Goal: Task Accomplishment & Management: Manage account settings

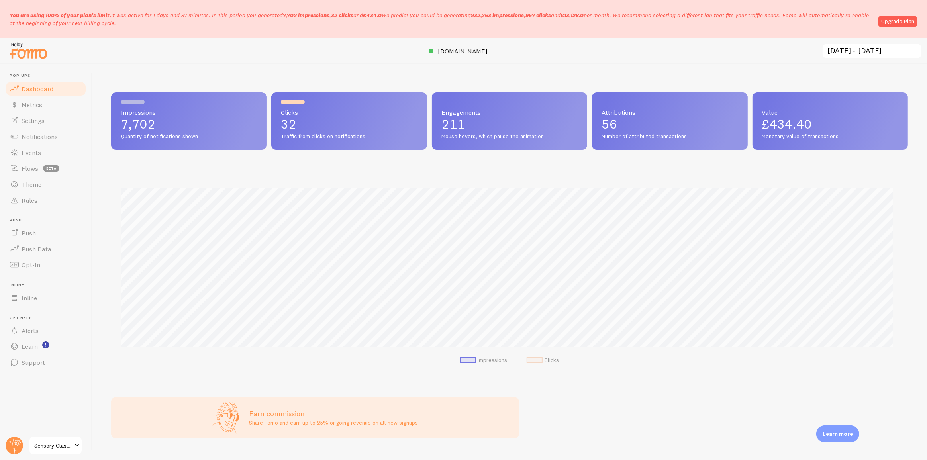
drag, startPoint x: 119, startPoint y: 112, endPoint x: 172, endPoint y: 125, distance: 55.0
click at [172, 125] on div "Impressions 7,702 Quantity of notifications shown" at bounding box center [188, 120] width 155 height 57
click at [341, 169] on div "Impressions Clicks" at bounding box center [509, 274] width 797 height 210
drag, startPoint x: 120, startPoint y: 114, endPoint x: 161, endPoint y: 120, distance: 41.8
click at [161, 120] on div "Impressions 7,702 Quantity of notifications shown" at bounding box center [188, 120] width 155 height 57
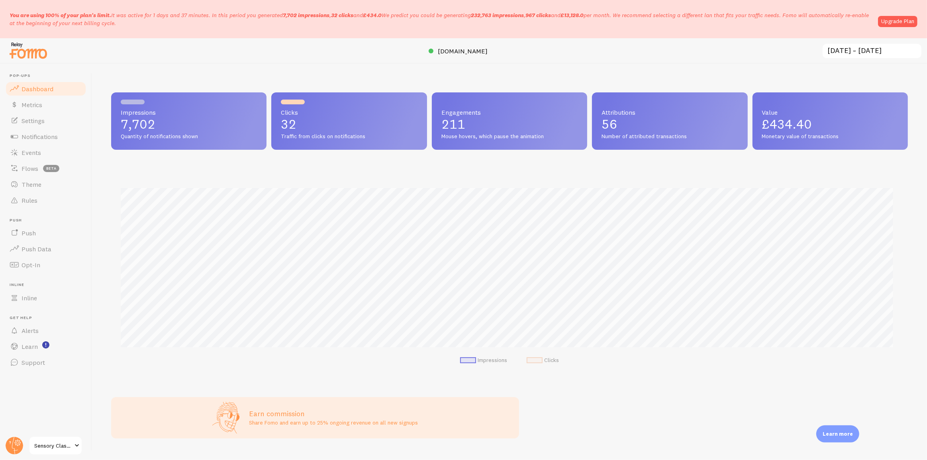
click at [183, 128] on p "7,702" at bounding box center [189, 124] width 136 height 13
drag, startPoint x: 201, startPoint y: 135, endPoint x: 103, endPoint y: 112, distance: 100.7
click at [103, 112] on div "Impressions 7,702 Quantity of notifications shown Clicks 32 Traffic from clicks…" at bounding box center [509, 262] width 835 height 396
click at [192, 123] on p "7,702" at bounding box center [189, 124] width 136 height 13
drag, startPoint x: 208, startPoint y: 137, endPoint x: 110, endPoint y: 111, distance: 101.9
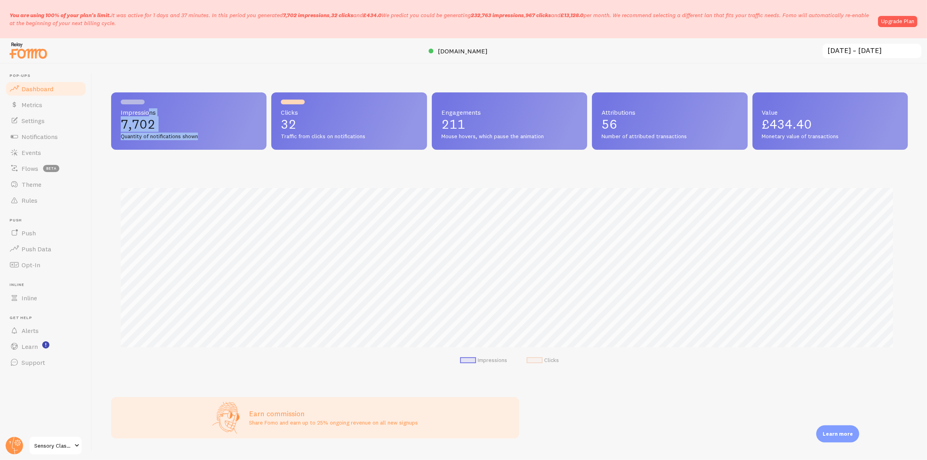
click at [110, 111] on div "Impressions 7,702 Quantity of notifications shown Clicks 32 Traffic from clicks…" at bounding box center [509, 262] width 835 height 396
drag, startPoint x: 376, startPoint y: 134, endPoint x: 274, endPoint y: 110, distance: 104.4
click at [274, 110] on div "Clicks 32 Traffic from clicks on notifications" at bounding box center [348, 120] width 155 height 57
drag, startPoint x: 521, startPoint y: 137, endPoint x: 438, endPoint y: 108, distance: 87.8
click at [438, 108] on div "Engagements 211 Mouse hovers, which pause the animation" at bounding box center [509, 120] width 155 height 57
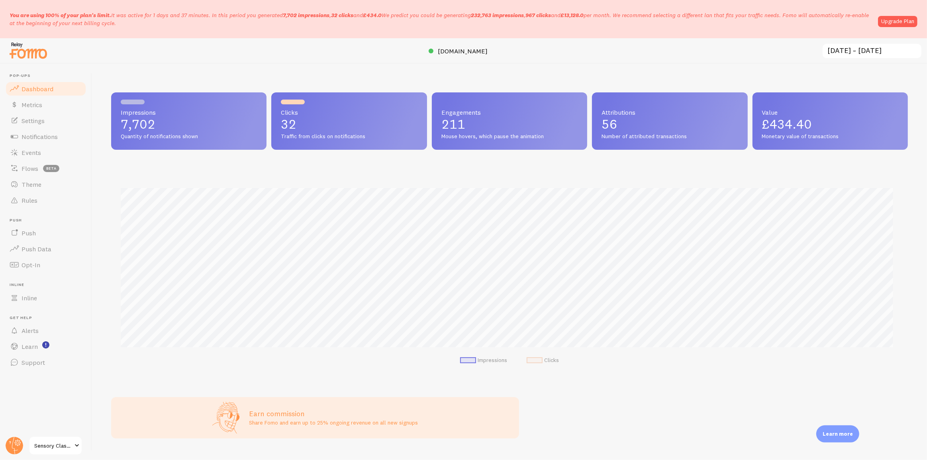
click at [416, 112] on div "Clicks 32 Traffic from clicks on notifications" at bounding box center [348, 120] width 155 height 57
drag, startPoint x: 285, startPoint y: 112, endPoint x: 374, endPoint y: 135, distance: 91.7
click at [374, 135] on div "Clicks 32 Traffic from clicks on notifications" at bounding box center [348, 120] width 155 height 57
drag, startPoint x: 553, startPoint y: 136, endPoint x: 442, endPoint y: 109, distance: 114.3
click at [442, 109] on div "Engagements 211 Mouse hovers, which pause the animation" at bounding box center [509, 120] width 155 height 57
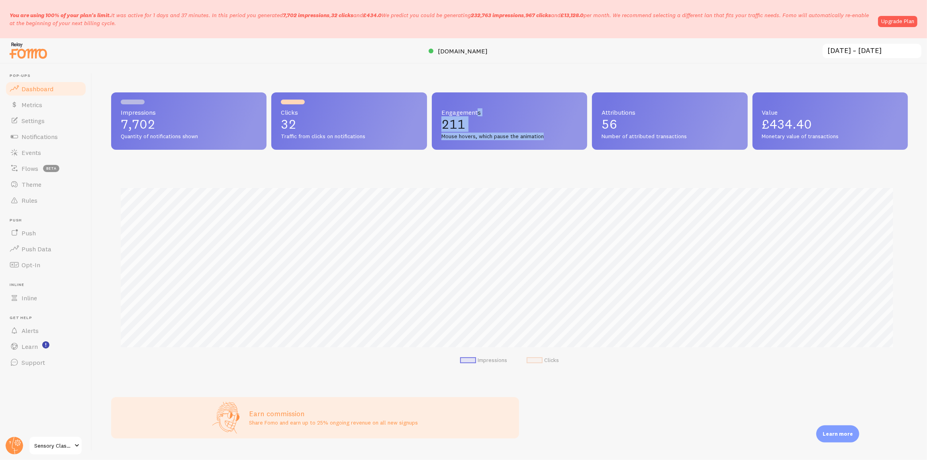
click at [482, 120] on p "211" at bounding box center [509, 124] width 136 height 13
drag, startPoint x: 549, startPoint y: 136, endPoint x: 428, endPoint y: 116, distance: 122.8
click at [428, 116] on div "Impressions 7,702 Quantity of notifications shown Clicks 32 Traffic from clicks…" at bounding box center [509, 120] width 797 height 57
click at [448, 132] on div "Engagements 211 Mouse hovers, which pause the animation" at bounding box center [509, 120] width 155 height 57
drag, startPoint x: 444, startPoint y: 135, endPoint x: 473, endPoint y: 135, distance: 28.3
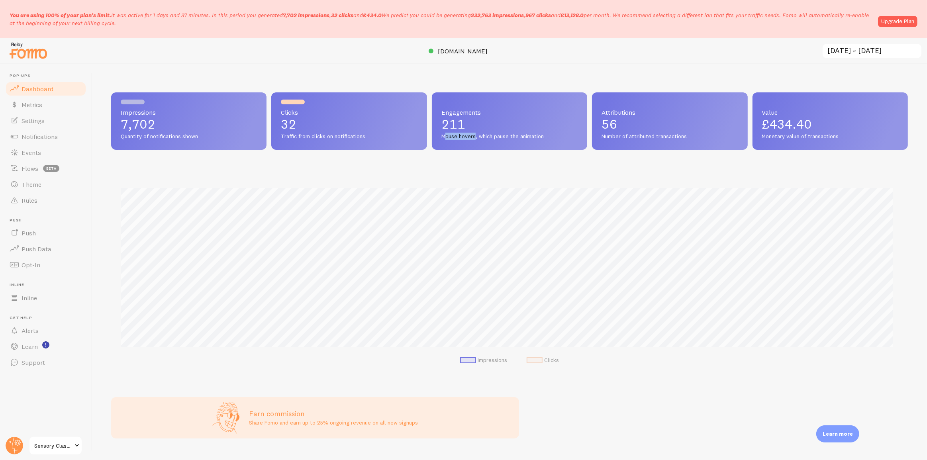
click at [473, 135] on span "Mouse hovers, which pause the animation" at bounding box center [509, 136] width 136 height 7
drag, startPoint x: 597, startPoint y: 112, endPoint x: 698, endPoint y: 145, distance: 106.2
click at [698, 145] on div "Attributions 56 Number of attributed transactions" at bounding box center [669, 120] width 155 height 57
click at [688, 153] on div "Impressions 7,702 Quantity of notifications shown Clicks 32 Traffic from clicks…" at bounding box center [509, 235] width 797 height 286
drag, startPoint x: 598, startPoint y: 111, endPoint x: 685, endPoint y: 136, distance: 90.5
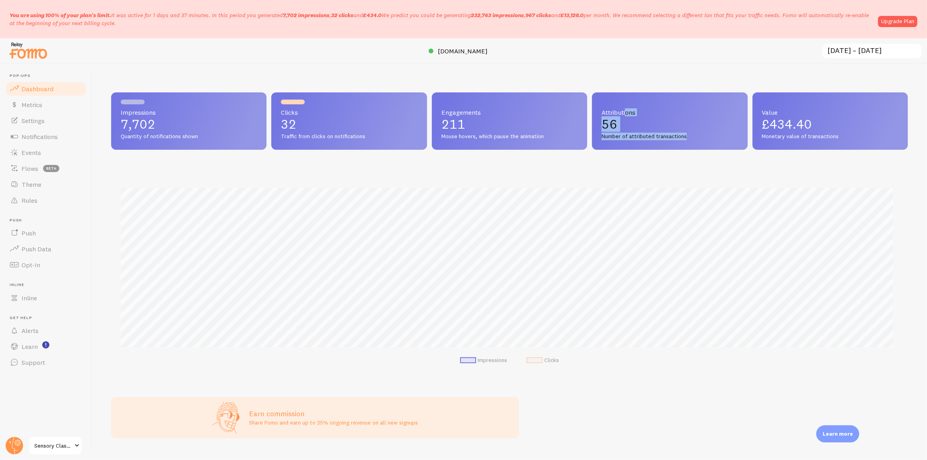
click at [685, 136] on div "Attributions 56 Number of attributed transactions" at bounding box center [669, 120] width 155 height 57
click at [633, 151] on div "Impressions 7,702 Quantity of notifications shown Clicks 32 Traffic from clicks…" at bounding box center [509, 235] width 797 height 286
drag, startPoint x: 439, startPoint y: 112, endPoint x: 493, endPoint y: 141, distance: 61.5
click at [493, 141] on div "Engagements 211 Mouse hovers, which pause the animation" at bounding box center [509, 120] width 155 height 57
click at [510, 175] on div "Impressions Clicks" at bounding box center [509, 274] width 797 height 210
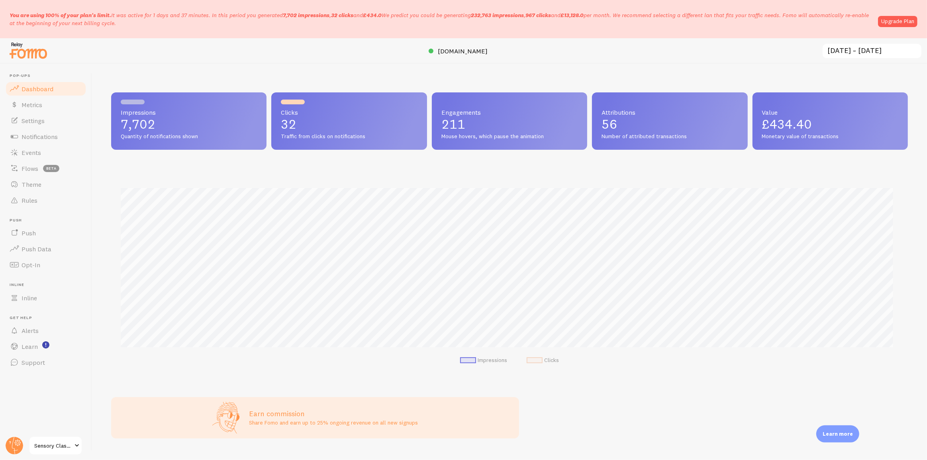
drag, startPoint x: 598, startPoint y: 125, endPoint x: 613, endPoint y: 129, distance: 15.2
click at [613, 129] on p "56" at bounding box center [670, 124] width 136 height 13
drag, startPoint x: 755, startPoint y: 117, endPoint x: 809, endPoint y: 117, distance: 53.8
click at [809, 117] on div "Value £434.40 Monetary value of transactions" at bounding box center [830, 120] width 155 height 57
click at [812, 169] on div "Impressions Clicks" at bounding box center [509, 274] width 797 height 210
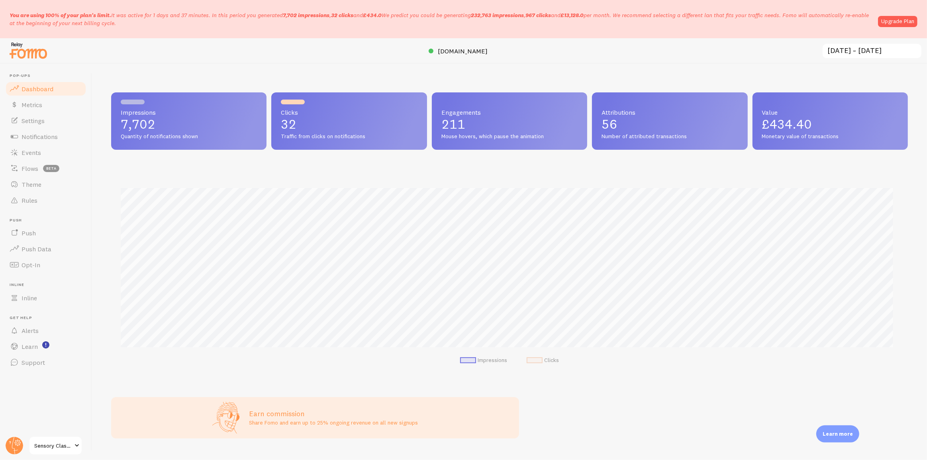
drag, startPoint x: 623, startPoint y: 129, endPoint x: 597, endPoint y: 127, distance: 26.0
click at [597, 127] on div "Attributions 56 Number of attributed transactions" at bounding box center [669, 120] width 155 height 57
click at [43, 105] on link "Metrics" at bounding box center [46, 105] width 82 height 16
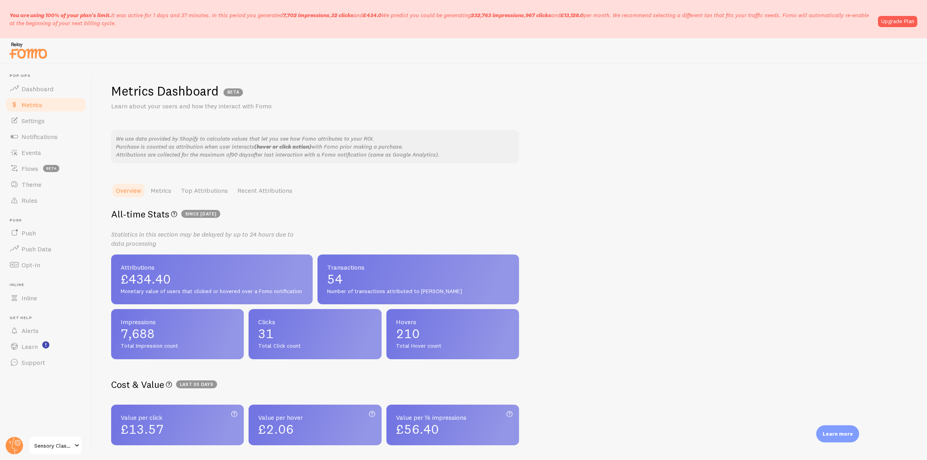
scroll to position [52, 0]
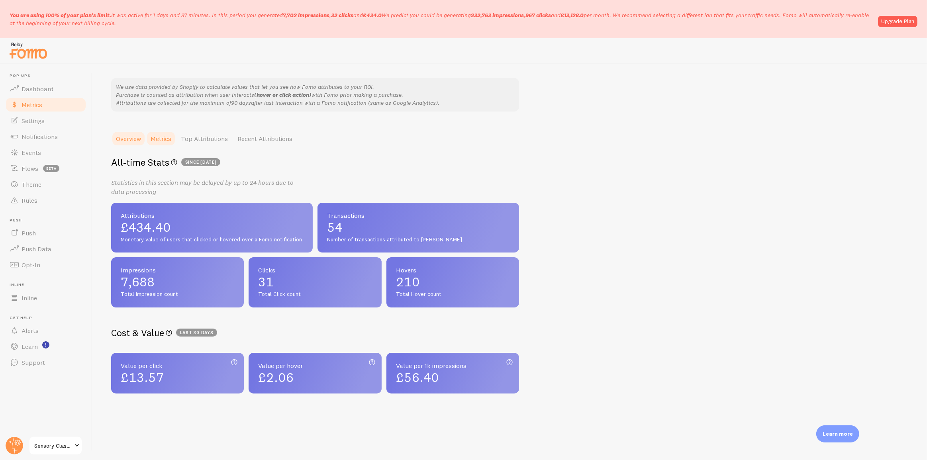
click at [152, 143] on link "Metrics" at bounding box center [161, 139] width 30 height 16
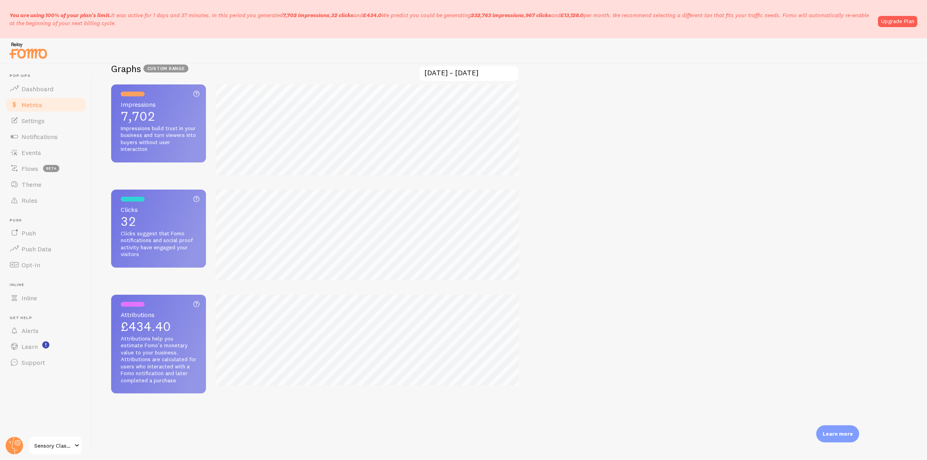
scroll to position [0, 0]
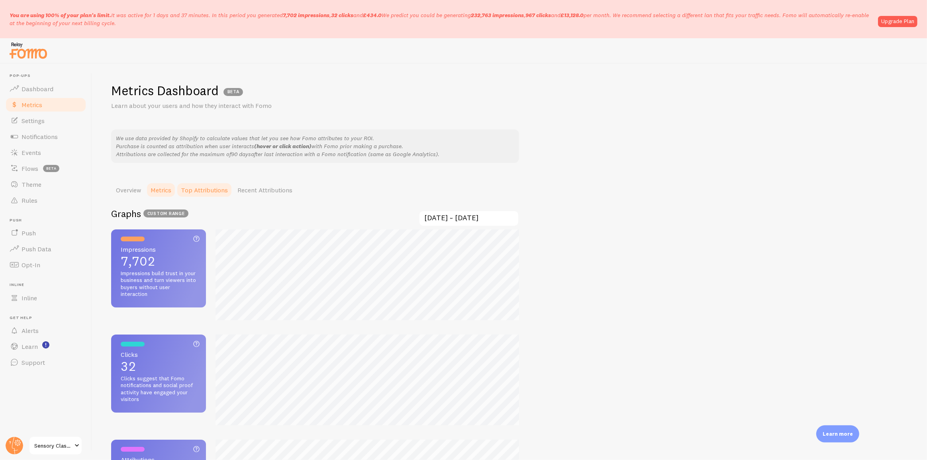
click at [204, 195] on link "Top Attributions" at bounding box center [204, 190] width 57 height 16
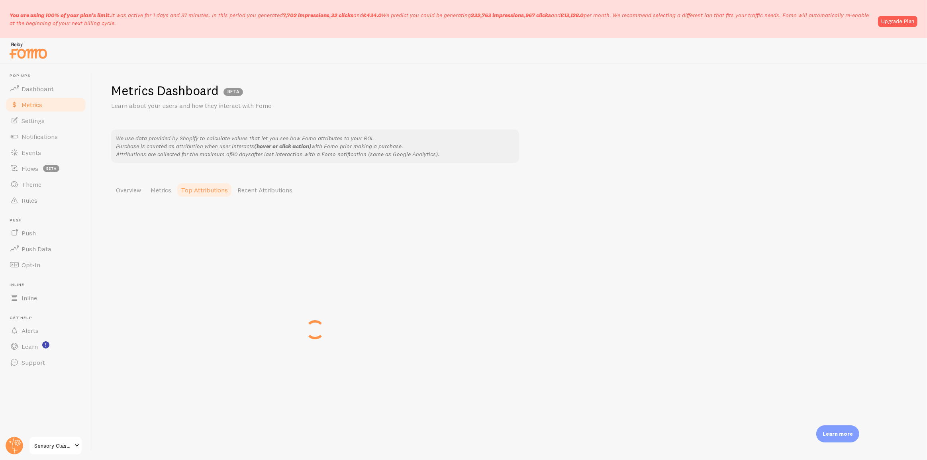
scroll to position [0, 0]
drag, startPoint x: 102, startPoint y: 214, endPoint x: 172, endPoint y: 214, distance: 69.3
click at [172, 214] on div "Metrics Dashboard BETA Learn about your users and how they interact with Fomo W…" at bounding box center [509, 262] width 835 height 396
click at [229, 297] on div "Metrics Dashboard BETA Learn about your users and how they interact with Fomo W…" at bounding box center [509, 262] width 835 height 396
drag, startPoint x: 116, startPoint y: 257, endPoint x: 304, endPoint y: 259, distance: 188.9
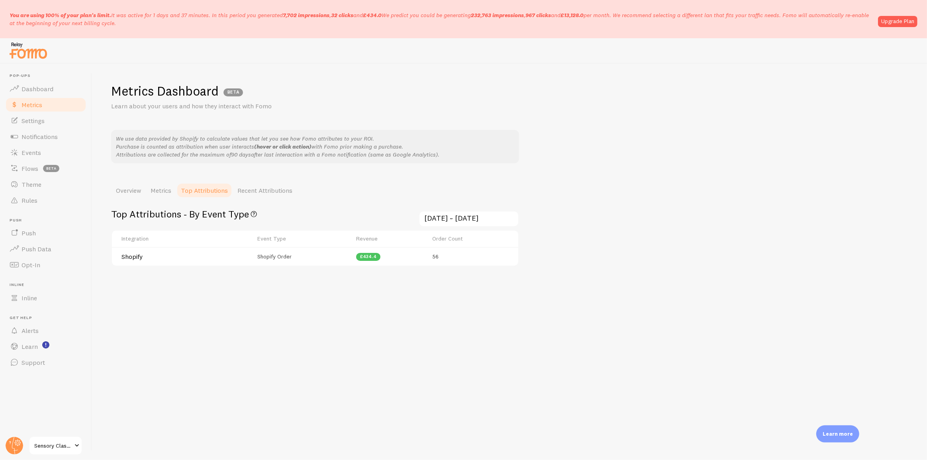
click at [304, 259] on tr "Shopify Shopify Order £434.4 56" at bounding box center [315, 256] width 406 height 19
click at [304, 259] on td "Shopify Order" at bounding box center [302, 256] width 99 height 19
drag, startPoint x: 304, startPoint y: 259, endPoint x: 249, endPoint y: 257, distance: 54.6
click at [249, 257] on tr "Shopify Shopify Order £434.4 56" at bounding box center [315, 256] width 406 height 19
click at [416, 273] on div "Top Attributions - By Event Type Top Event Types that contributes the most to a…" at bounding box center [315, 246] width 408 height 97
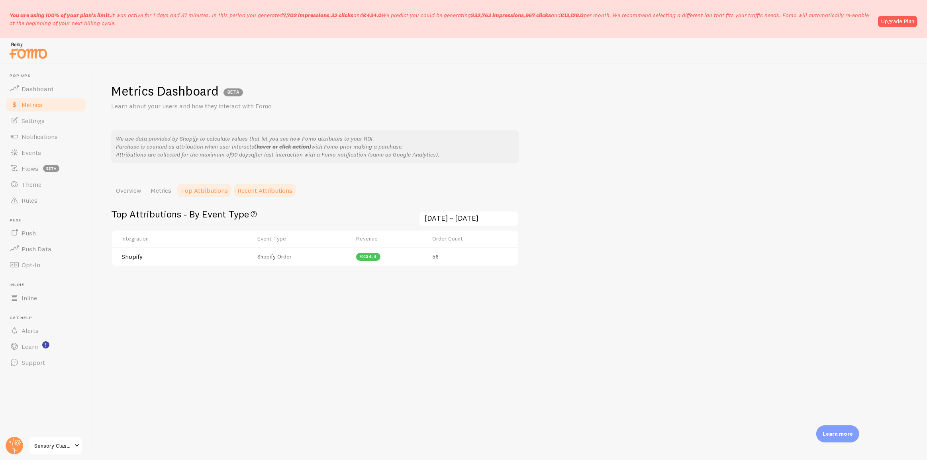
click at [263, 188] on link "Recent Attributions" at bounding box center [265, 190] width 65 height 16
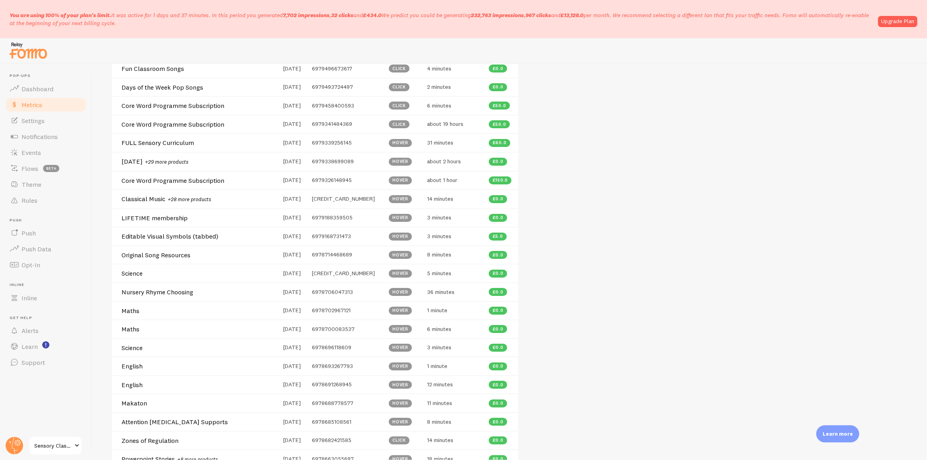
scroll to position [543, 0]
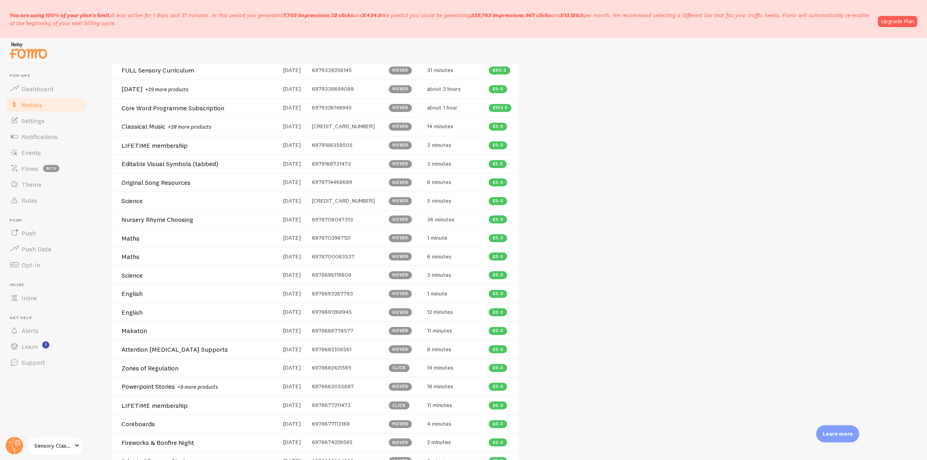
drag, startPoint x: 486, startPoint y: 288, endPoint x: 508, endPoint y: 288, distance: 21.9
click at [508, 288] on td "£0.0" at bounding box center [501, 293] width 34 height 19
click at [446, 303] on td "12 minutes" at bounding box center [453, 312] width 62 height 19
drag, startPoint x: 171, startPoint y: 291, endPoint x: 116, endPoint y: 295, distance: 55.6
click at [116, 295] on td "English" at bounding box center [195, 293] width 167 height 19
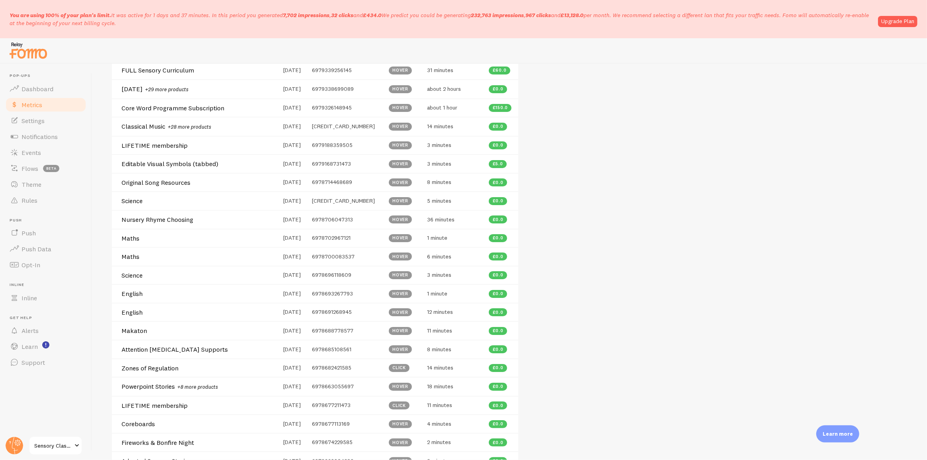
drag, startPoint x: 486, startPoint y: 290, endPoint x: 523, endPoint y: 289, distance: 36.3
click at [523, 289] on div "Metrics Dashboard BETA Learn about your users and how they interact with Fomo W…" at bounding box center [509, 262] width 835 height 396
click at [508, 303] on td "£0.0" at bounding box center [501, 312] width 34 height 19
drag, startPoint x: 485, startPoint y: 291, endPoint x: 506, endPoint y: 291, distance: 20.7
click at [506, 291] on td "£0.0" at bounding box center [501, 293] width 34 height 19
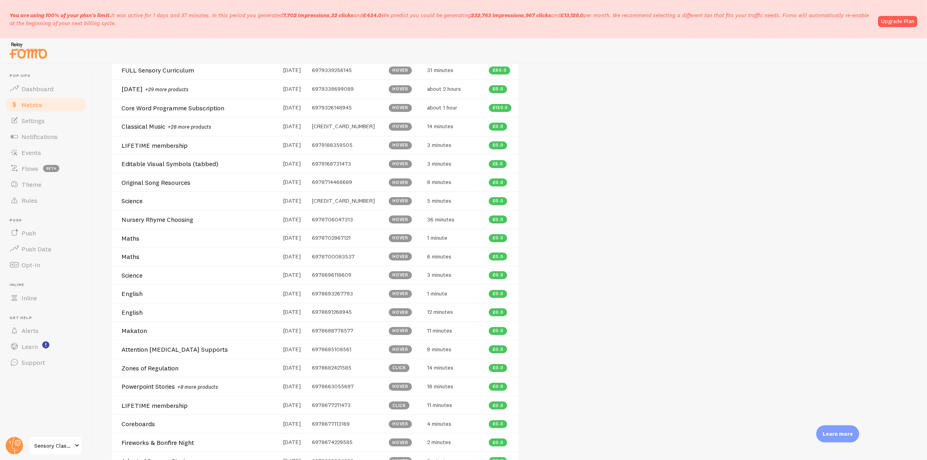
click at [493, 303] on td "£0.0" at bounding box center [501, 312] width 34 height 19
drag, startPoint x: 484, startPoint y: 289, endPoint x: 512, endPoint y: 362, distance: 77.9
click at [512, 362] on tbody "Sensory Curriculum Manual and User Course [DATE] 6984659665233 hover 4 days £0.…" at bounding box center [315, 232] width 406 height 1051
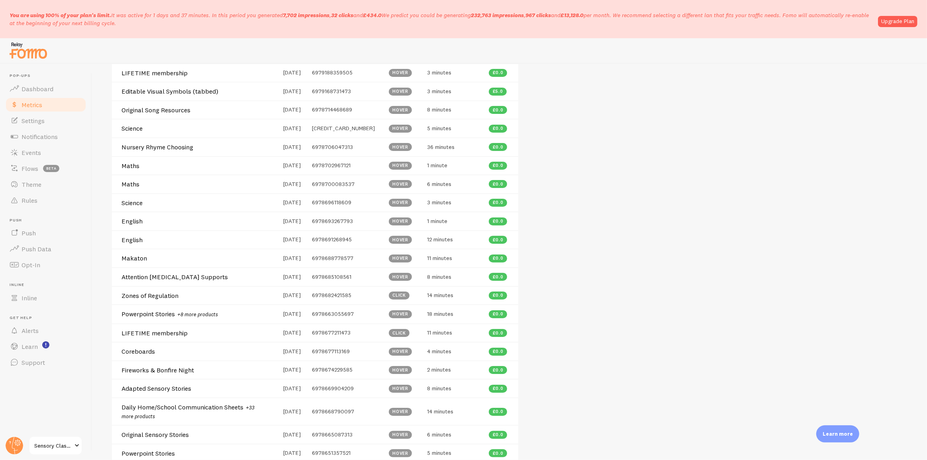
click at [534, 347] on div "Metrics Dashboard BETA Learn about your users and how they interact with Fomo W…" at bounding box center [509, 262] width 835 height 396
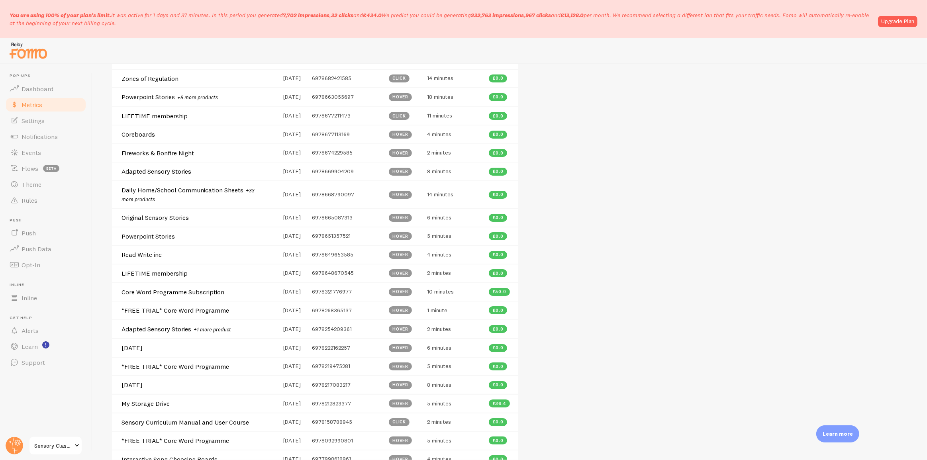
scroll to position [869, 0]
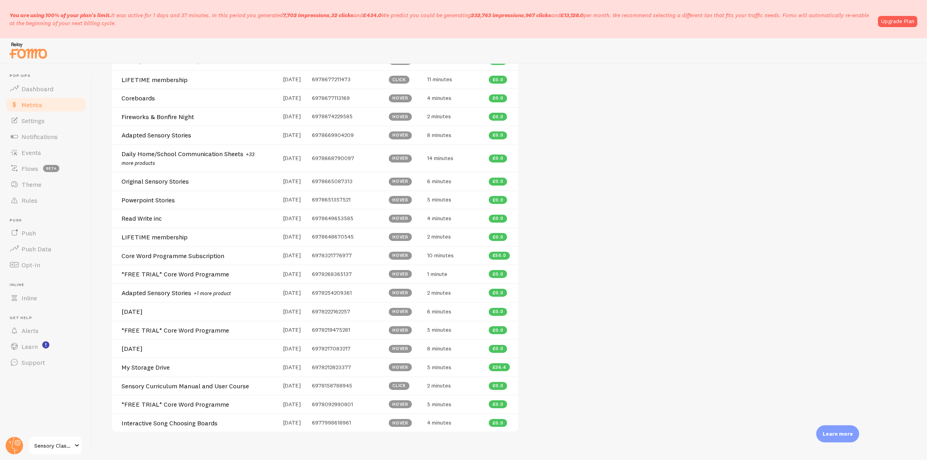
drag, startPoint x: 486, startPoint y: 302, endPoint x: 517, endPoint y: 350, distance: 57.1
click at [516, 346] on td "£0.0" at bounding box center [501, 348] width 34 height 19
drag, startPoint x: 505, startPoint y: 347, endPoint x: 109, endPoint y: 307, distance: 397.6
click at [109, 307] on div "Metrics Dashboard BETA Learn about your users and how they interact with Fomo W…" at bounding box center [509, 262] width 835 height 396
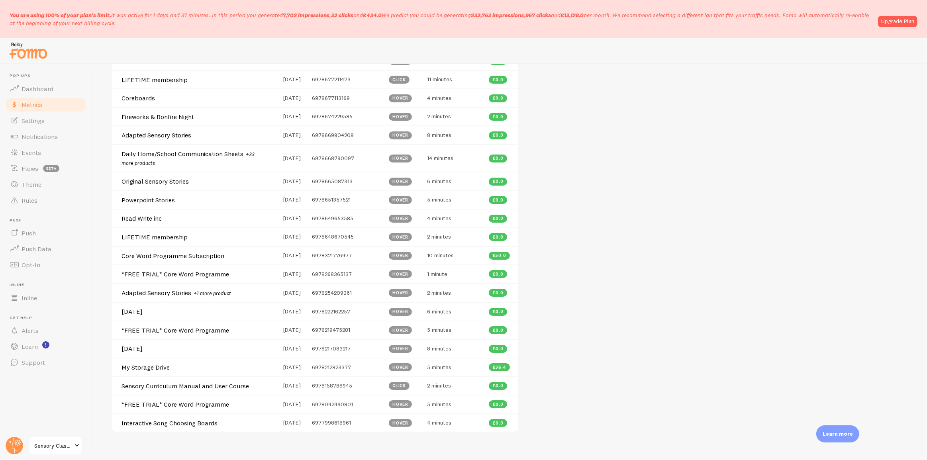
click at [502, 328] on span "£0.0" at bounding box center [498, 330] width 11 height 4
drag, startPoint x: 480, startPoint y: 304, endPoint x: 516, endPoint y: 354, distance: 62.0
click at [522, 380] on div "Metrics Dashboard BETA Learn about your users and how they interact with Fomo W…" at bounding box center [509, 262] width 835 height 396
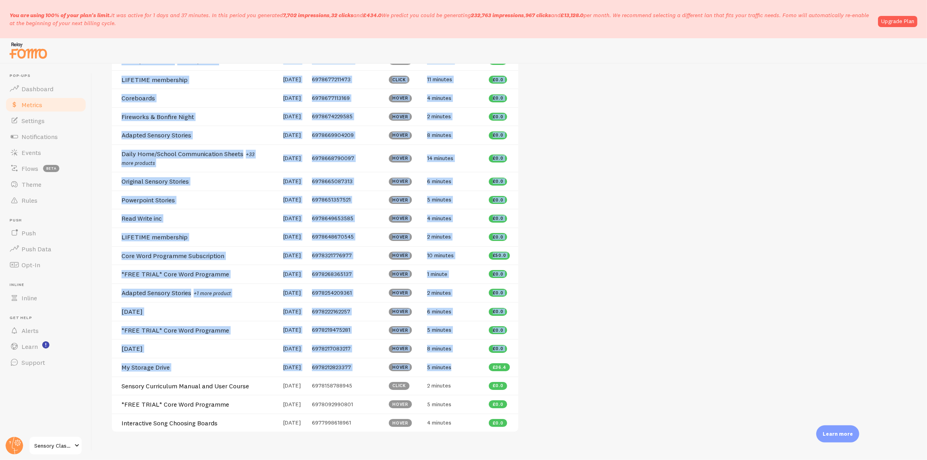
drag, startPoint x: 460, startPoint y: 366, endPoint x: 96, endPoint y: 359, distance: 363.8
click at [96, 359] on div "Metrics Dashboard BETA Learn about your users and how they interact with Fomo W…" at bounding box center [509, 262] width 835 height 396
click at [165, 363] on h4 "My Storage Drive" at bounding box center [193, 367] width 143 height 8
drag, startPoint x: 118, startPoint y: 360, endPoint x: 354, endPoint y: 358, distance: 235.5
click at [353, 358] on tr "My Storage Drive [DATE] 6978212823377 hover 5 minutes £36.4" at bounding box center [315, 367] width 406 height 19
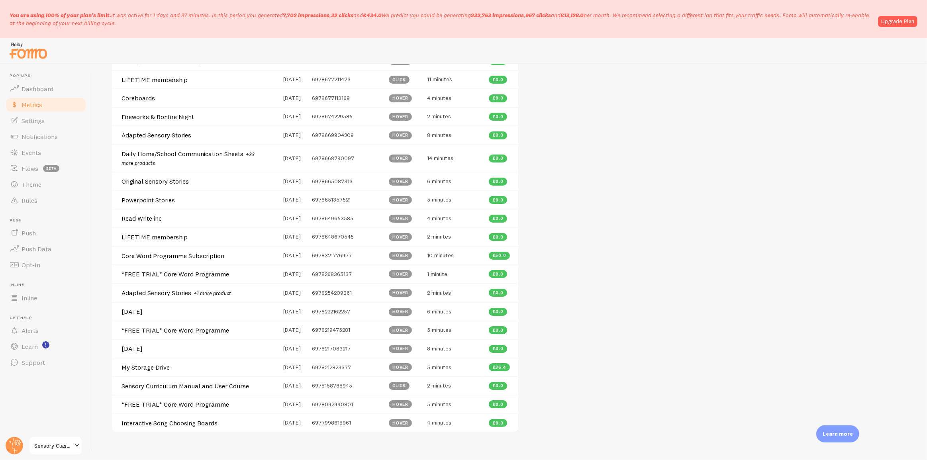
click at [472, 369] on td "5 minutes" at bounding box center [453, 367] width 62 height 19
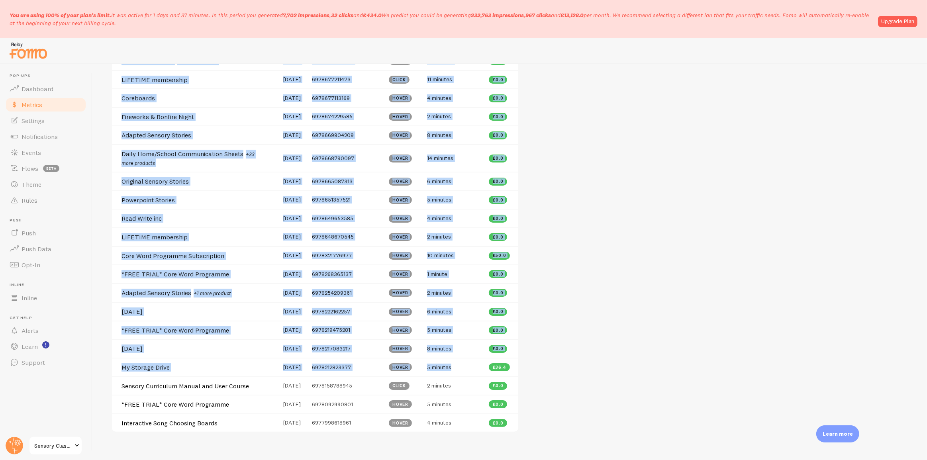
drag, startPoint x: 507, startPoint y: 365, endPoint x: 518, endPoint y: 365, distance: 11.2
click at [518, 364] on td "£36.4" at bounding box center [501, 367] width 34 height 19
drag, startPoint x: 506, startPoint y: 362, endPoint x: 522, endPoint y: 360, distance: 15.7
click at [522, 360] on div "Metrics Dashboard BETA Learn about your users and how they interact with Fomo W…" at bounding box center [509, 262] width 835 height 396
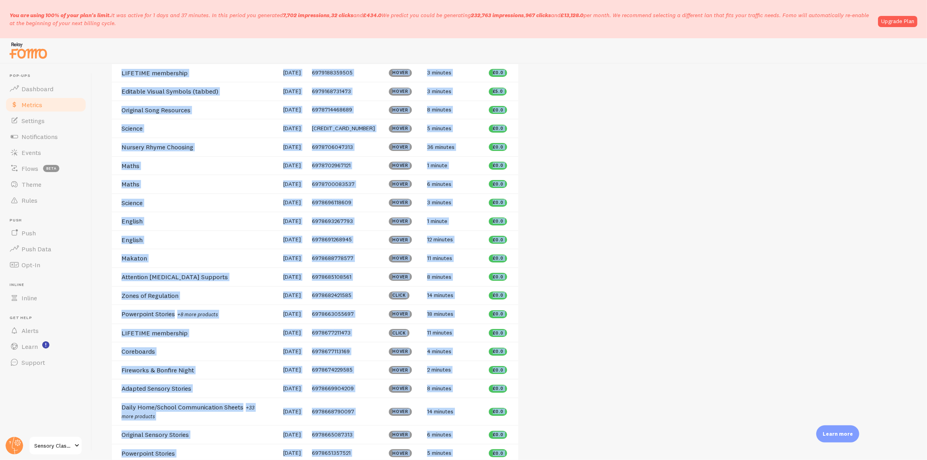
scroll to position [543, 0]
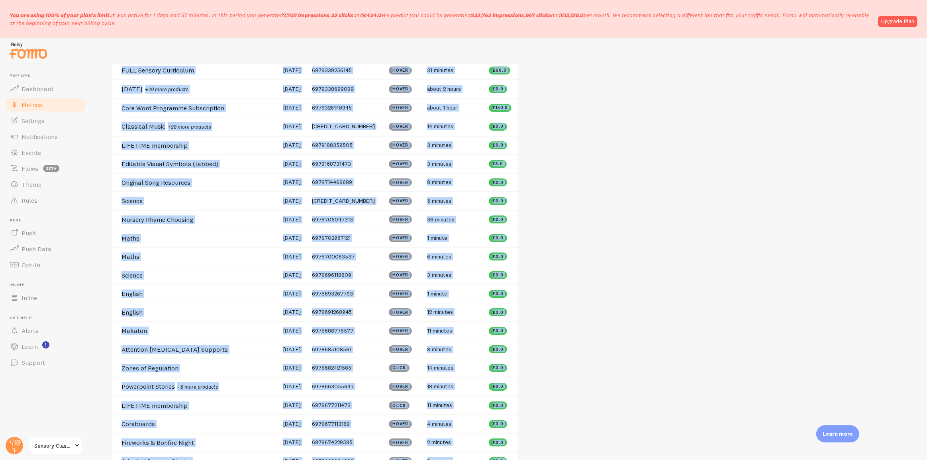
drag, startPoint x: 231, startPoint y: 105, endPoint x: 113, endPoint y: 110, distance: 118.4
click at [113, 110] on td "Core Word Programme Subscription" at bounding box center [195, 107] width 167 height 19
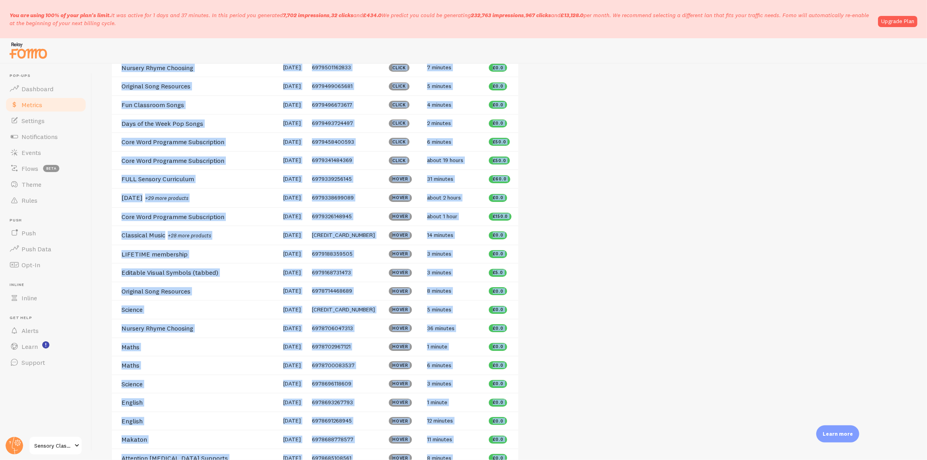
scroll to position [398, 0]
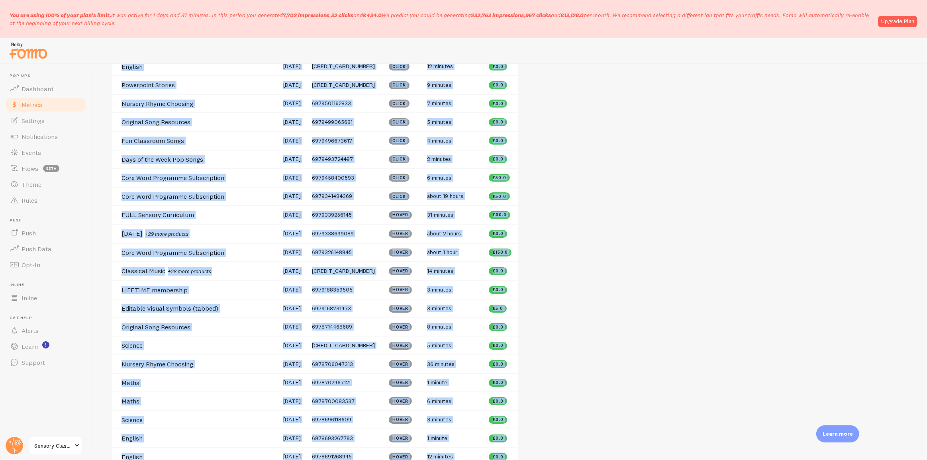
drag, startPoint x: 483, startPoint y: 194, endPoint x: 415, endPoint y: 189, distance: 67.9
click at [414, 190] on tr "Core Word Programme Subscription [DATE] 6979341484369 click about 19 hours £50.0" at bounding box center [315, 196] width 406 height 19
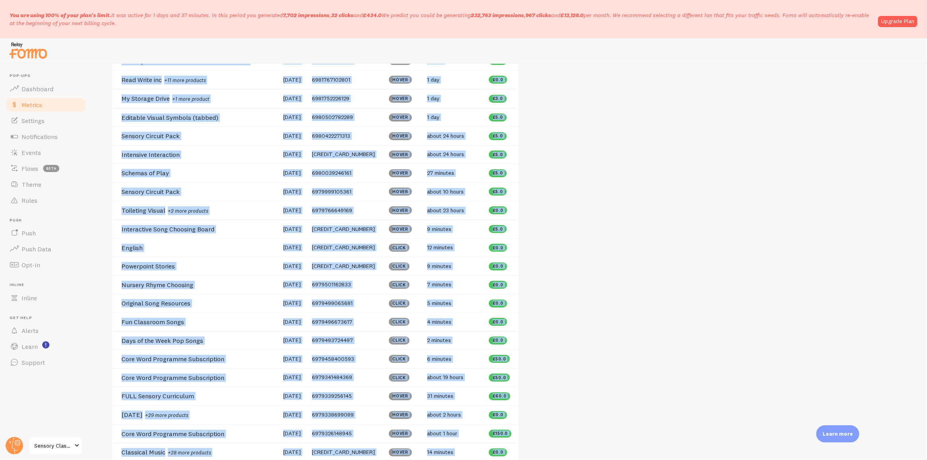
scroll to position [253, 0]
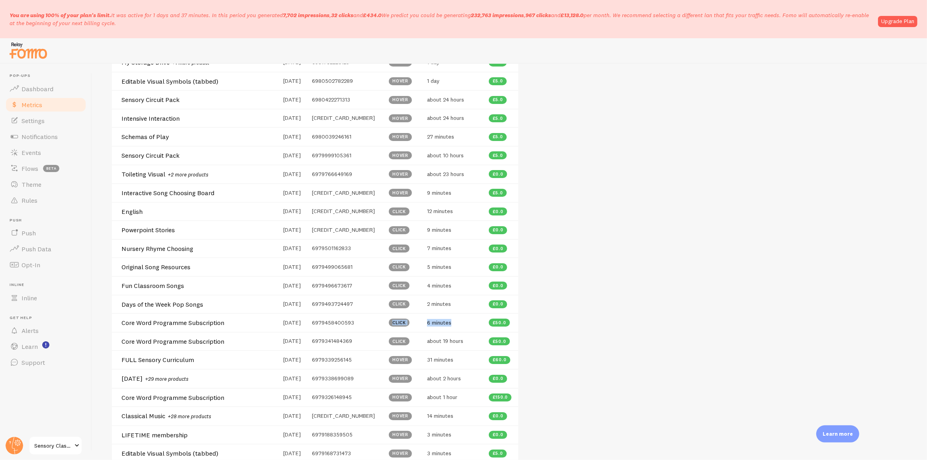
drag, startPoint x: 458, startPoint y: 319, endPoint x: 366, endPoint y: 320, distance: 92.0
click at [366, 320] on tr "Core Word Programme Subscription [DATE] 6979458400593 click 6 minutes £50.0" at bounding box center [315, 322] width 406 height 19
click at [441, 320] on span "6 minutes" at bounding box center [439, 322] width 24 height 7
drag, startPoint x: 453, startPoint y: 322, endPoint x: 337, endPoint y: 323, distance: 115.1
click at [337, 323] on tr "Core Word Programme Subscription [DATE] 6979458400593 click 6 minutes £50.0" at bounding box center [315, 322] width 406 height 19
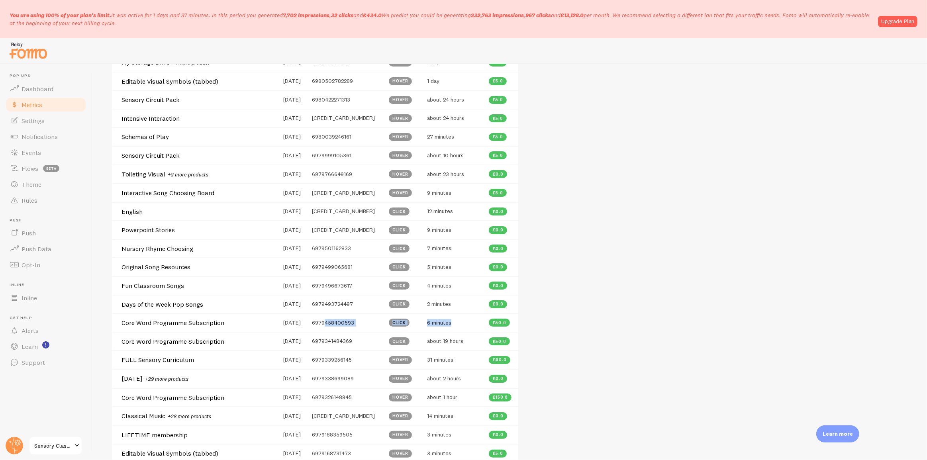
click at [481, 323] on td "6 minutes" at bounding box center [453, 322] width 62 height 19
drag, startPoint x: 484, startPoint y: 320, endPoint x: 520, endPoint y: 319, distance: 35.5
click at [520, 319] on div "Metrics Dashboard BETA Learn about your users and how they interact with Fomo W…" at bounding box center [509, 262] width 835 height 396
click at [471, 322] on td "6 minutes" at bounding box center [453, 322] width 62 height 19
drag, startPoint x: 122, startPoint y: 324, endPoint x: 469, endPoint y: 320, distance: 347.1
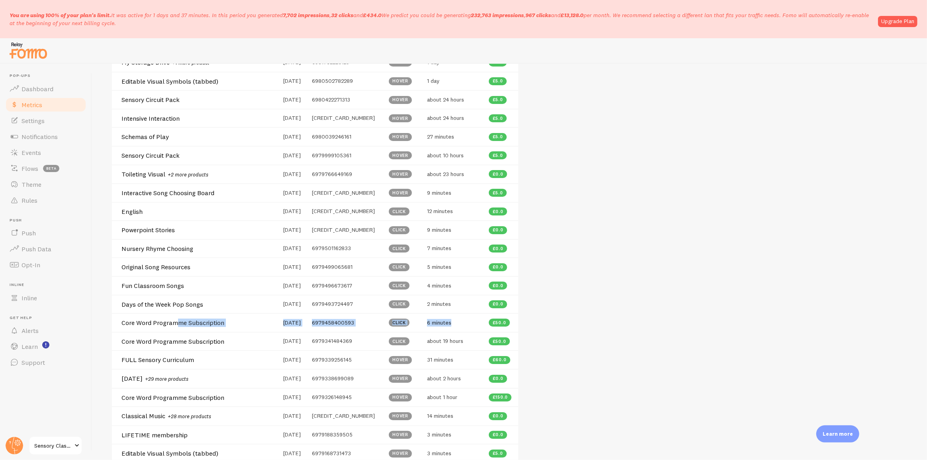
click at [454, 322] on tr "Core Word Programme Subscription [DATE] 6979458400593 click 6 minutes £50.0" at bounding box center [315, 322] width 406 height 19
click at [472, 320] on td "6 minutes" at bounding box center [453, 322] width 62 height 19
click at [453, 320] on td "6 minutes" at bounding box center [453, 322] width 62 height 19
drag, startPoint x: 491, startPoint y: 320, endPoint x: 521, endPoint y: 320, distance: 29.9
click at [521, 320] on div "Metrics Dashboard BETA Learn about your users and how they interact with Fomo W…" at bounding box center [509, 262] width 835 height 396
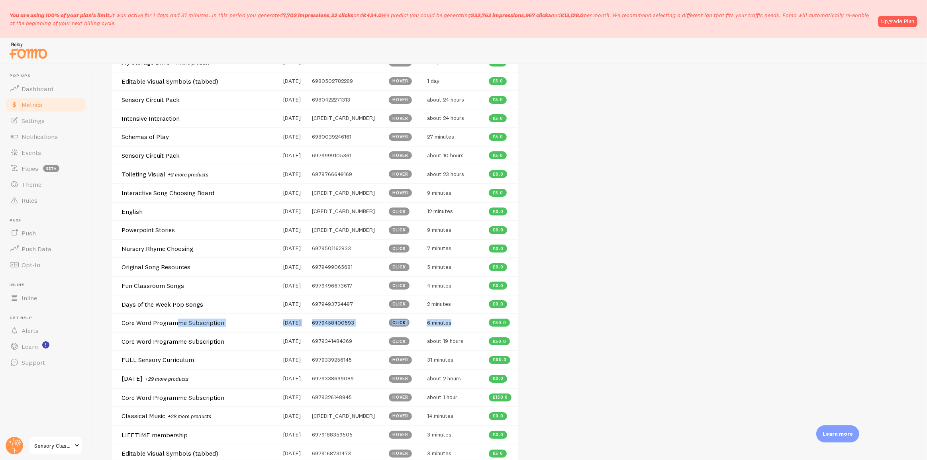
click at [552, 335] on div "Metrics Dashboard BETA Learn about your users and how they interact with Fomo W…" at bounding box center [509, 262] width 835 height 396
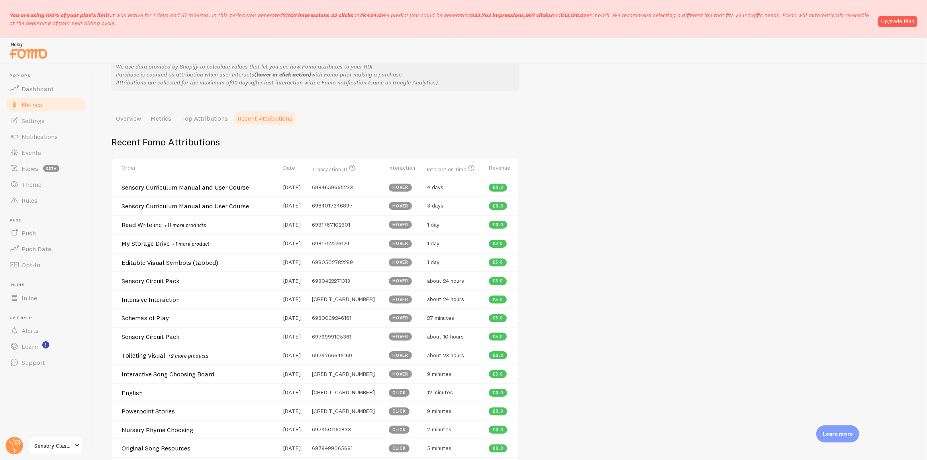
scroll to position [0, 0]
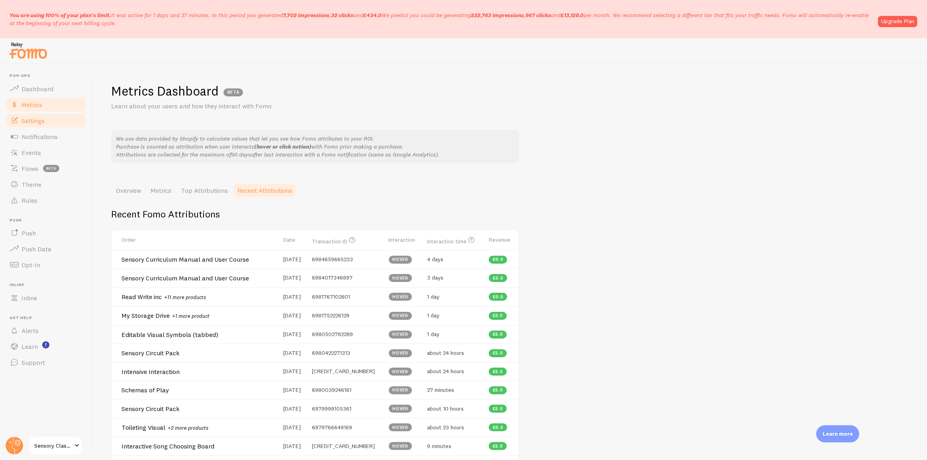
click at [64, 114] on link "Settings" at bounding box center [46, 121] width 82 height 16
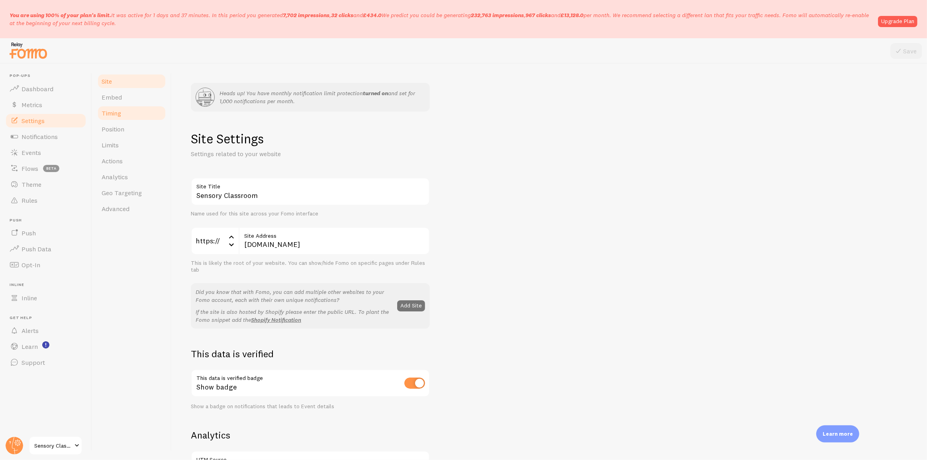
click at [108, 118] on link "Timing" at bounding box center [132, 113] width 70 height 16
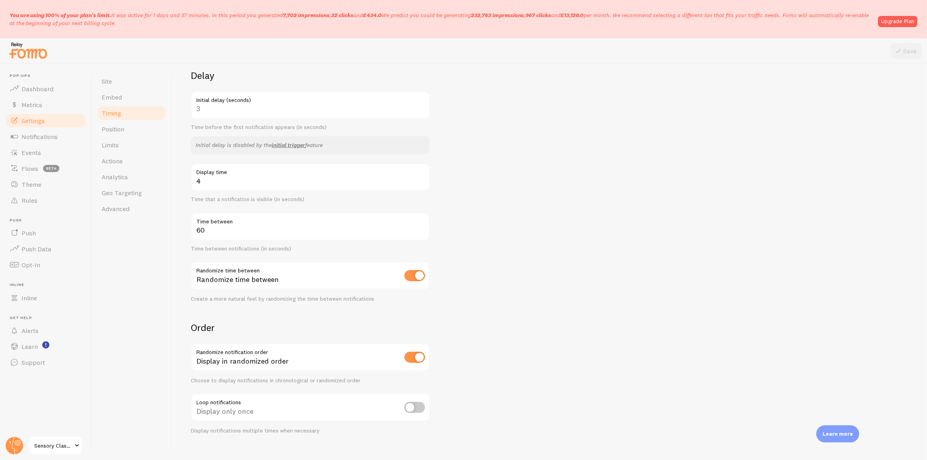
scroll to position [120, 0]
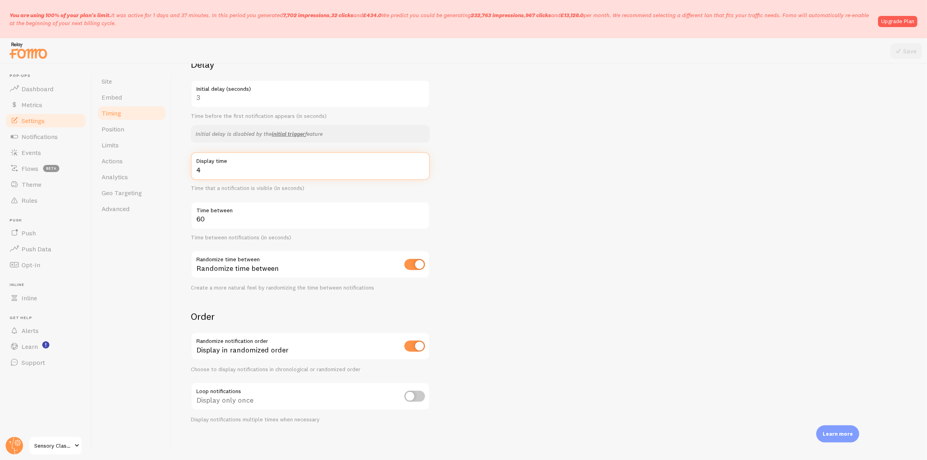
drag, startPoint x: 231, startPoint y: 171, endPoint x: 187, endPoint y: 152, distance: 48.7
click at [187, 152] on div "Heads up! You have monthly notification limit protection turned on and set for …" at bounding box center [549, 262] width 755 height 396
click at [215, 167] on input "4" at bounding box center [310, 166] width 239 height 28
drag, startPoint x: 214, startPoint y: 169, endPoint x: 192, endPoint y: 157, distance: 25.1
click at [192, 157] on div "4 Display time" at bounding box center [310, 166] width 239 height 28
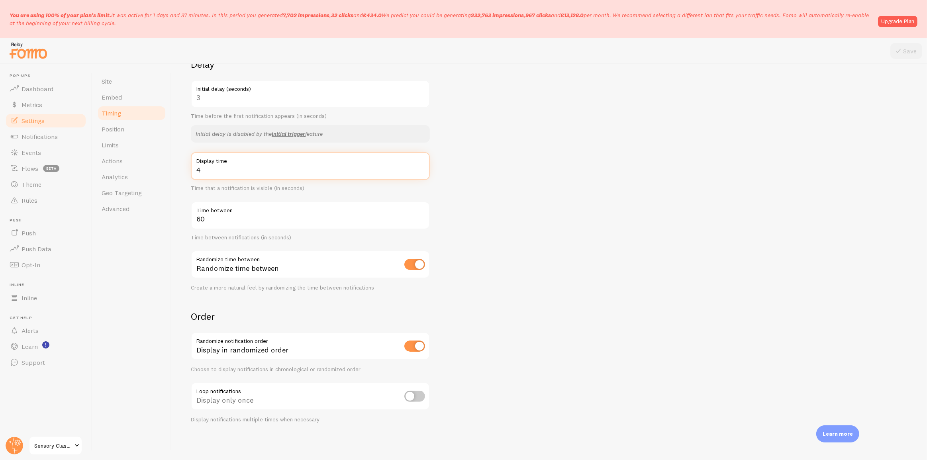
click at [216, 169] on input "4" at bounding box center [310, 166] width 239 height 28
click at [420, 167] on input "5" at bounding box center [310, 166] width 239 height 28
click at [420, 167] on input "6" at bounding box center [310, 166] width 239 height 28
click at [420, 167] on input "7" at bounding box center [310, 166] width 239 height 28
type input "6"
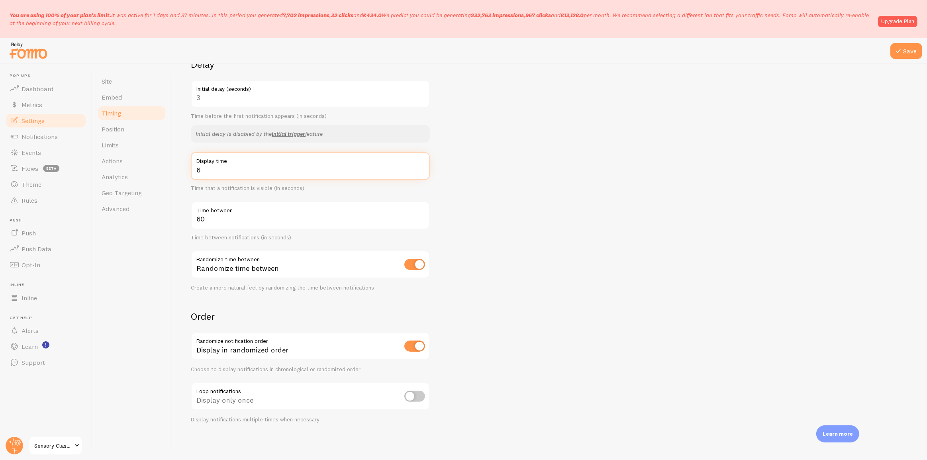
click at [420, 172] on input "6" at bounding box center [310, 166] width 239 height 28
click at [897, 52] on icon at bounding box center [899, 51] width 10 height 10
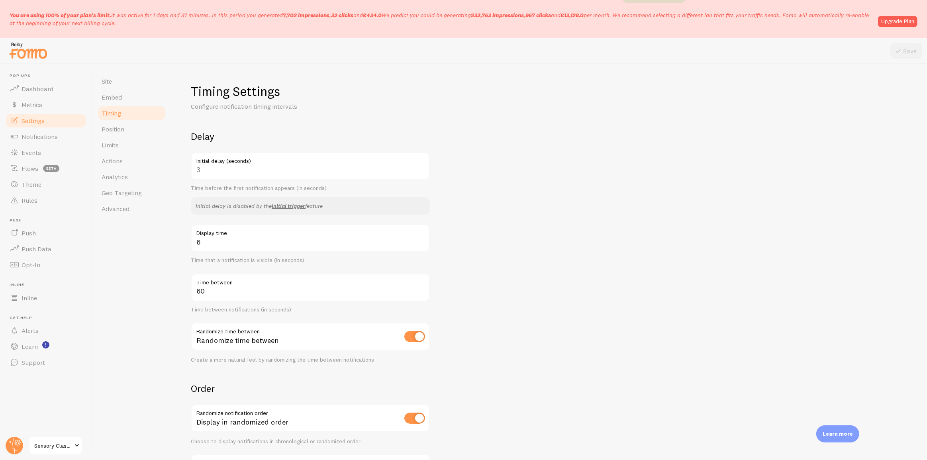
scroll to position [11, 0]
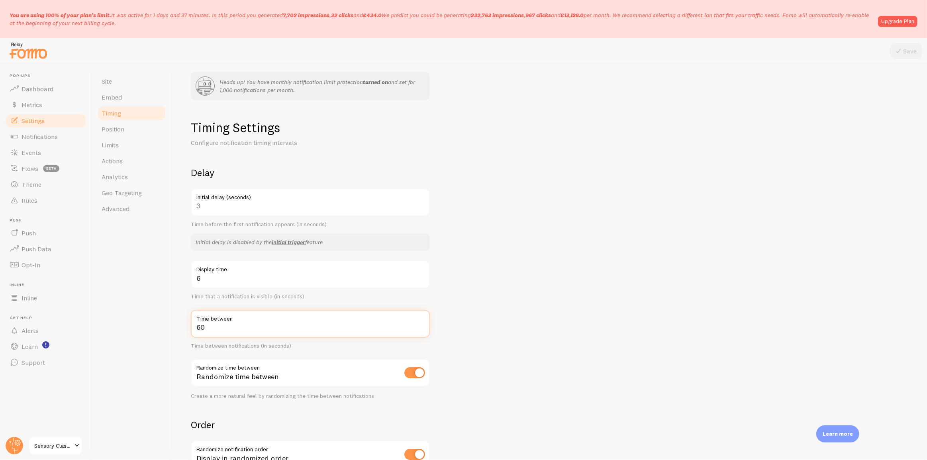
drag, startPoint x: 210, startPoint y: 327, endPoint x: 192, endPoint y: 315, distance: 21.8
click at [192, 315] on div "60 Time between" at bounding box center [310, 324] width 239 height 28
click at [210, 326] on input "60" at bounding box center [310, 324] width 239 height 28
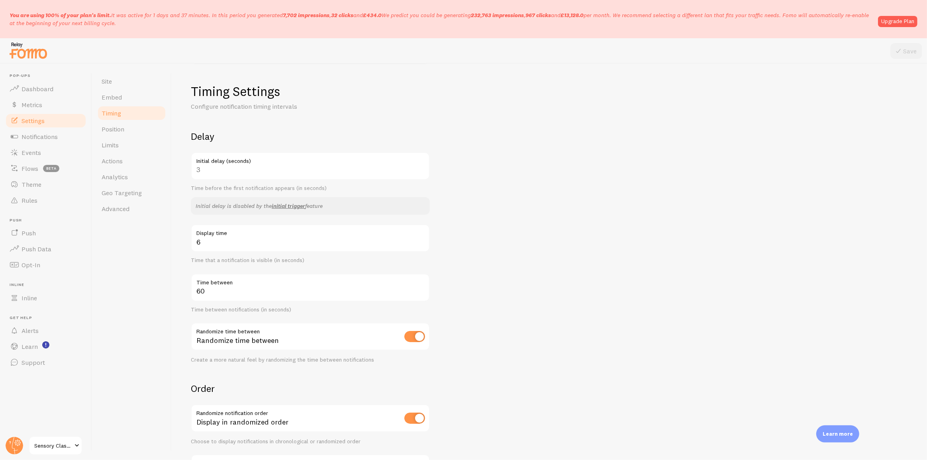
click at [512, 308] on form "Delay 3 Initial delay (seconds) Time before the first notification appears (in …" at bounding box center [549, 312] width 717 height 365
click at [414, 337] on input "checkbox" at bounding box center [414, 336] width 21 height 11
checkbox input "false"
drag, startPoint x: 270, startPoint y: 333, endPoint x: 184, endPoint y: 331, distance: 85.3
click at [184, 331] on div "Heads up! You have monthly notification limit protection turned on and set for …" at bounding box center [549, 262] width 755 height 396
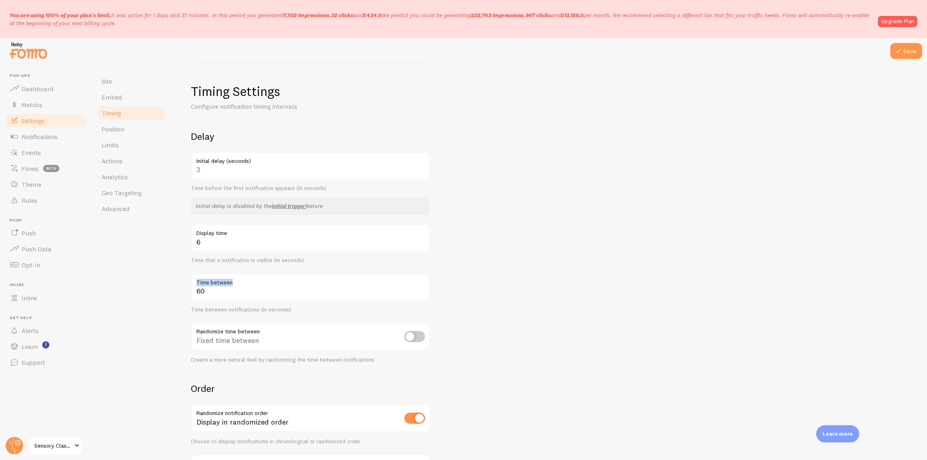
drag, startPoint x: 235, startPoint y: 286, endPoint x: 192, endPoint y: 284, distance: 43.4
click at [192, 284] on label "Time between" at bounding box center [310, 281] width 239 height 14
click at [471, 350] on form "Delay 3 Initial delay (seconds) Time before the first notification appears (in …" at bounding box center [549, 312] width 717 height 365
click at [899, 48] on icon at bounding box center [899, 51] width 10 height 10
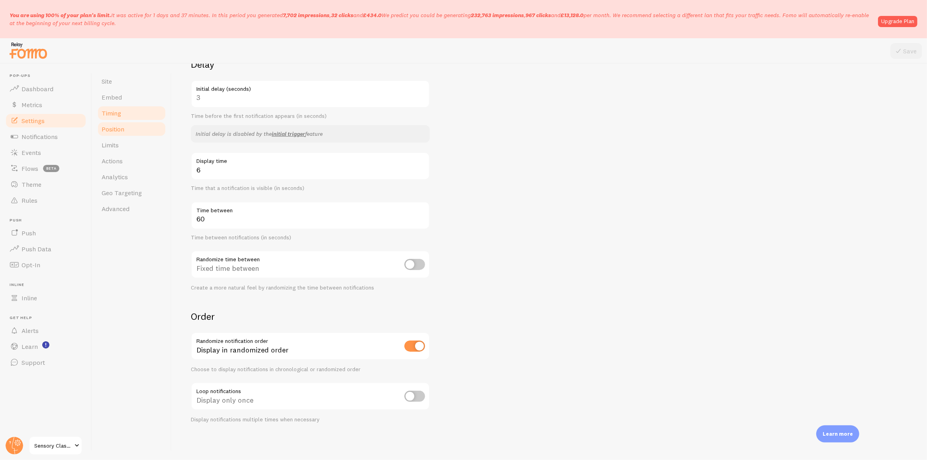
click at [128, 130] on link "Position" at bounding box center [132, 129] width 70 height 16
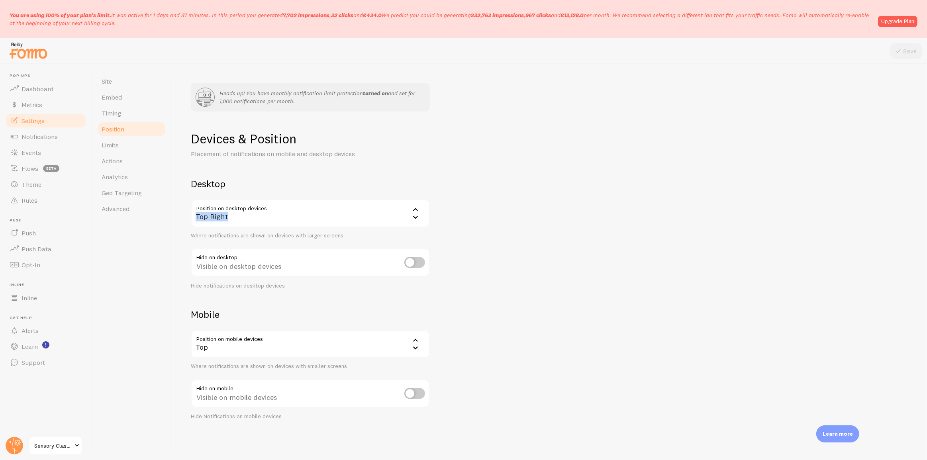
drag, startPoint x: 228, startPoint y: 220, endPoint x: 179, endPoint y: 218, distance: 48.7
click at [179, 218] on div "Heads up! You have monthly notification limit protection turned on and set for …" at bounding box center [549, 262] width 755 height 396
click at [339, 296] on div "Devices & Position Placement of notifications on mobile and desktop devices Des…" at bounding box center [549, 276] width 717 height 290
click at [401, 214] on div "Top Right" at bounding box center [310, 214] width 239 height 28
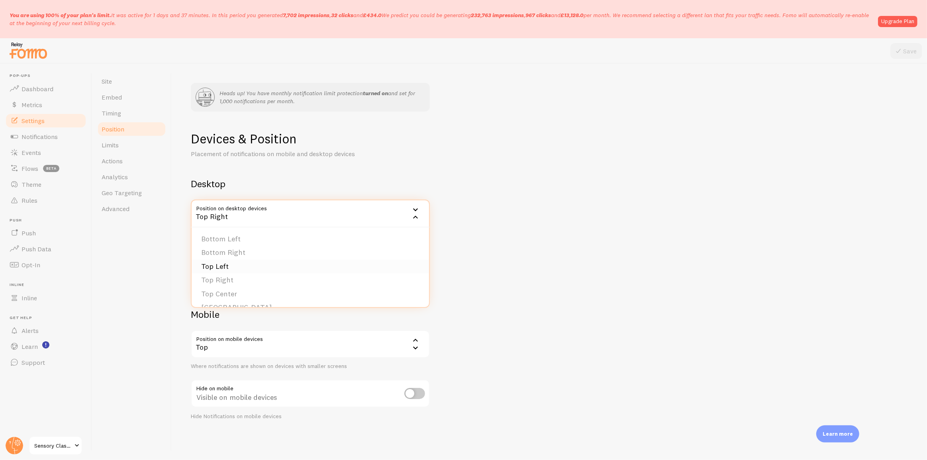
scroll to position [67, 0]
click at [272, 254] on li "Bottom Left - Slide In" at bounding box center [310, 255] width 237 height 14
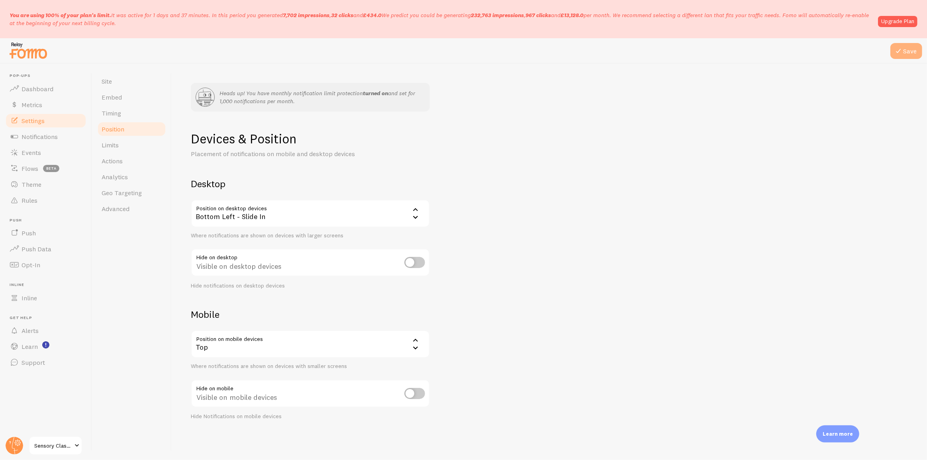
click at [900, 50] on icon at bounding box center [899, 51] width 10 height 10
click at [135, 139] on link "Limits" at bounding box center [132, 145] width 70 height 16
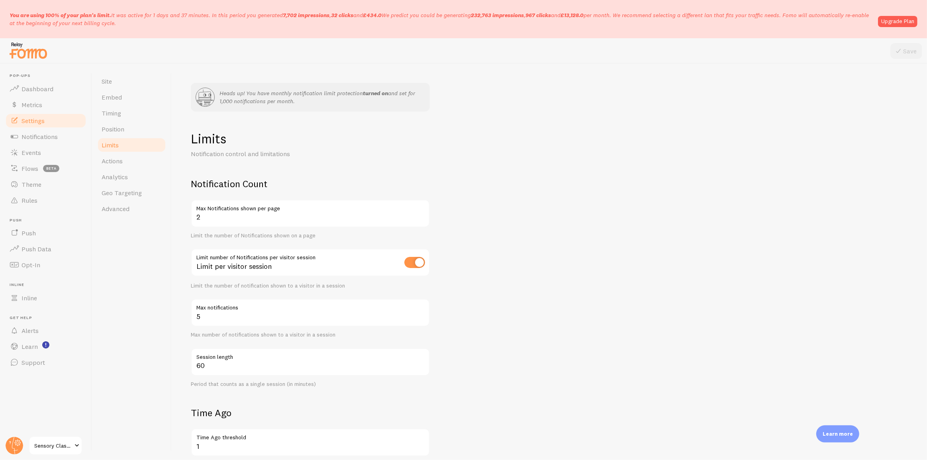
scroll to position [36, 0]
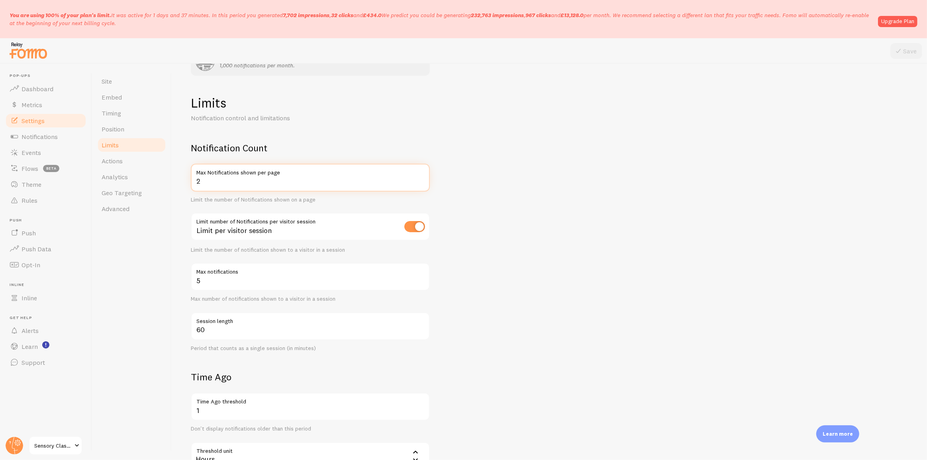
drag, startPoint x: 215, startPoint y: 183, endPoint x: 196, endPoint y: 182, distance: 19.2
click at [196, 182] on input "2" at bounding box center [310, 178] width 239 height 28
drag, startPoint x: 326, startPoint y: 225, endPoint x: 201, endPoint y: 220, distance: 125.2
click at [201, 220] on div "Limit per visitor session" at bounding box center [310, 227] width 239 height 29
drag, startPoint x: 203, startPoint y: 285, endPoint x: 191, endPoint y: 284, distance: 12.0
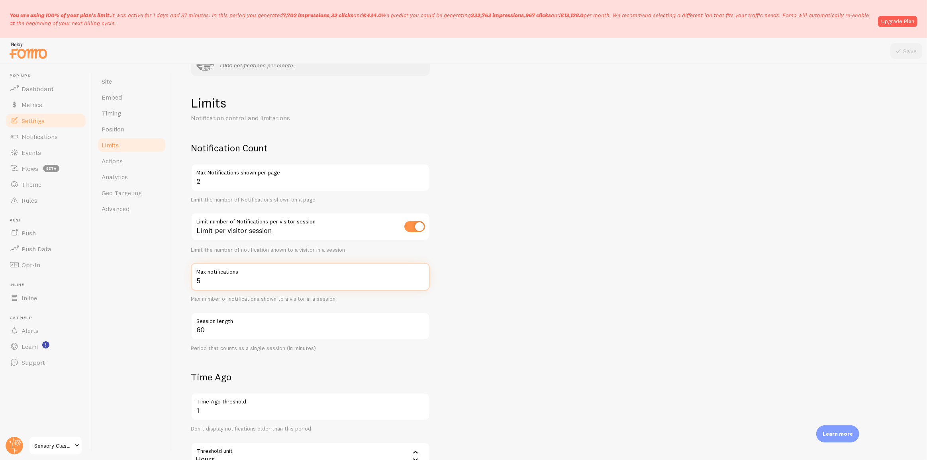
click at [191, 284] on input "5" at bounding box center [310, 277] width 239 height 28
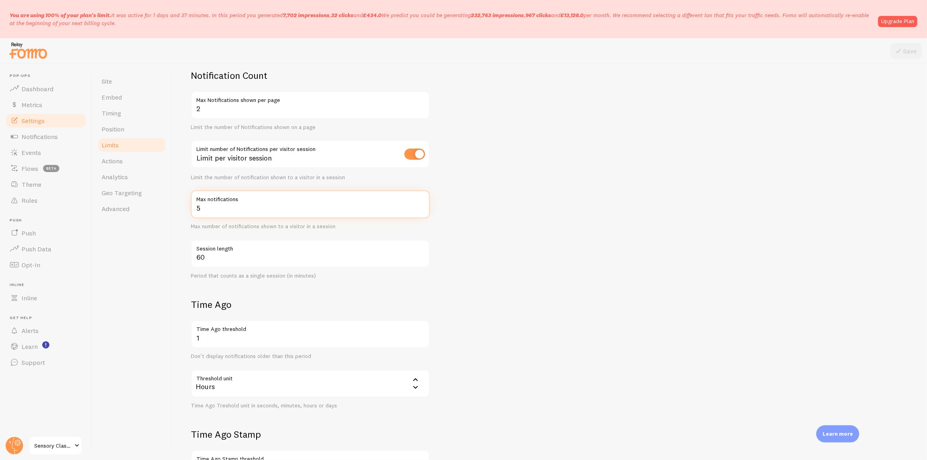
scroll to position [145, 0]
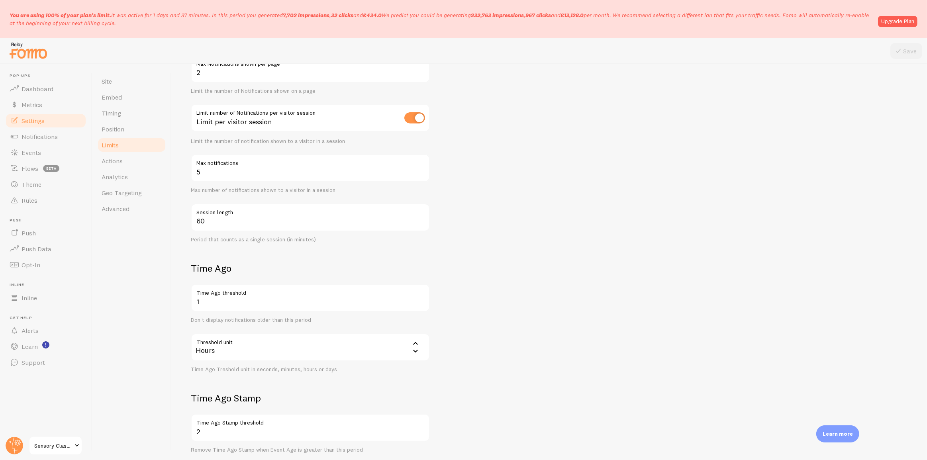
click at [390, 243] on form "Notification Count 2 Max Notifications shown per page Limit the number of Notif…" at bounding box center [549, 268] width 717 height 470
drag, startPoint x: 219, startPoint y: 273, endPoint x: 302, endPoint y: 356, distance: 117.2
click at [302, 356] on div "Heads up! You have monthly notification limit protection turned on and set for …" at bounding box center [549, 262] width 755 height 396
click at [506, 278] on form "Notification Count 2 Max Notifications shown per page Limit the number of Notif…" at bounding box center [549, 268] width 717 height 470
click at [24, 157] on link "Events" at bounding box center [46, 153] width 82 height 16
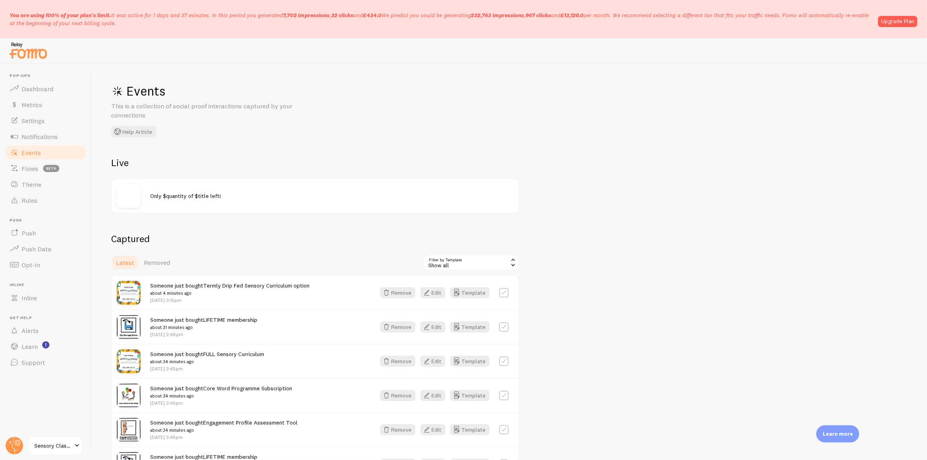
scroll to position [72, 0]
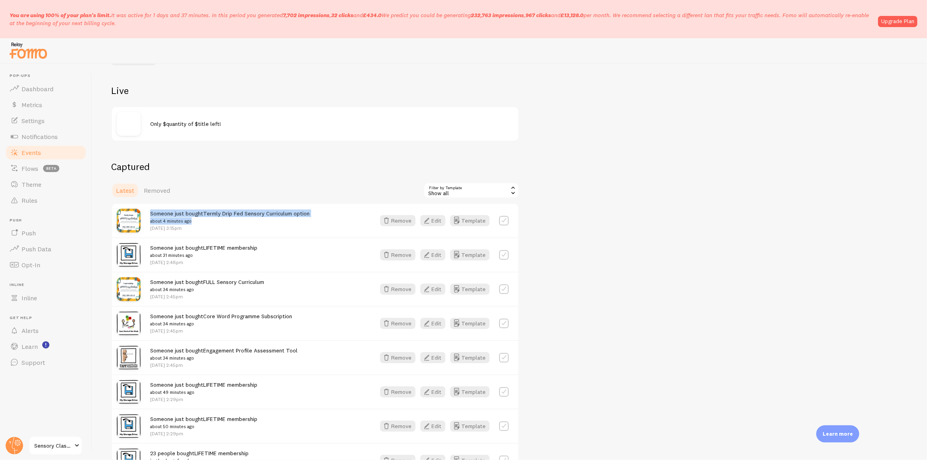
drag, startPoint x: 196, startPoint y: 220, endPoint x: 145, endPoint y: 215, distance: 51.3
click at [145, 215] on div "Someone just bought Termly Drip Fed Sensory Curriculum option about 4 minutes a…" at bounding box center [315, 220] width 406 height 33
click at [37, 118] on span "Settings" at bounding box center [33, 121] width 23 height 8
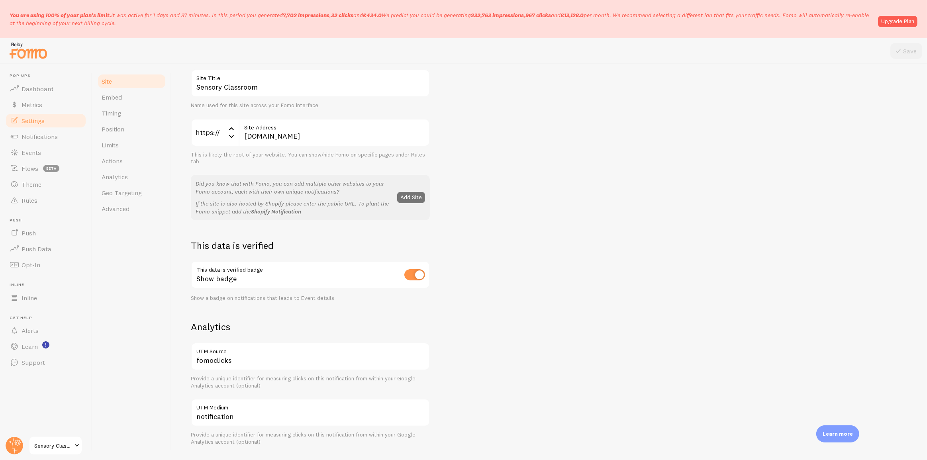
scroll to position [145, 0]
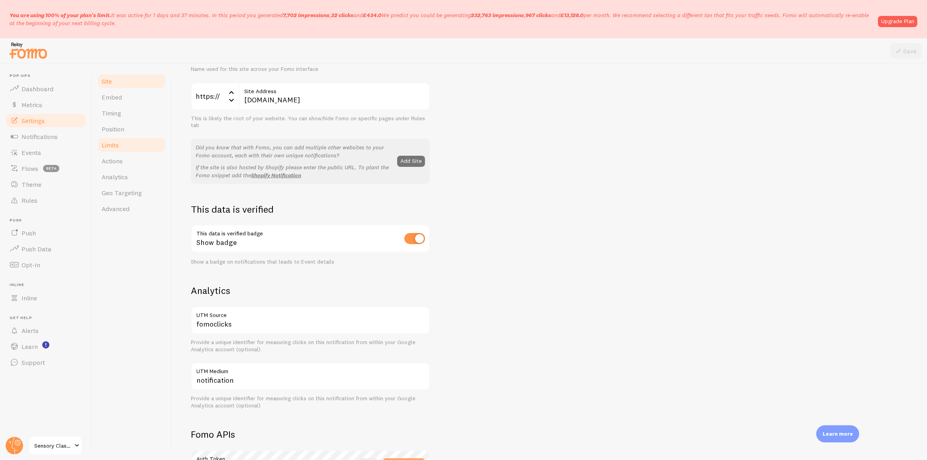
click at [120, 149] on link "Limits" at bounding box center [132, 145] width 70 height 16
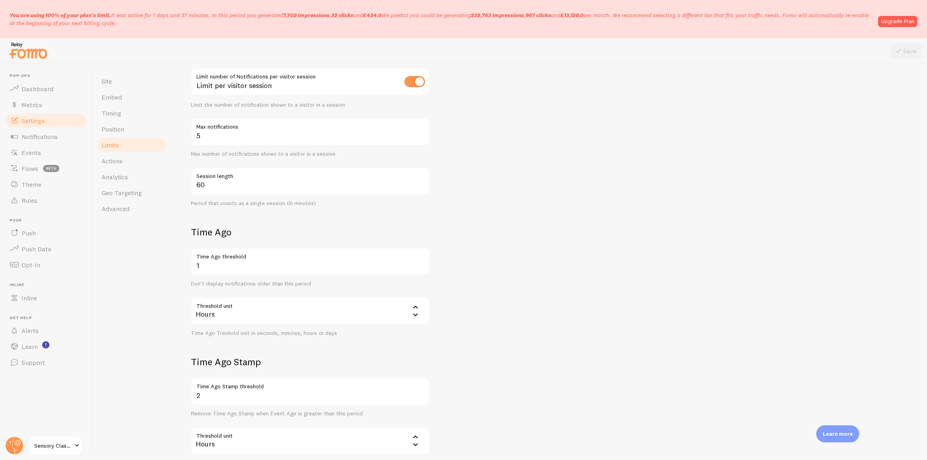
scroll to position [240, 0]
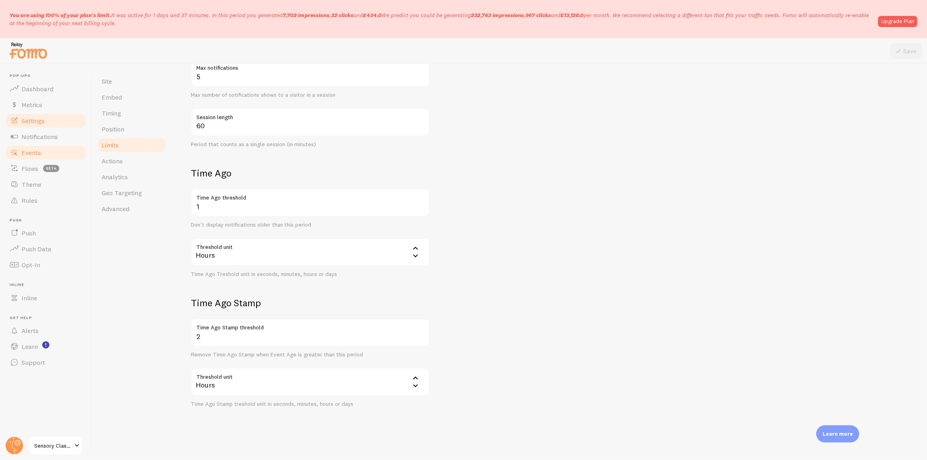
click at [41, 153] on link "Events" at bounding box center [46, 153] width 82 height 16
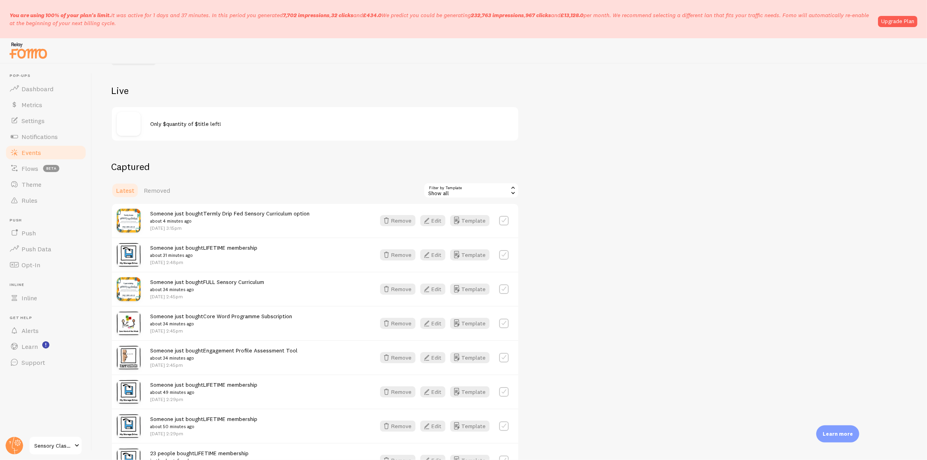
scroll to position [108, 0]
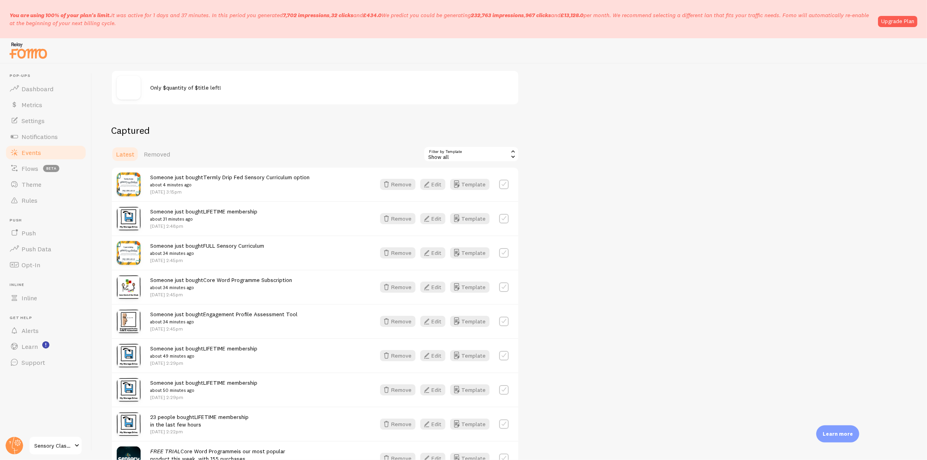
drag, startPoint x: 218, startPoint y: 195, endPoint x: 139, endPoint y: 173, distance: 81.5
click at [139, 173] on div "Someone just bought Termly Drip Fed Sensory Curriculum option about 4 minutes a…" at bounding box center [315, 184] width 406 height 33
click at [209, 186] on small "about 4 minutes ago" at bounding box center [229, 184] width 159 height 7
drag, startPoint x: 149, startPoint y: 177, endPoint x: 199, endPoint y: 191, distance: 51.8
click at [199, 191] on div "Someone just bought Termly Drip Fed Sensory Curriculum option about 4 minutes a…" at bounding box center [315, 184] width 406 height 33
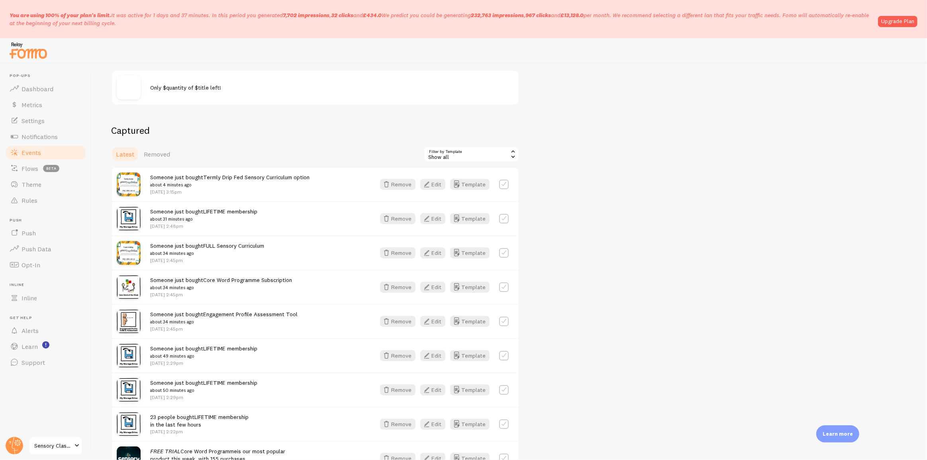
drag, startPoint x: 175, startPoint y: 216, endPoint x: 204, endPoint y: 225, distance: 30.6
click at [204, 225] on div "Someone just bought LIFETIME membership about 31 minutes ago [DATE] 2:48pm Remo…" at bounding box center [315, 218] width 406 height 34
drag, startPoint x: 149, startPoint y: 244, endPoint x: 231, endPoint y: 359, distance: 140.5
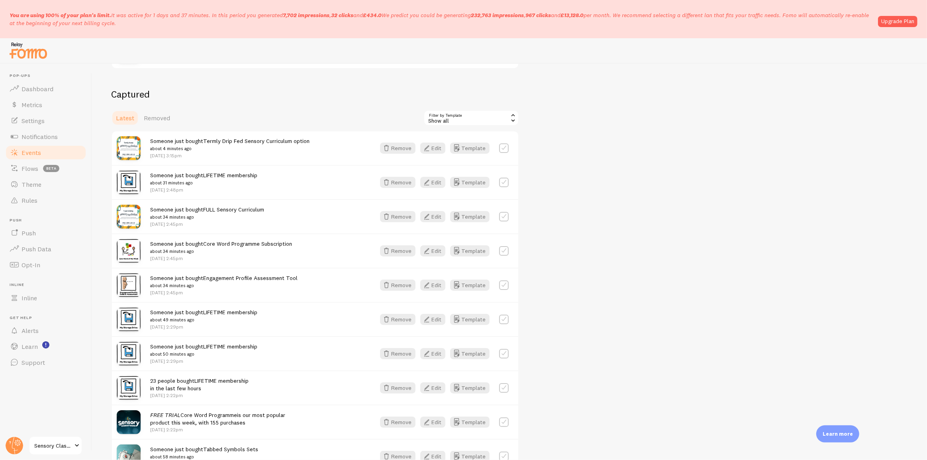
drag, startPoint x: 198, startPoint y: 392, endPoint x: 140, endPoint y: 381, distance: 58.8
click at [140, 381] on div "23 people bought LIFETIME membership in the last few hours [DATE] 2:22pm Remove…" at bounding box center [315, 388] width 406 height 34
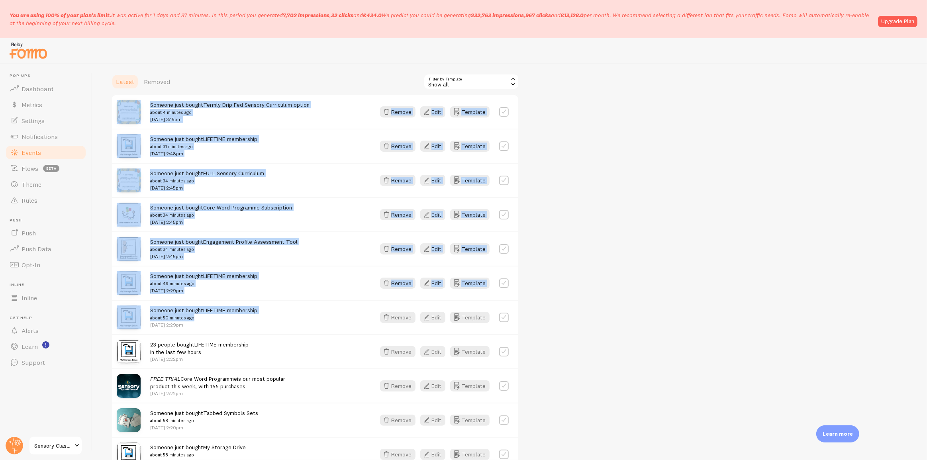
drag, startPoint x: 199, startPoint y: 318, endPoint x: 139, endPoint y: 102, distance: 223.8
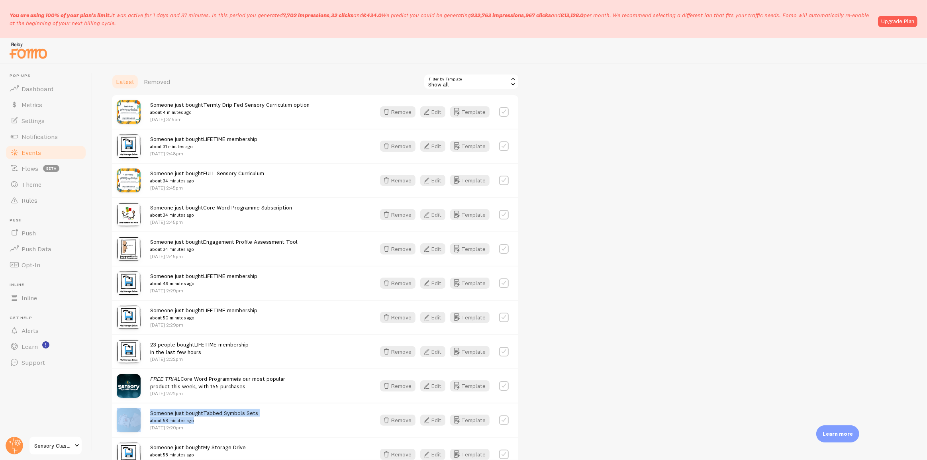
drag, startPoint x: 212, startPoint y: 422, endPoint x: 143, endPoint y: 410, distance: 69.8
click at [143, 410] on div "Someone just bought Tabbed Symbols Sets about 58 minutes ago [DATE] 2:20pm Remo…" at bounding box center [315, 420] width 406 height 34
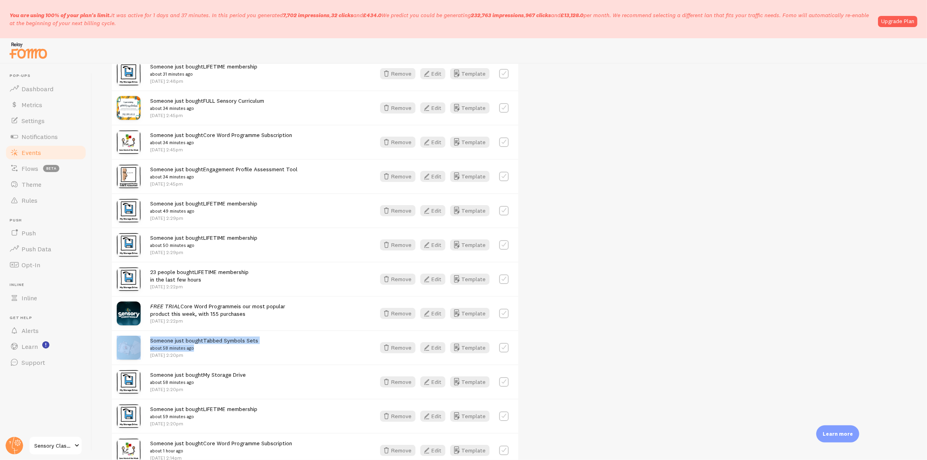
scroll to position [290, 0]
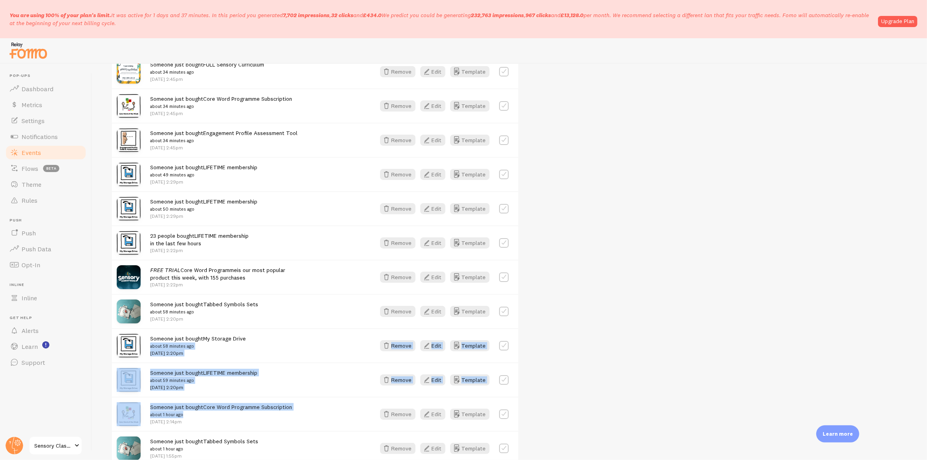
drag, startPoint x: 187, startPoint y: 412, endPoint x: 148, endPoint y: 348, distance: 75.6
click at [231, 366] on div "Someone just bought LIFETIME membership about 59 minutes ago [DATE] 2:20pm Remo…" at bounding box center [315, 380] width 406 height 34
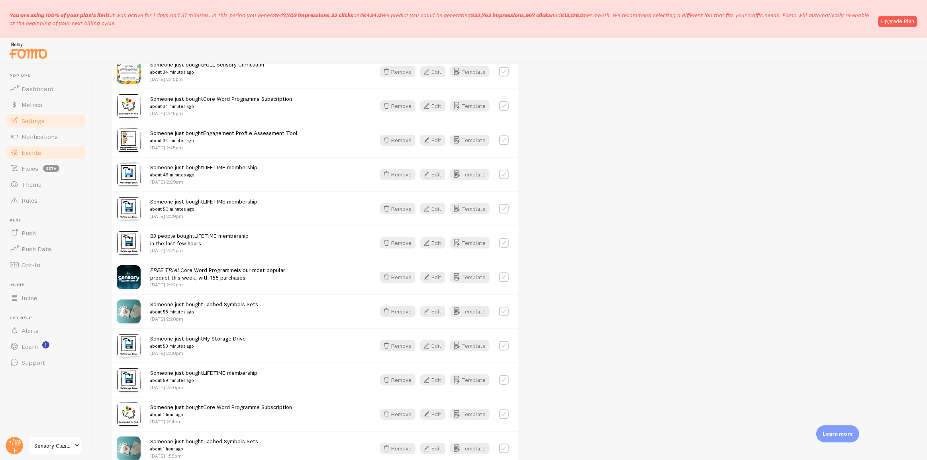
click at [49, 115] on link "Settings" at bounding box center [46, 121] width 82 height 16
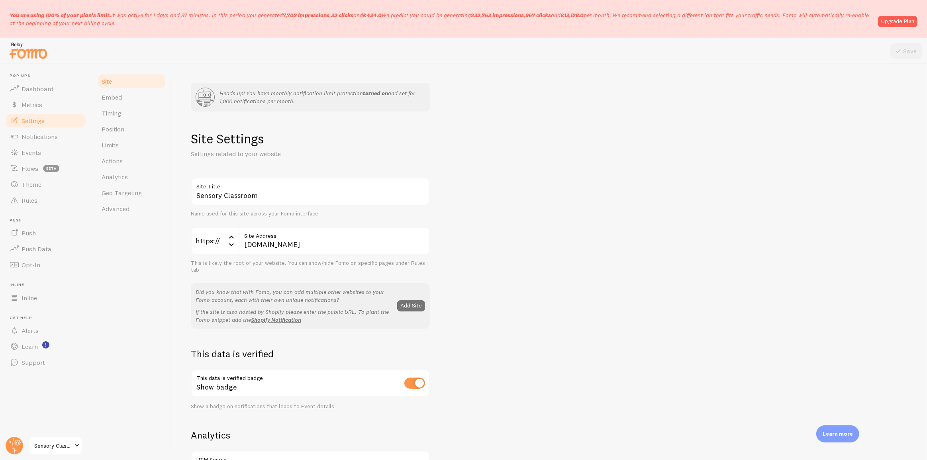
scroll to position [181, 0]
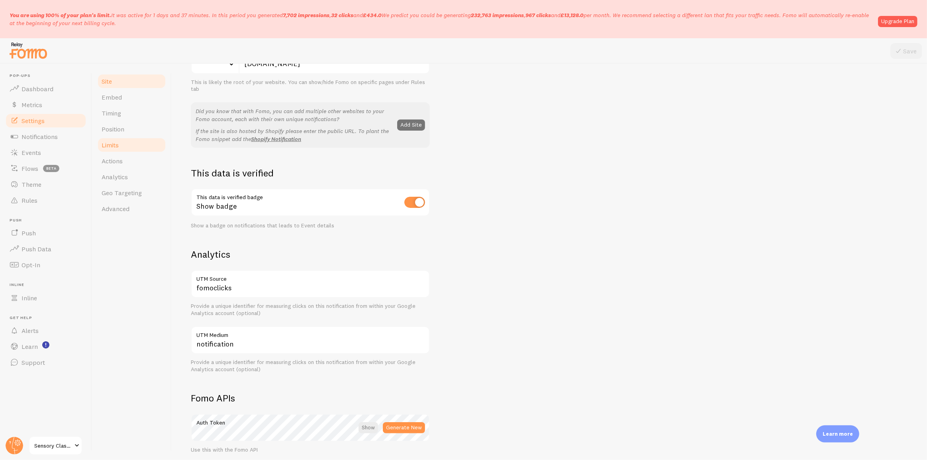
click at [131, 143] on link "Limits" at bounding box center [132, 145] width 70 height 16
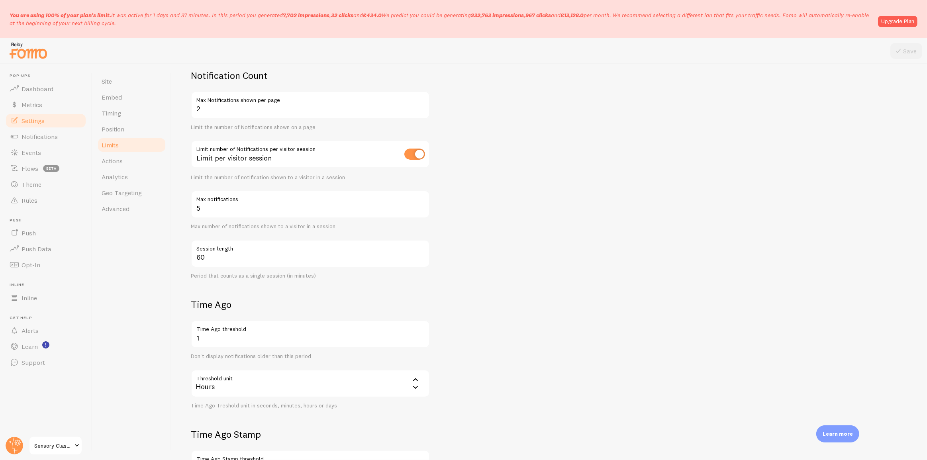
scroll to position [181, 0]
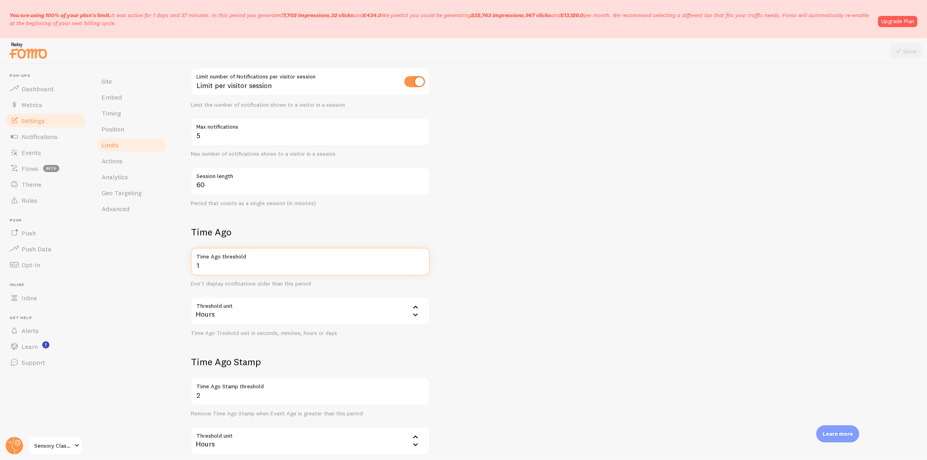
drag, startPoint x: 198, startPoint y: 270, endPoint x: 184, endPoint y: 270, distance: 13.5
click at [184, 270] on div "Heads up! You have monthly notification limit protection turned on and set for …" at bounding box center [549, 262] width 755 height 396
click at [265, 324] on div "Hours" at bounding box center [310, 311] width 239 height 28
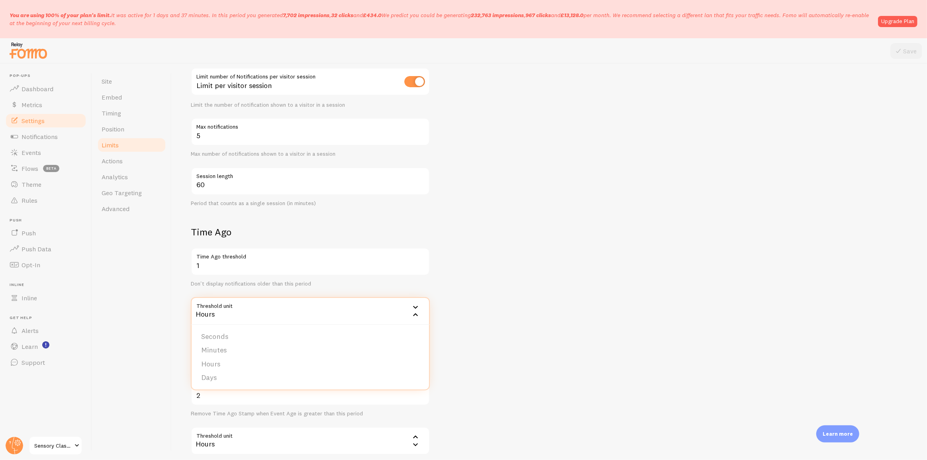
click at [538, 319] on form "Notification Count 2 Max Notifications shown per page Limit the number of Notif…" at bounding box center [549, 232] width 717 height 470
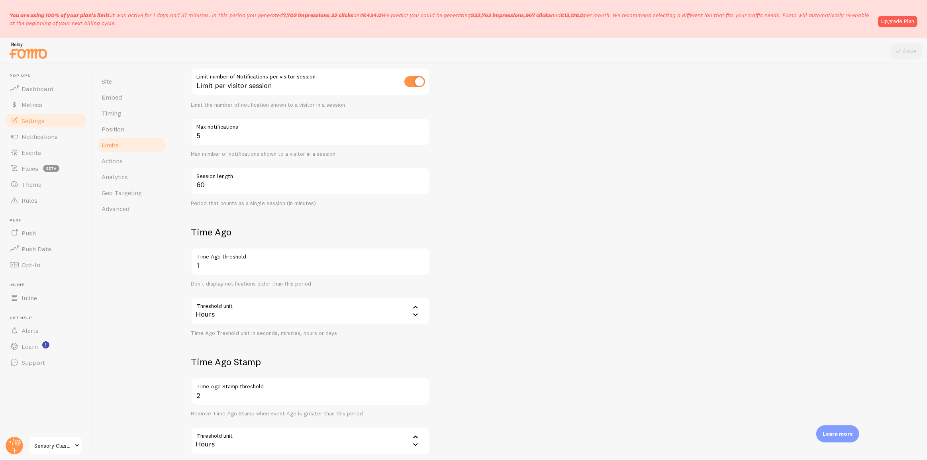
scroll to position [240, 0]
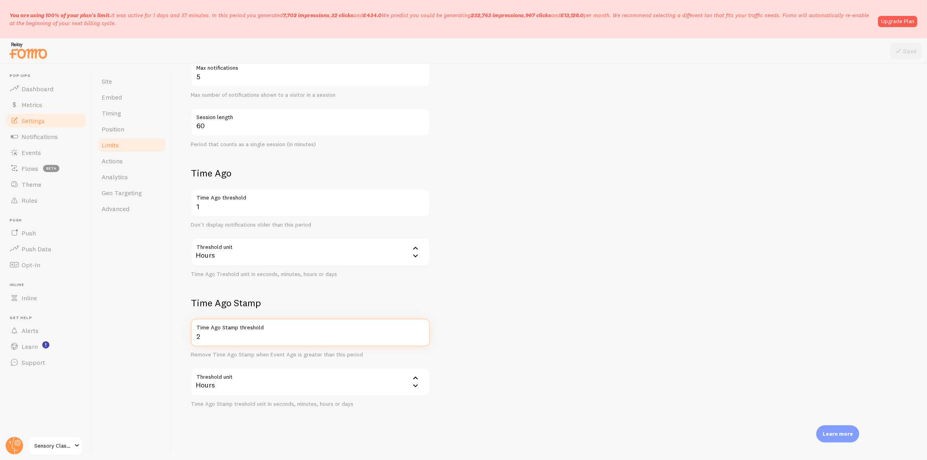
drag, startPoint x: 201, startPoint y: 336, endPoint x: 188, endPoint y: 336, distance: 13.1
click at [188, 336] on div "Heads up! You have monthly notification limit protection turned on and set for …" at bounding box center [549, 262] width 755 height 396
drag, startPoint x: 216, startPoint y: 207, endPoint x: 191, endPoint y: 206, distance: 25.1
click at [191, 206] on input "1" at bounding box center [310, 203] width 239 height 28
drag, startPoint x: 230, startPoint y: 257, endPoint x: 187, endPoint y: 203, distance: 68.9
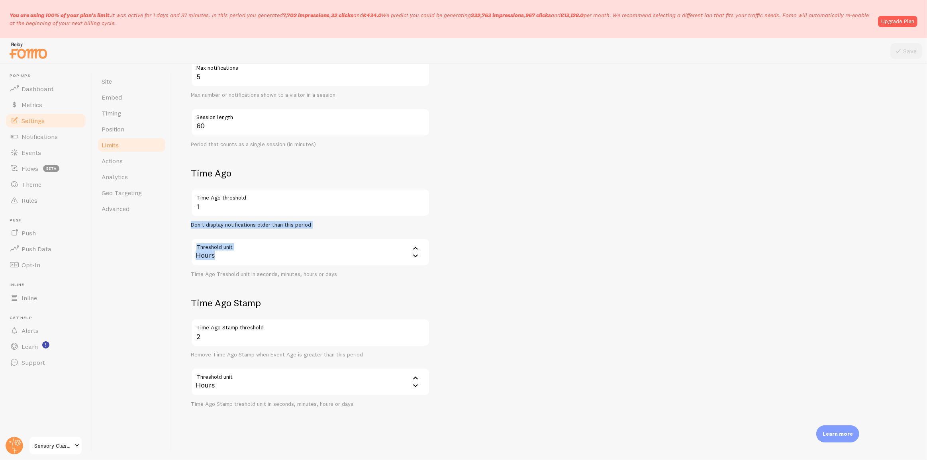
click at [187, 203] on div "Heads up! You have monthly notification limit protection turned on and set for …" at bounding box center [549, 262] width 755 height 396
click at [210, 216] on div "1 Time Ago threshold Don't display notifications older than this period" at bounding box center [310, 209] width 239 height 40
drag, startPoint x: 203, startPoint y: 208, endPoint x: 187, endPoint y: 206, distance: 16.1
click at [187, 206] on div "Heads up! You have monthly notification limit protection turned on and set for …" at bounding box center [549, 262] width 755 height 396
type input "2"
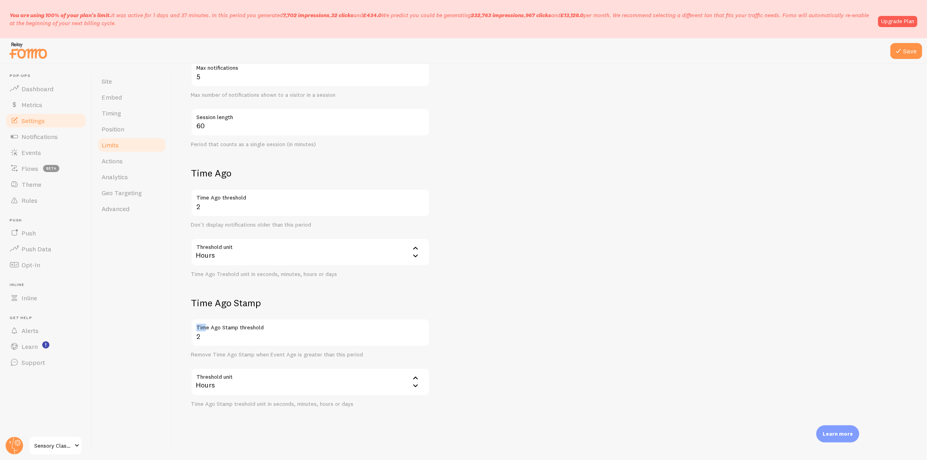
drag, startPoint x: 203, startPoint y: 329, endPoint x: 184, endPoint y: 328, distance: 19.2
click at [184, 328] on div "Heads up! You have monthly notification limit protection turned on and set for …" at bounding box center [549, 262] width 755 height 396
drag, startPoint x: 200, startPoint y: 335, endPoint x: 191, endPoint y: 334, distance: 9.6
click at [191, 334] on input "2" at bounding box center [310, 333] width 239 height 28
type input "1"
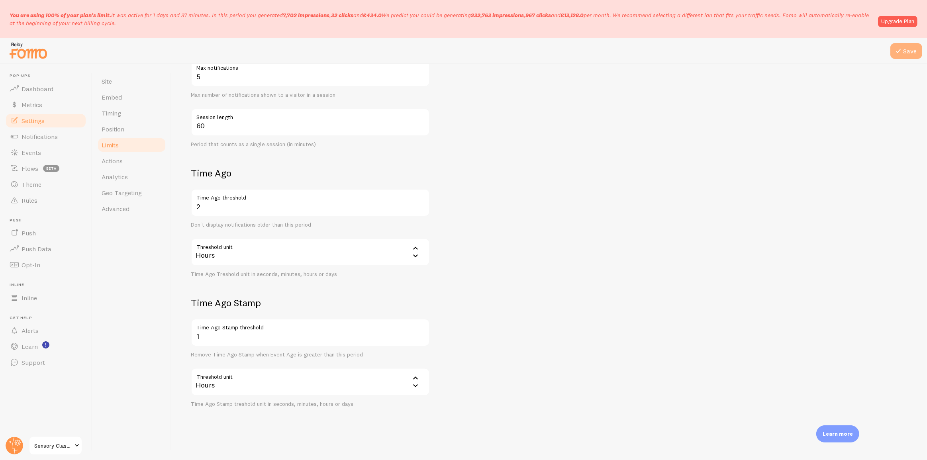
click at [901, 43] on button "Save" at bounding box center [906, 51] width 32 height 16
click at [143, 159] on link "Actions" at bounding box center [132, 161] width 70 height 16
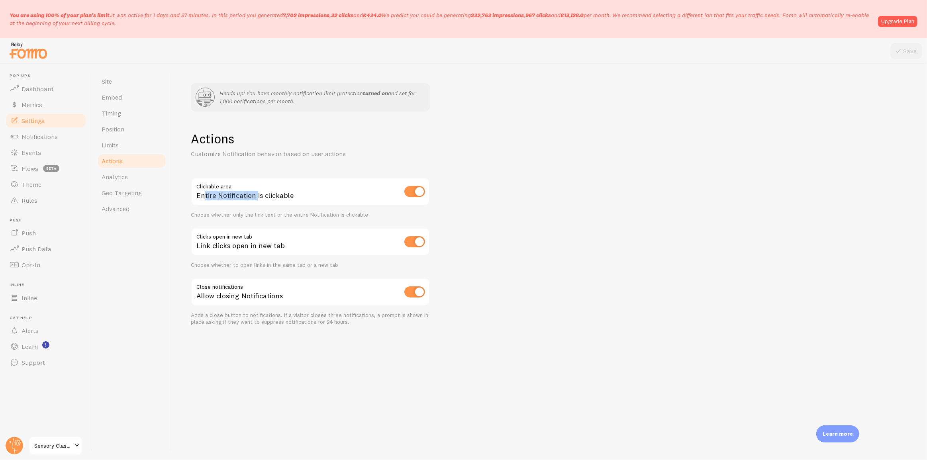
drag, startPoint x: 247, startPoint y: 192, endPoint x: 256, endPoint y: 195, distance: 9.6
click at [256, 195] on div "Entire Notification is clickable" at bounding box center [310, 192] width 239 height 29
drag, startPoint x: 215, startPoint y: 241, endPoint x: 256, endPoint y: 247, distance: 41.5
click at [256, 247] on div "Link clicks open in new tab" at bounding box center [310, 242] width 239 height 29
drag, startPoint x: 208, startPoint y: 294, endPoint x: 267, endPoint y: 294, distance: 59.4
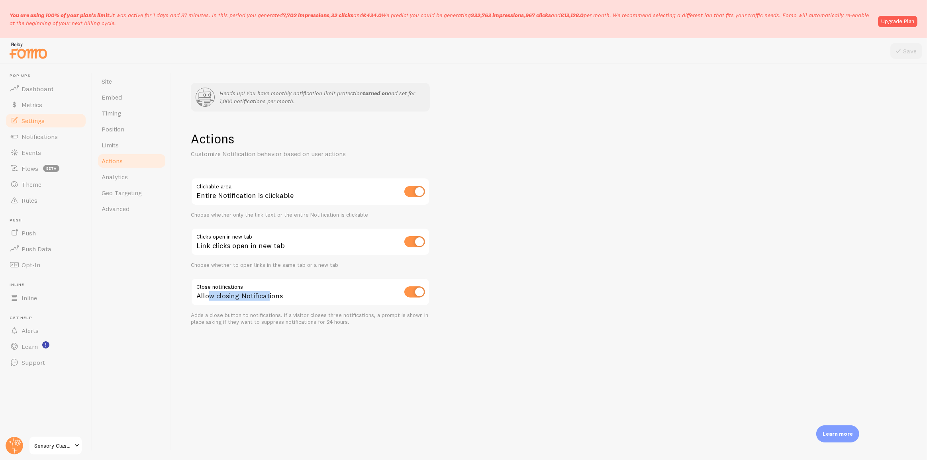
click at [267, 294] on div "Allow closing Notifications" at bounding box center [310, 292] width 239 height 29
click at [118, 178] on span "Analytics" at bounding box center [115, 177] width 26 height 8
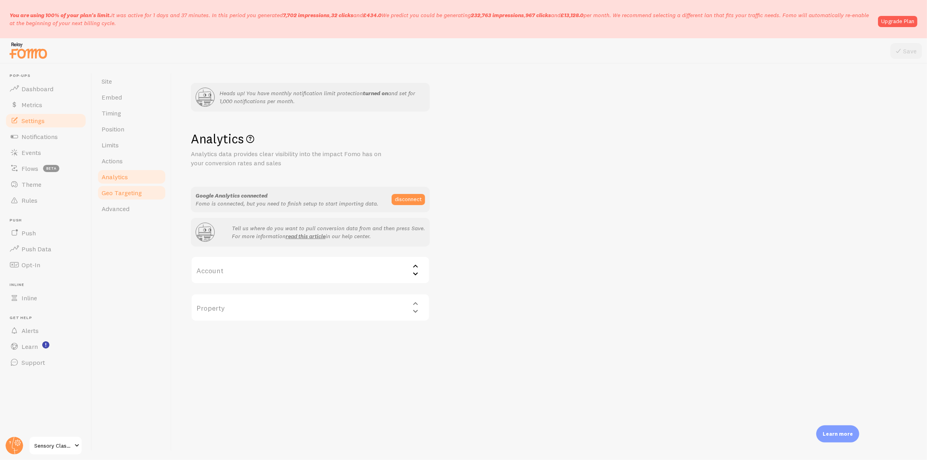
click at [123, 198] on link "Geo Targeting" at bounding box center [132, 193] width 70 height 16
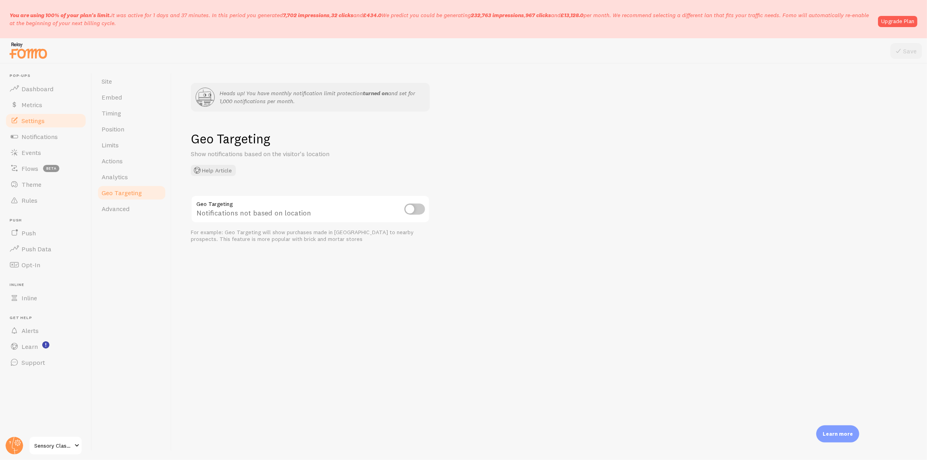
drag, startPoint x: 189, startPoint y: 138, endPoint x: 271, endPoint y: 146, distance: 82.0
click at [271, 146] on div "Heads up! You have monthly notification limit protection turned on and set for …" at bounding box center [549, 262] width 755 height 396
click at [298, 140] on h1 "Geo Targeting" at bounding box center [549, 139] width 717 height 16
drag, startPoint x: 284, startPoint y: 139, endPoint x: 180, endPoint y: 101, distance: 110.8
click at [180, 101] on div "Heads up! You have monthly notification limit protection turned on and set for …" at bounding box center [549, 262] width 755 height 396
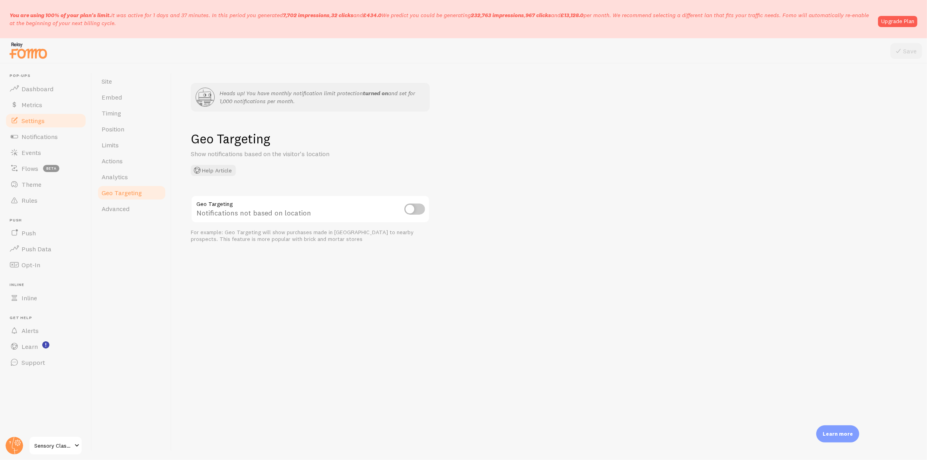
click at [180, 101] on div "Heads up! You have monthly notification limit protection turned on and set for …" at bounding box center [549, 262] width 755 height 396
drag, startPoint x: 194, startPoint y: 135, endPoint x: 275, endPoint y: 136, distance: 80.5
click at [275, 136] on h1 "Geo Targeting" at bounding box center [549, 139] width 717 height 16
click at [110, 209] on span "Advanced" at bounding box center [116, 209] width 28 height 8
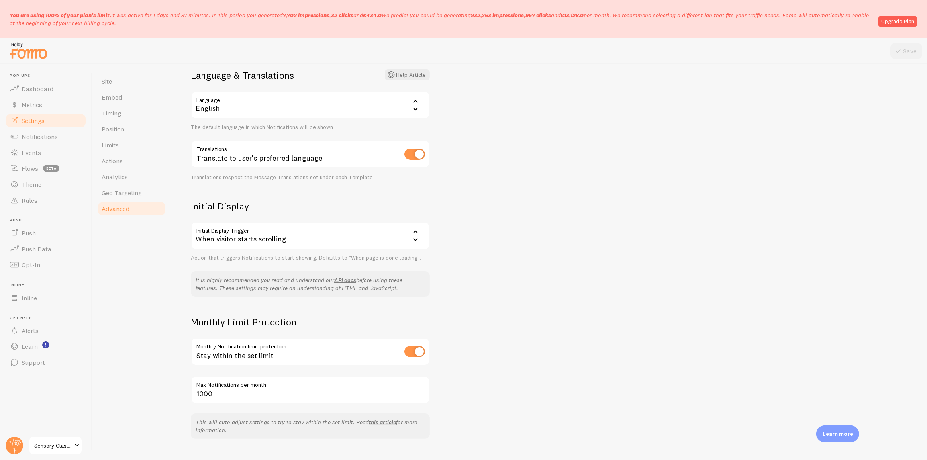
scroll to position [125, 0]
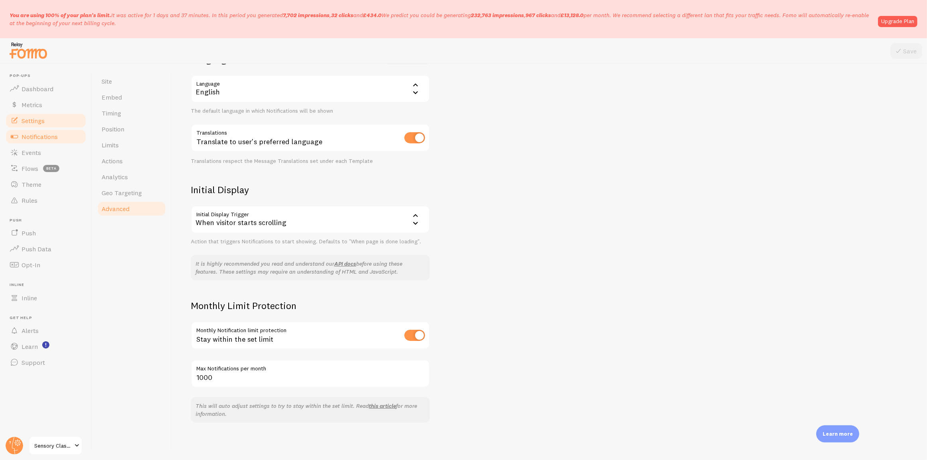
click at [58, 137] on link "Notifications" at bounding box center [46, 137] width 82 height 16
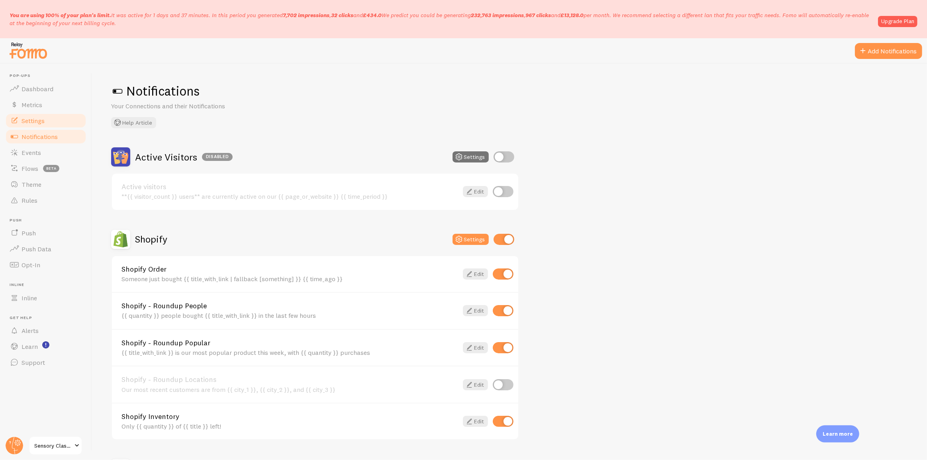
click at [63, 122] on link "Settings" at bounding box center [46, 121] width 82 height 16
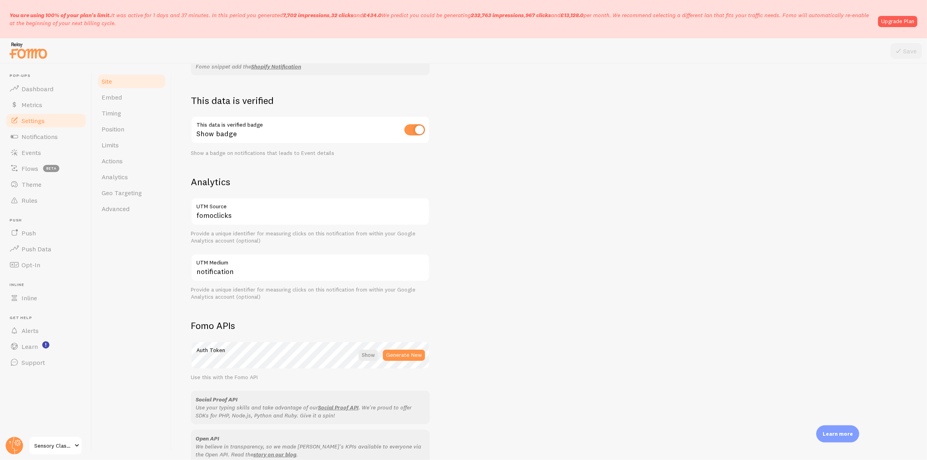
scroll to position [378, 0]
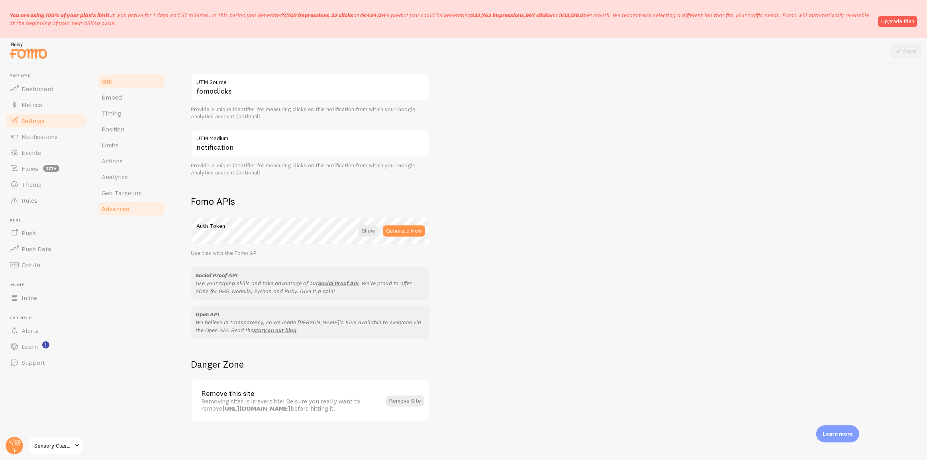
click at [118, 208] on span "Advanced" at bounding box center [116, 209] width 28 height 8
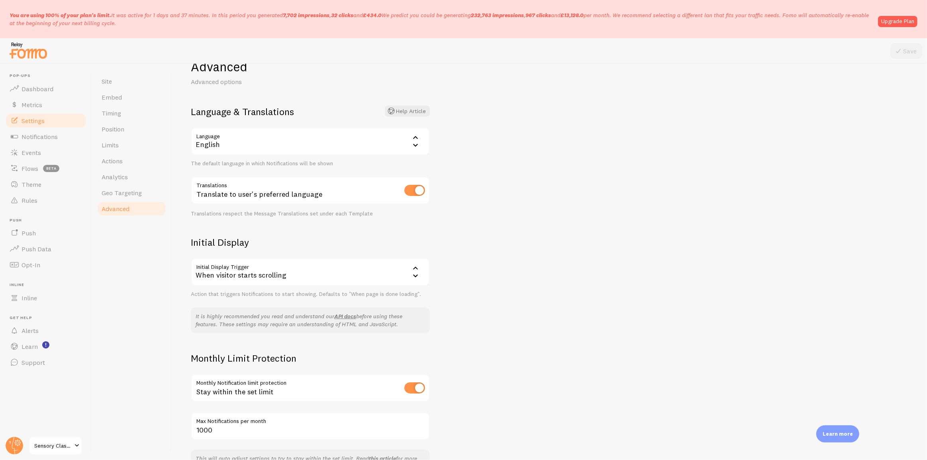
scroll to position [125, 0]
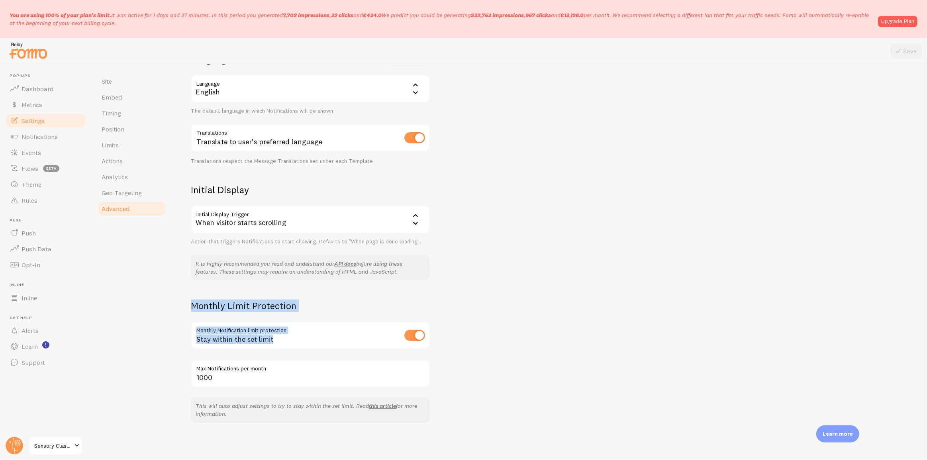
drag, startPoint x: 184, startPoint y: 305, endPoint x: 353, endPoint y: 386, distance: 186.6
click at [353, 386] on div "Heads up! You have monthly notification limit protection turned on and set for …" at bounding box center [549, 262] width 755 height 396
click at [465, 366] on div "Heads up! You have monthly notification limit protection turned on and set for …" at bounding box center [549, 262] width 755 height 396
drag, startPoint x: 199, startPoint y: 305, endPoint x: 294, endPoint y: 308, distance: 95.7
click at [294, 308] on h2 "Monthly Limit Protection" at bounding box center [310, 306] width 239 height 12
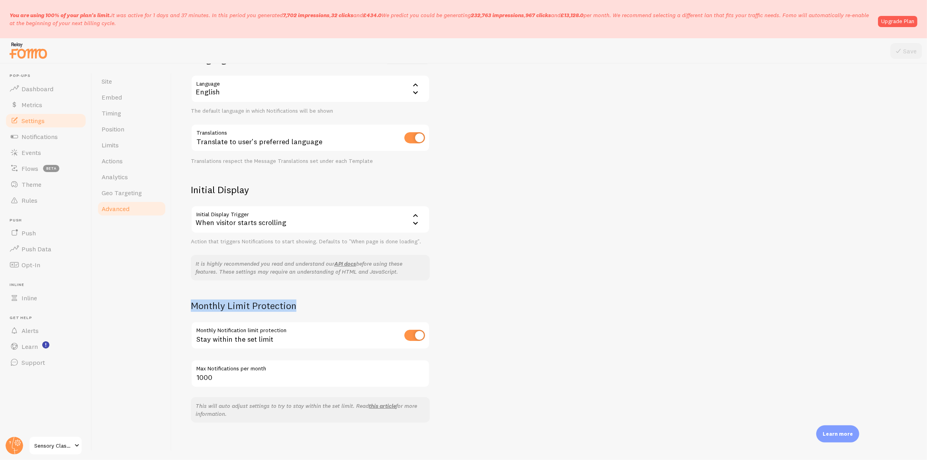
click at [342, 301] on h2 "Monthly Limit Protection" at bounding box center [310, 306] width 239 height 12
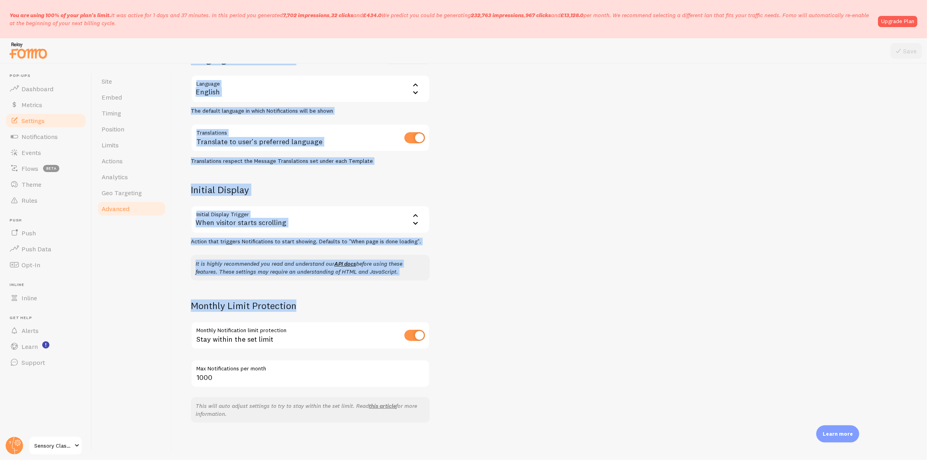
drag, startPoint x: 319, startPoint y: 308, endPoint x: 171, endPoint y: 299, distance: 148.5
click at [171, 299] on div "Site Embed Timing Position Limits Actions Analytics Geo Targeting Advanced Head…" at bounding box center [509, 262] width 835 height 396
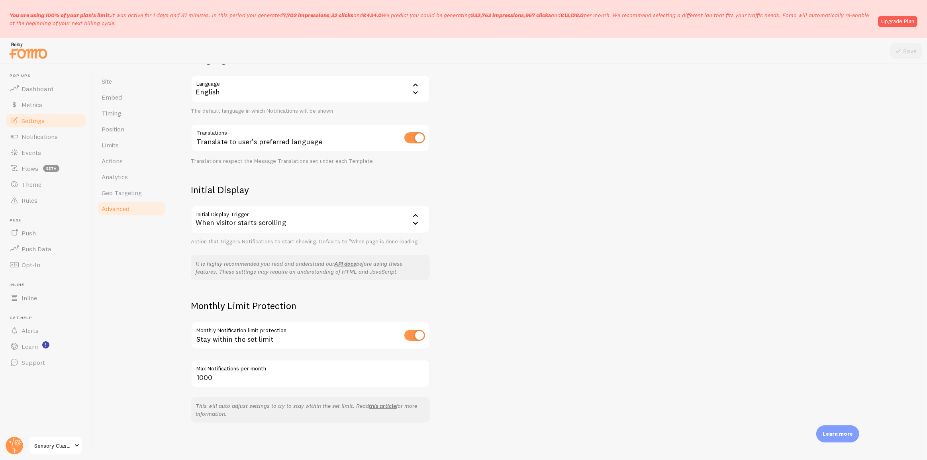
click at [179, 314] on div "Heads up! You have monthly notification limit protection turned on and set for …" at bounding box center [549, 262] width 755 height 396
drag, startPoint x: 183, startPoint y: 303, endPoint x: 353, endPoint y: 343, distance: 174.8
click at [353, 343] on div "Heads up! You have monthly notification limit protection turned on and set for …" at bounding box center [549, 262] width 755 height 396
click at [461, 391] on div "Heads up! You have monthly notification limit protection turned on and set for …" at bounding box center [549, 262] width 755 height 396
drag, startPoint x: 191, startPoint y: 308, endPoint x: 295, endPoint y: 310, distance: 104.0
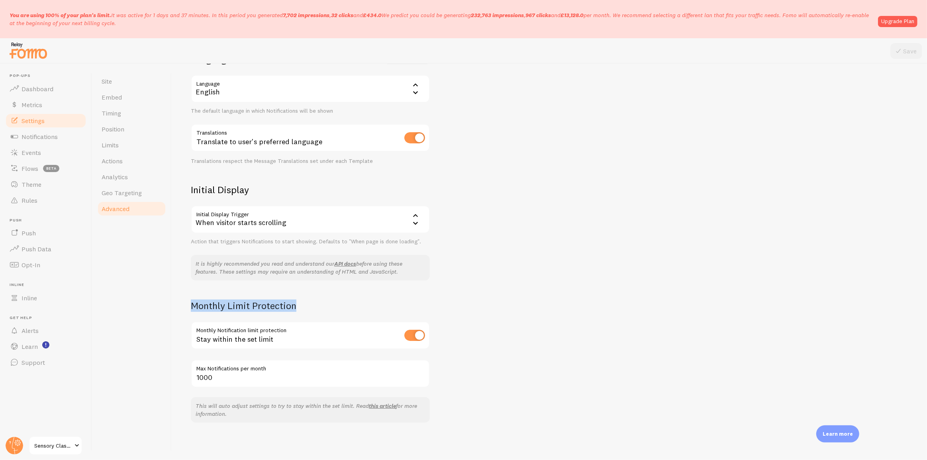
click at [295, 310] on h2 "Monthly Limit Protection" at bounding box center [310, 306] width 239 height 12
click at [322, 311] on div "Monthly Limit Protection Monthly Notification limit protection Stay within the …" at bounding box center [310, 344] width 239 height 88
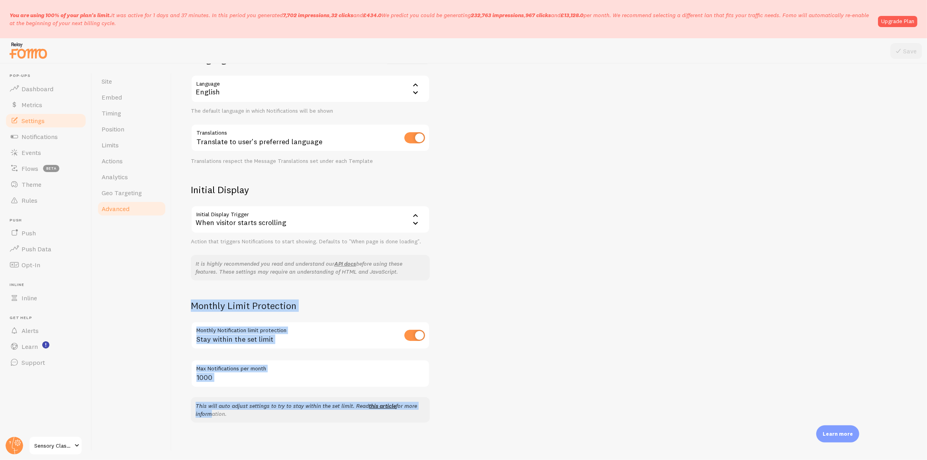
drag, startPoint x: 465, startPoint y: 400, endPoint x: 184, endPoint y: 308, distance: 296.0
click at [184, 308] on div "Heads up! You have monthly notification limit protection turned on and set for …" at bounding box center [549, 262] width 755 height 396
click at [451, 308] on div "Heads up! You have monthly notification limit protection turned on and set for …" at bounding box center [549, 262] width 755 height 396
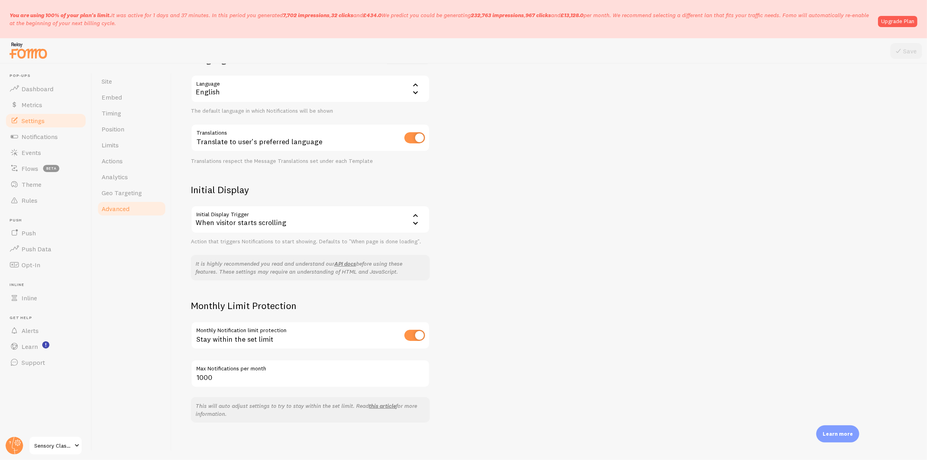
click at [415, 334] on input "checkbox" at bounding box center [414, 335] width 21 height 11
checkbox input "false"
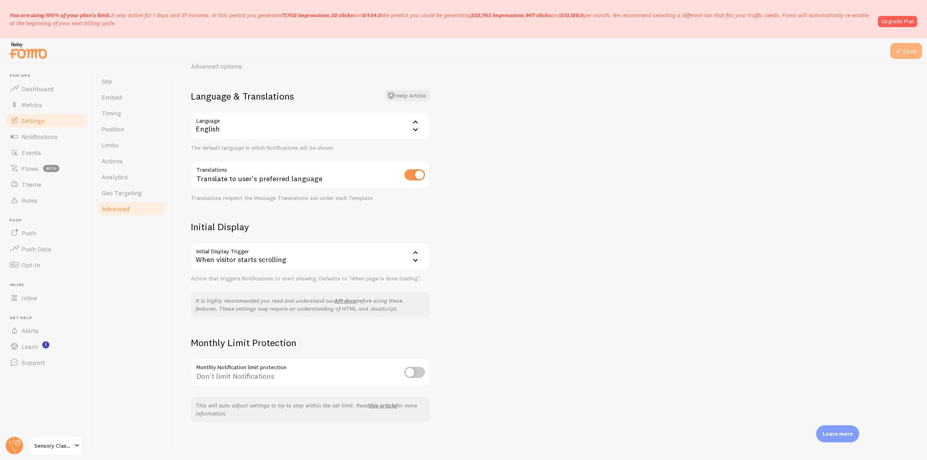
click at [910, 50] on button "Save" at bounding box center [906, 51] width 32 height 16
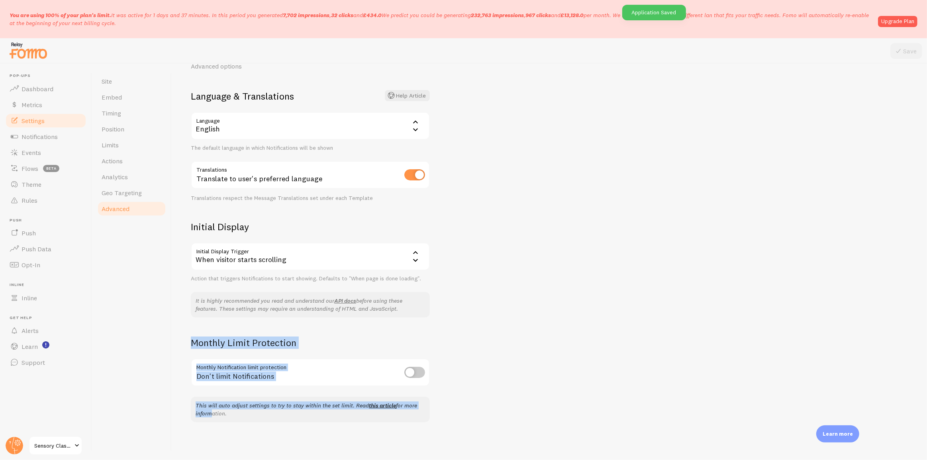
drag, startPoint x: 187, startPoint y: 342, endPoint x: 441, endPoint y: 400, distance: 260.8
click at [441, 400] on div "Advanced Advanced options Language & Translations Help Article Language en Engl…" at bounding box center [549, 262] width 755 height 396
click at [28, 54] on img at bounding box center [28, 50] width 40 height 20
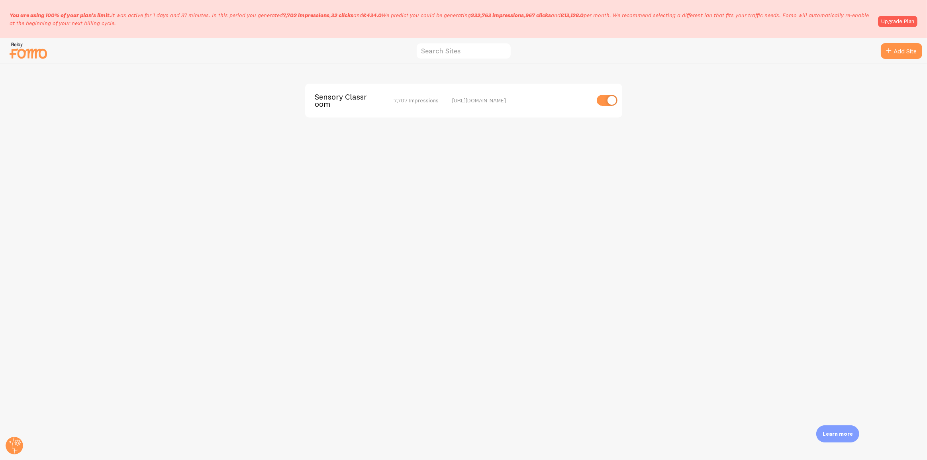
click at [331, 104] on span "Sensory Classroom" at bounding box center [347, 100] width 64 height 15
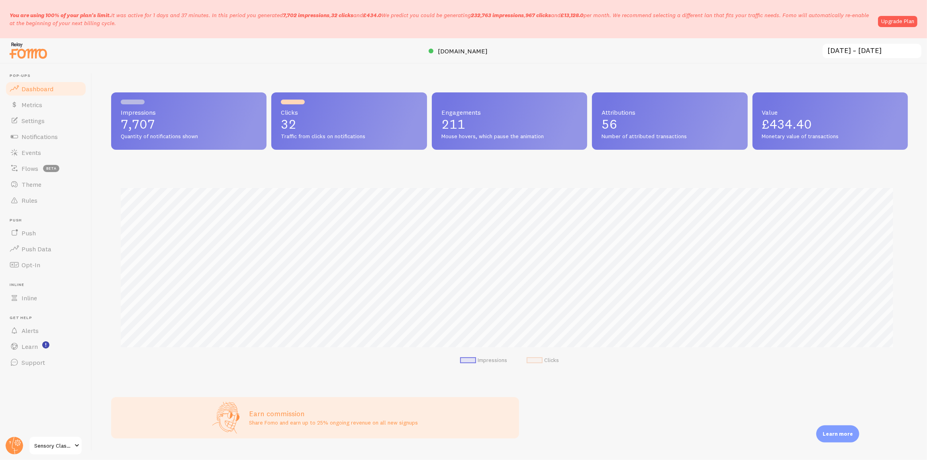
scroll to position [209, 792]
click at [40, 121] on span "Settings" at bounding box center [33, 121] width 23 height 8
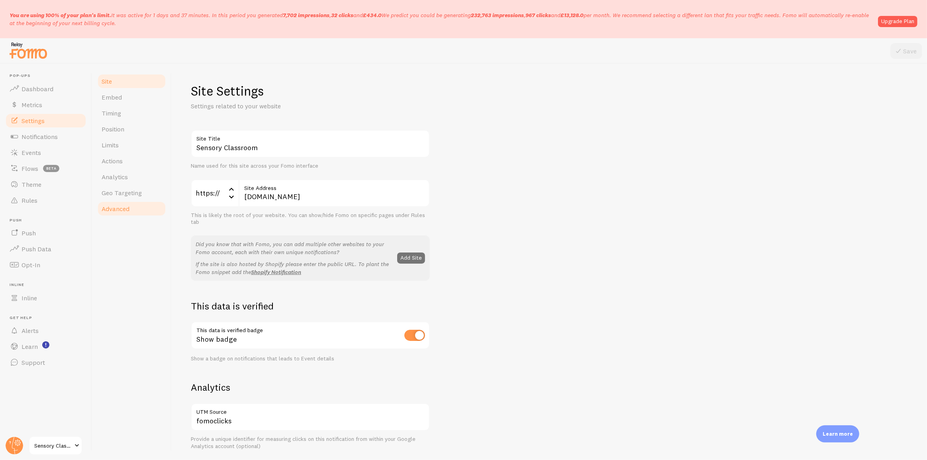
click at [144, 215] on link "Advanced" at bounding box center [132, 209] width 70 height 16
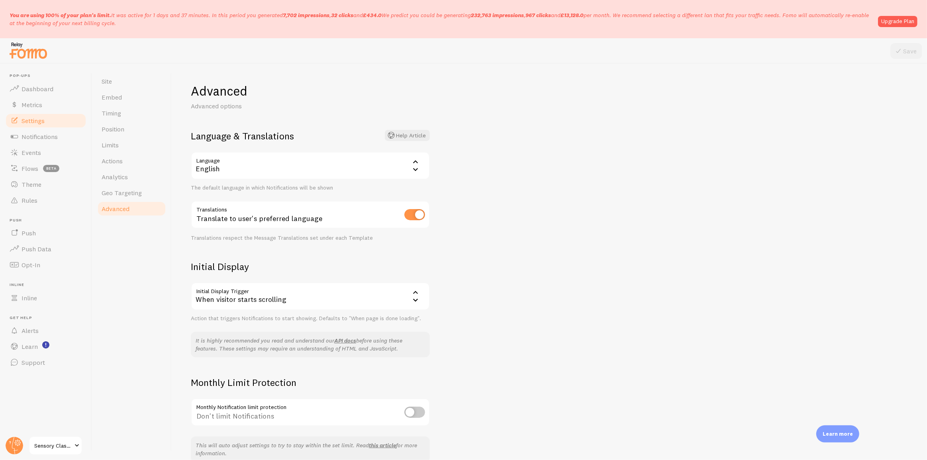
scroll to position [40, 0]
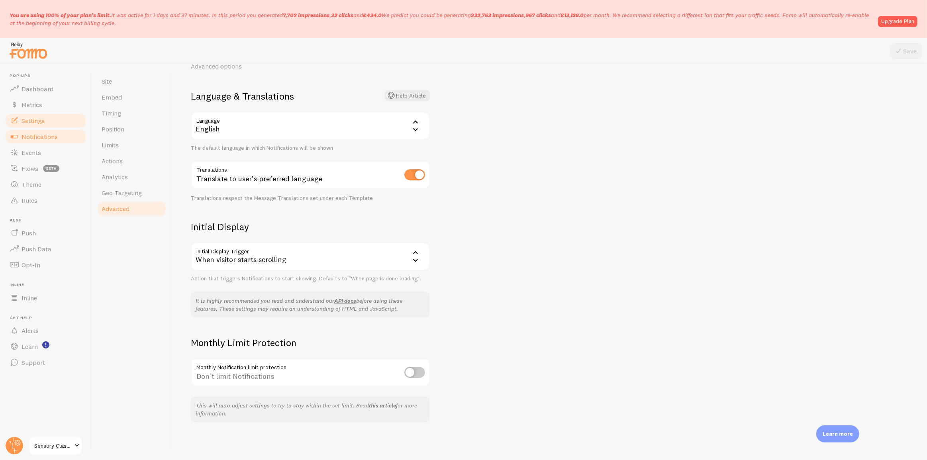
click at [57, 136] on span "Notifications" at bounding box center [40, 137] width 36 height 8
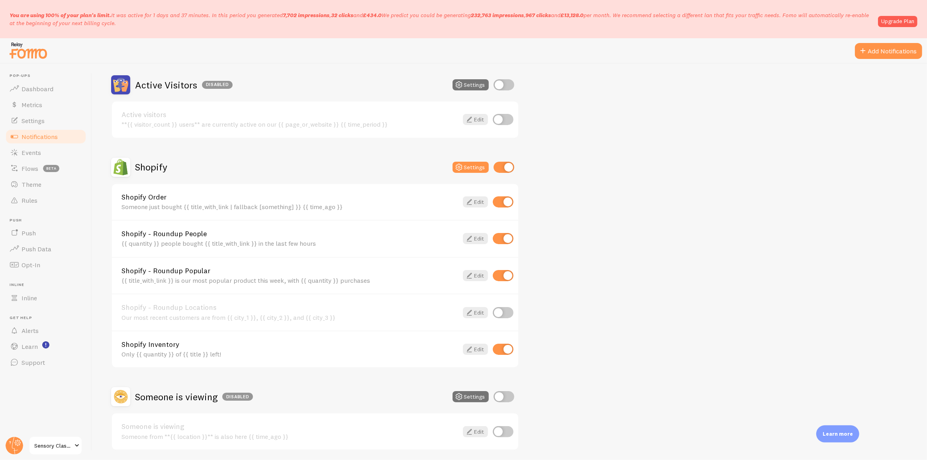
scroll to position [100, 0]
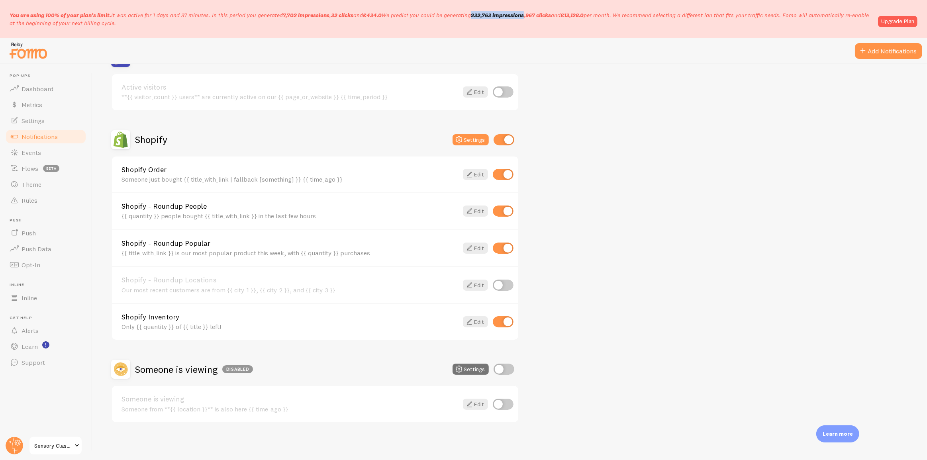
drag, startPoint x: 476, startPoint y: 15, endPoint x: 530, endPoint y: 16, distance: 54.2
click at [530, 16] on p "You are using 100% of your plan's limit. It was active for 1 days and 37 minute…" at bounding box center [442, 19] width 864 height 16
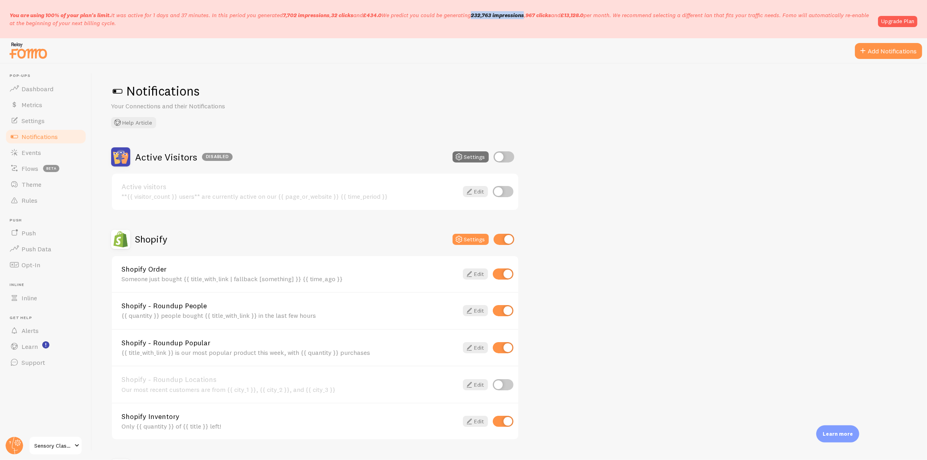
scroll to position [36, 0]
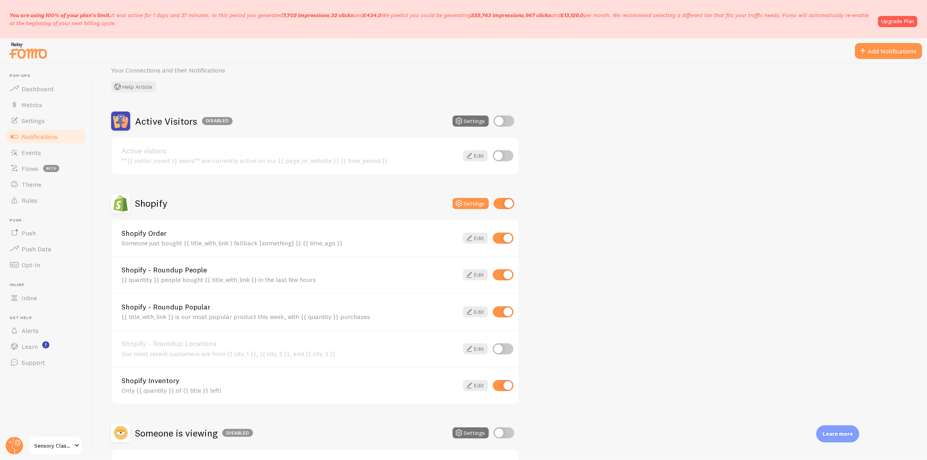
click at [187, 120] on h2 "Active Visitors Disabled" at bounding box center [184, 121] width 98 height 12
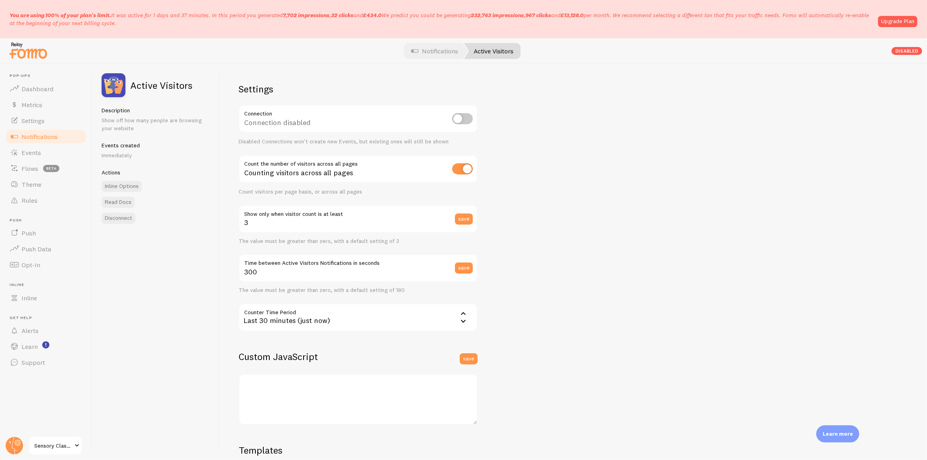
scroll to position [78, 0]
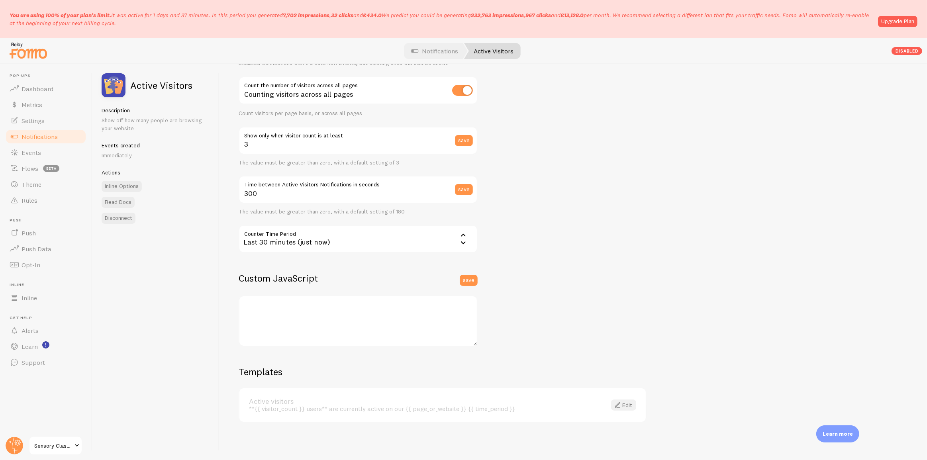
click at [626, 406] on link "Edit" at bounding box center [623, 405] width 25 height 11
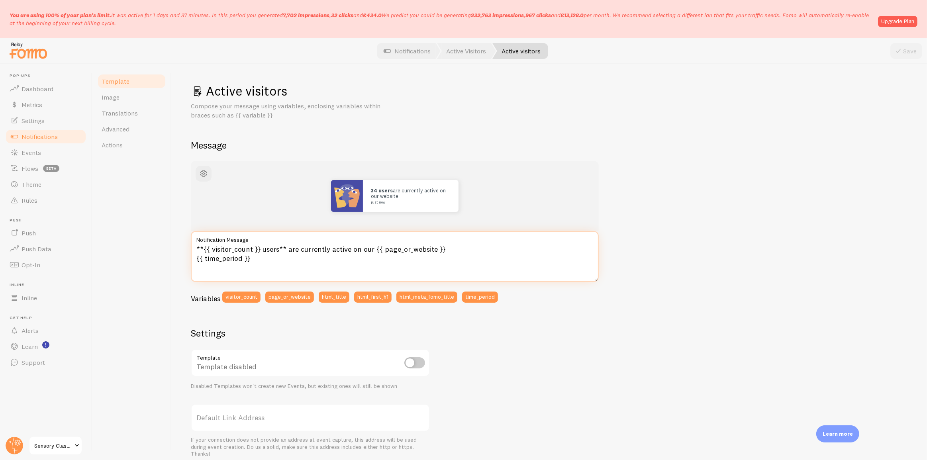
drag, startPoint x: 277, startPoint y: 265, endPoint x: 184, endPoint y: 240, distance: 95.7
click at [184, 240] on div "Active visitors Compose your message using variables, enclosing variables withi…" at bounding box center [549, 262] width 755 height 396
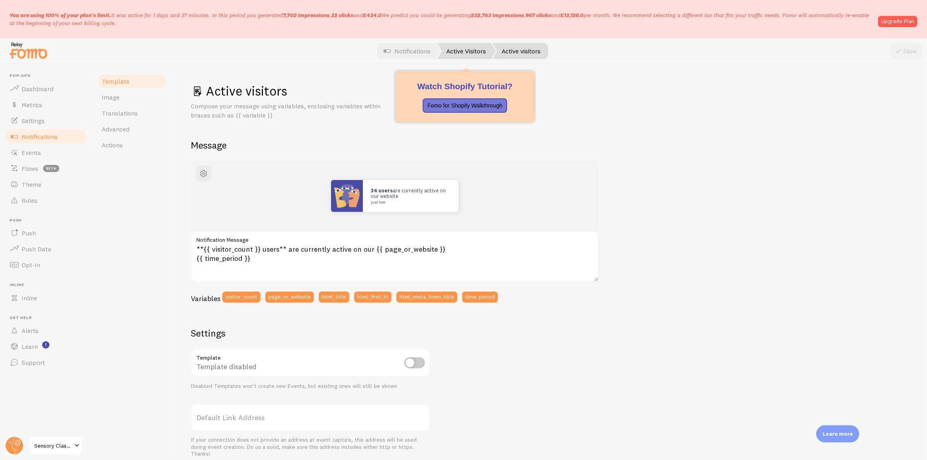
click at [458, 49] on link "Active Visitors" at bounding box center [466, 51] width 59 height 16
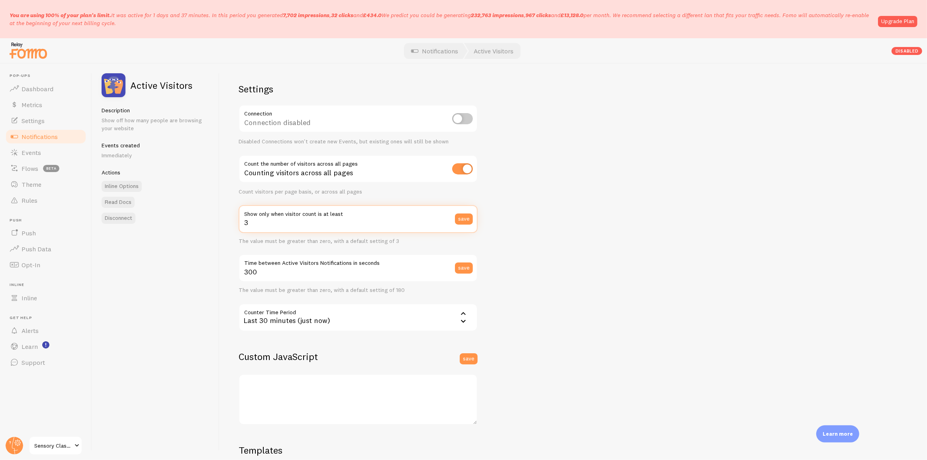
click at [530, 217] on div "Settings Connection Connection disabled Disabled Connections won't create new E…" at bounding box center [574, 262] width 708 height 396
click at [542, 262] on div "Settings Connection Connection disabled Disabled Connections won't create new E…" at bounding box center [574, 262] width 708 height 396
drag, startPoint x: 256, startPoint y: 222, endPoint x: 238, endPoint y: 223, distance: 18.4
click at [238, 223] on div "Settings Connection Connection disabled Disabled Connections won't create new E…" at bounding box center [574, 262] width 708 height 396
click at [326, 228] on input "3" at bounding box center [358, 219] width 239 height 28
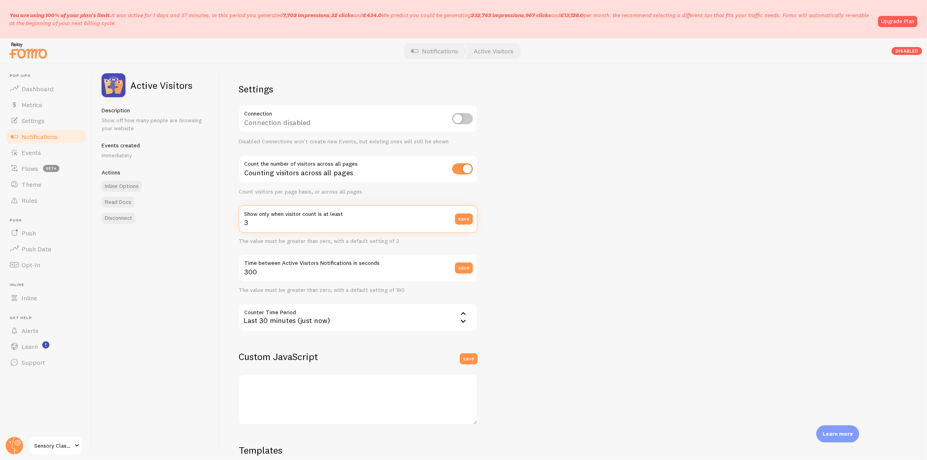
drag, startPoint x: 289, startPoint y: 225, endPoint x: 231, endPoint y: 225, distance: 57.8
click at [231, 225] on div "Settings Connection Connection disabled Disabled Connections won't create new E…" at bounding box center [574, 262] width 708 height 396
drag, startPoint x: 367, startPoint y: 171, endPoint x: 238, endPoint y: 157, distance: 130.2
click at [238, 157] on div "Settings Connection Connection disabled Disabled Connections won't create new E…" at bounding box center [574, 262] width 708 height 396
click at [368, 170] on div "Counting visitors across all pages" at bounding box center [358, 169] width 239 height 29
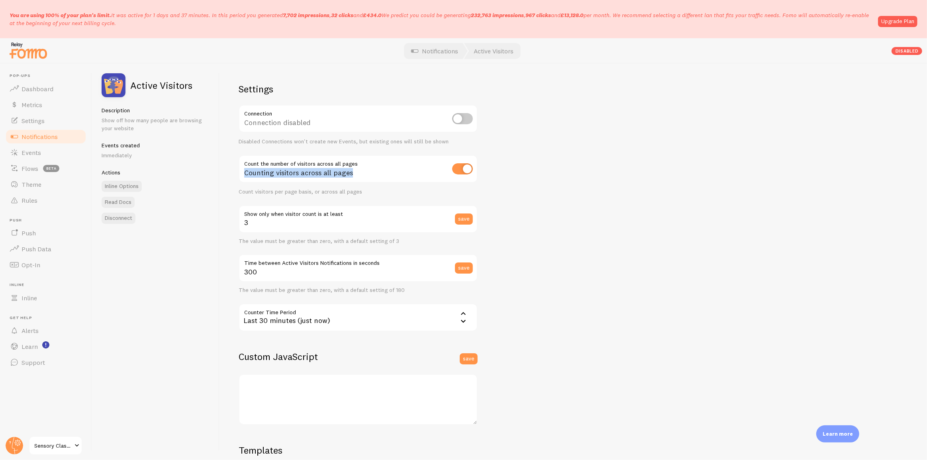
drag, startPoint x: 352, startPoint y: 163, endPoint x: 239, endPoint y: 159, distance: 113.2
click at [239, 159] on div "Counting visitors across all pages" at bounding box center [358, 169] width 239 height 29
click at [404, 173] on div "Counting visitors across all pages" at bounding box center [358, 169] width 239 height 29
click at [318, 320] on div "Last 30 minutes (just now)" at bounding box center [358, 318] width 239 height 28
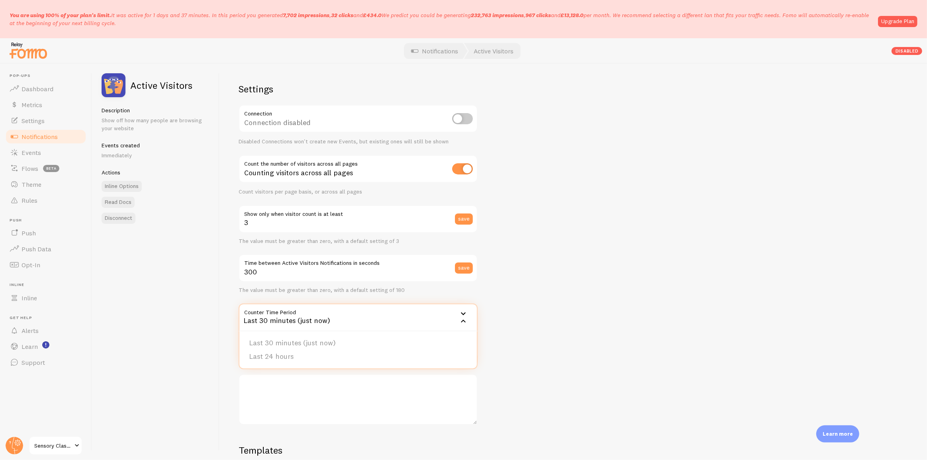
click at [538, 276] on div "Settings Connection Connection disabled Disabled Connections won't create new E…" at bounding box center [574, 262] width 708 height 396
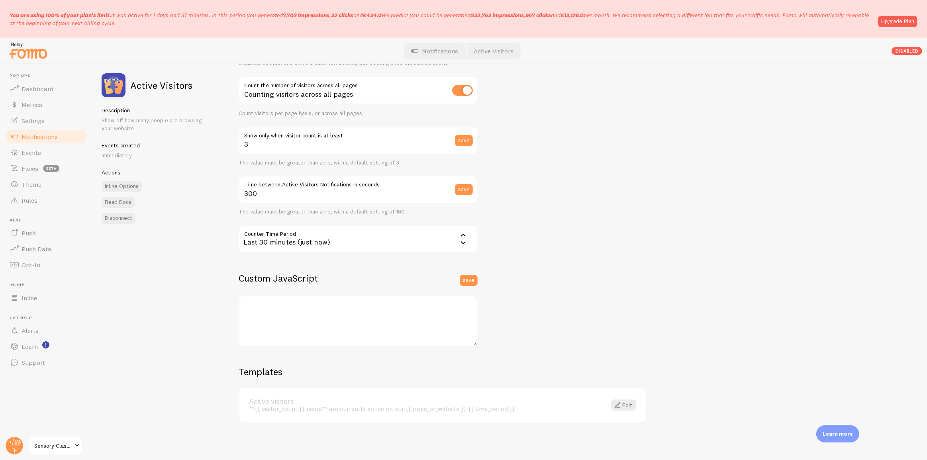
click at [47, 136] on span "Notifications" at bounding box center [40, 137] width 36 height 8
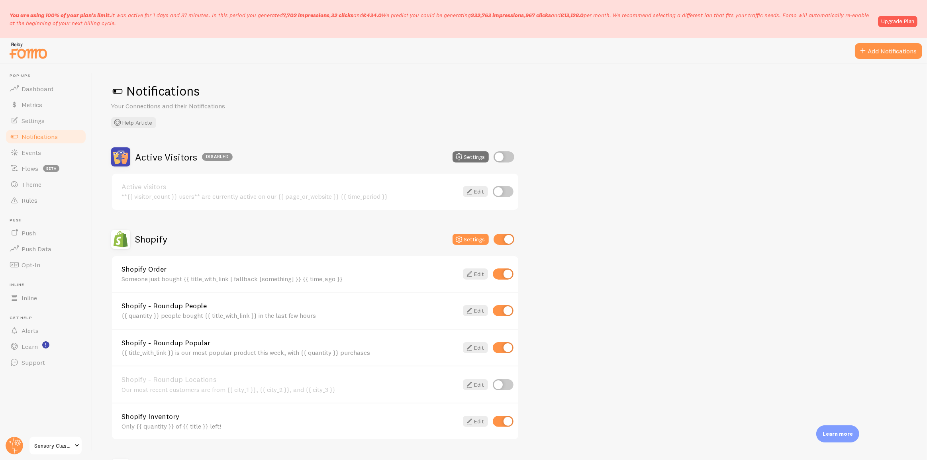
scroll to position [100, 0]
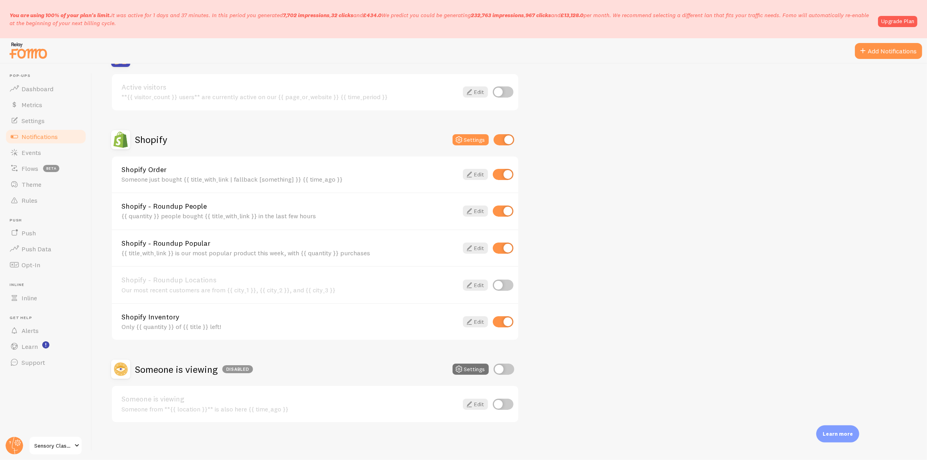
click at [185, 365] on h2 "Someone is viewing Disabled" at bounding box center [194, 369] width 118 height 12
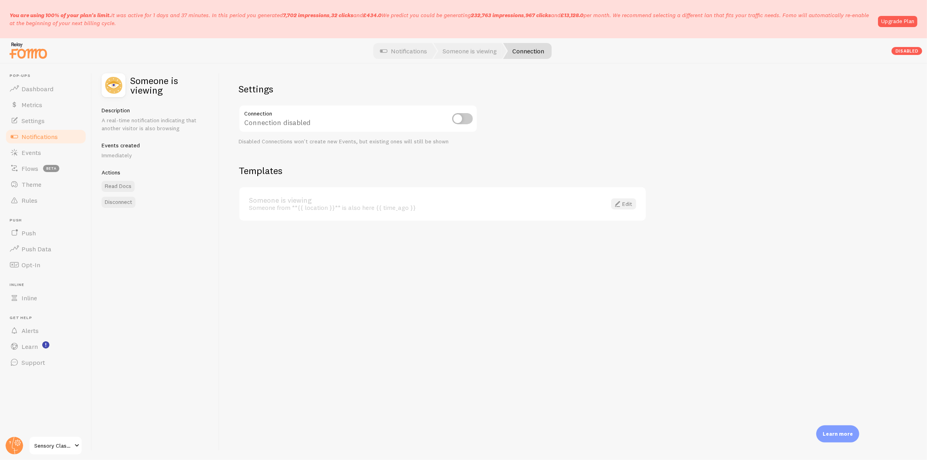
click at [630, 199] on link "Edit" at bounding box center [623, 203] width 25 height 11
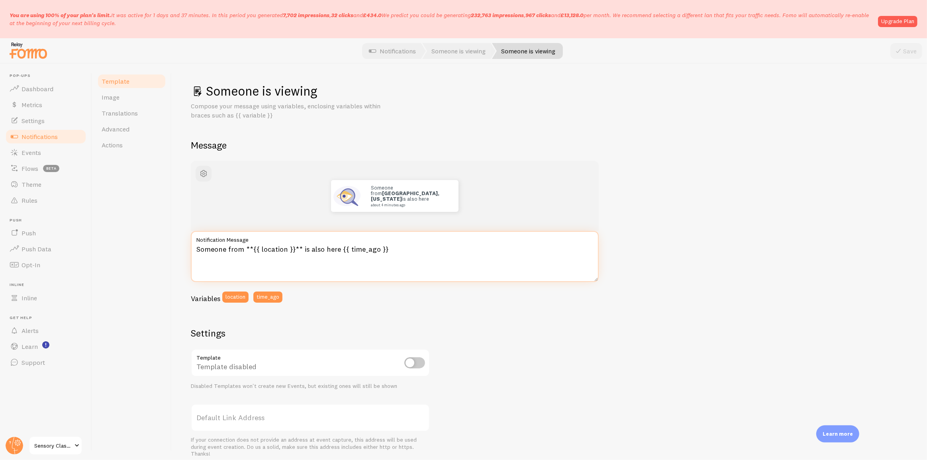
drag, startPoint x: 408, startPoint y: 252, endPoint x: 249, endPoint y: 239, distance: 158.8
click at [179, 246] on div "Someone is viewing Compose your message using variables, enclosing variables wi…" at bounding box center [549, 262] width 755 height 396
click at [440, 262] on textarea "Someone from **{{ location }}** is also here {{ time_ago }}" at bounding box center [395, 256] width 408 height 51
click at [393, 59] on link "Notifications" at bounding box center [393, 51] width 66 height 16
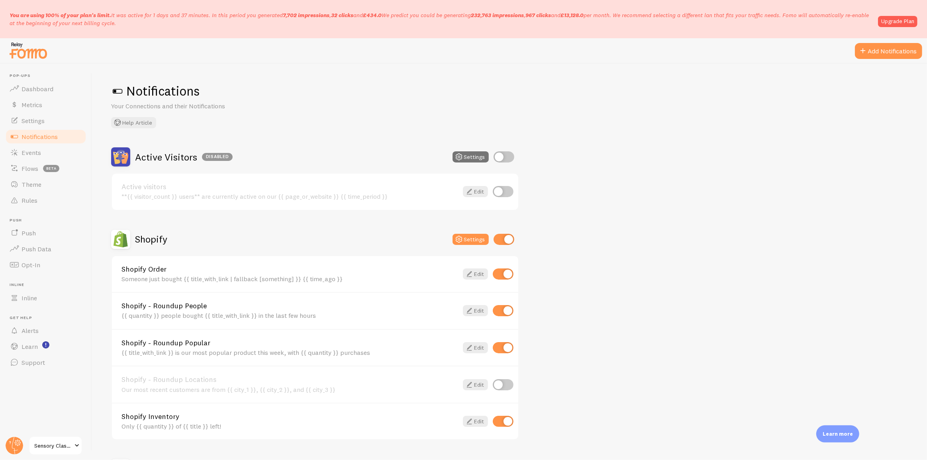
scroll to position [100, 0]
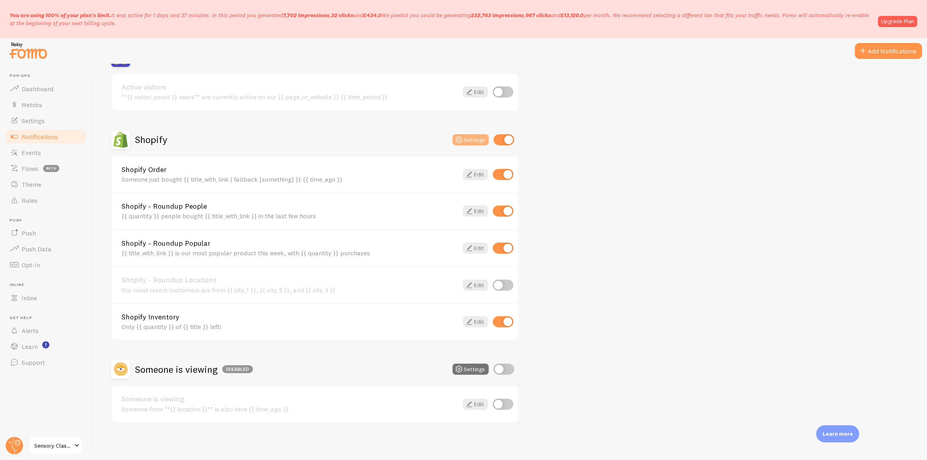
click at [464, 138] on button "Settings" at bounding box center [471, 139] width 36 height 11
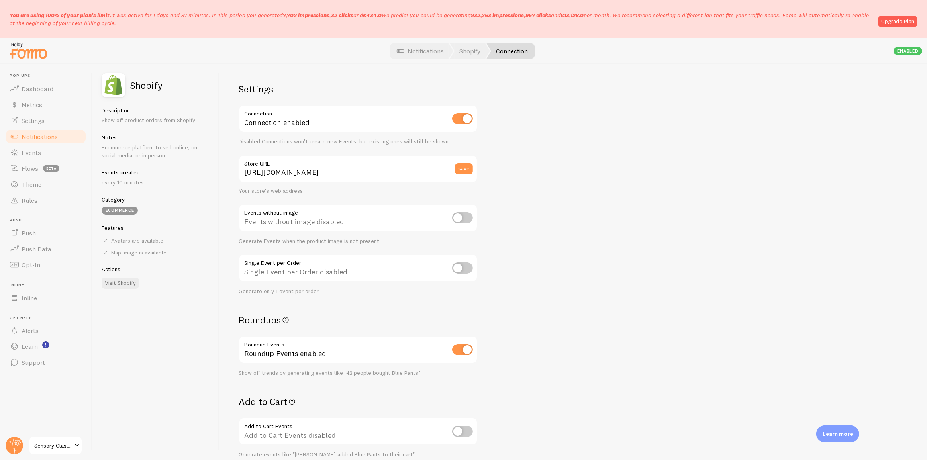
drag, startPoint x: 234, startPoint y: 290, endPoint x: 331, endPoint y: 295, distance: 96.9
click at [331, 295] on div "Settings Connection Connection enabled Disabled Connections won't create new Ev…" at bounding box center [574, 262] width 708 height 396
click at [336, 294] on div "Settings Connection Connection enabled Disabled Connections won't create new Ev…" at bounding box center [358, 230] width 239 height 294
click at [466, 269] on input "checkbox" at bounding box center [462, 268] width 21 height 11
checkbox input "true"
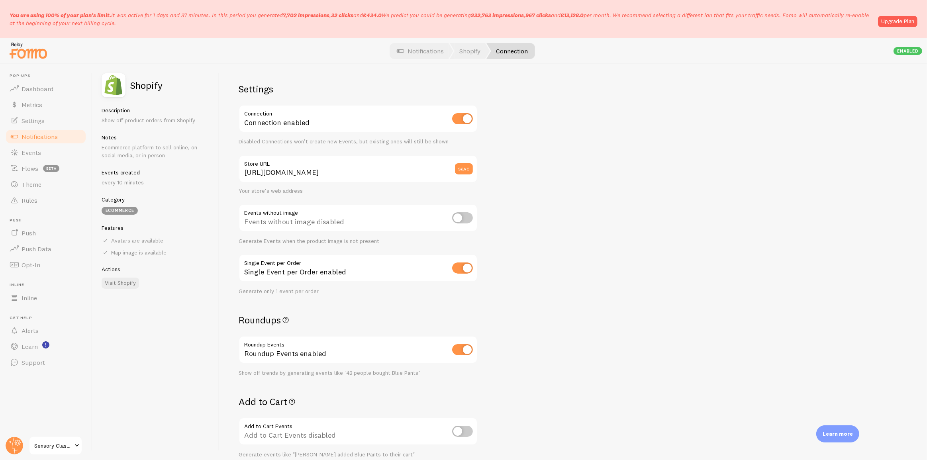
click at [458, 268] on input "checkbox" at bounding box center [462, 268] width 21 height 11
checkbox input "false"
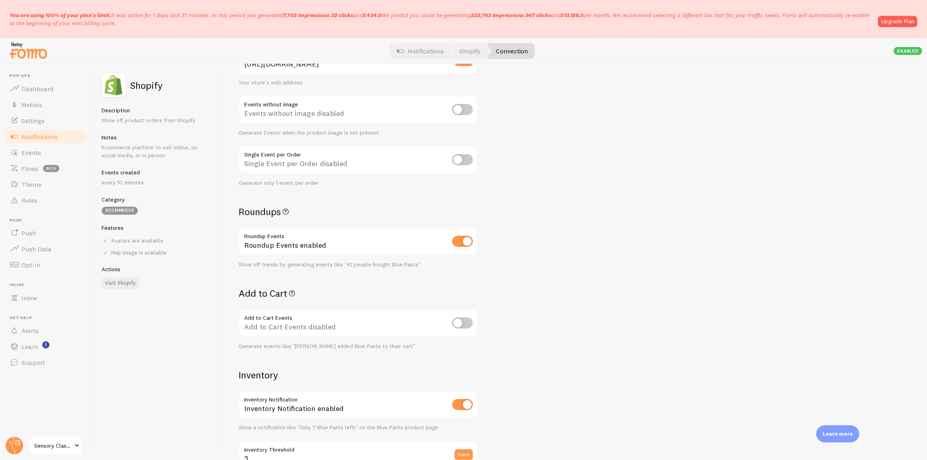
drag, startPoint x: 238, startPoint y: 211, endPoint x: 283, endPoint y: 213, distance: 45.1
click at [283, 213] on h2 "Roundups" at bounding box center [358, 212] width 239 height 12
click at [381, 216] on h2 "Roundups" at bounding box center [358, 212] width 239 height 12
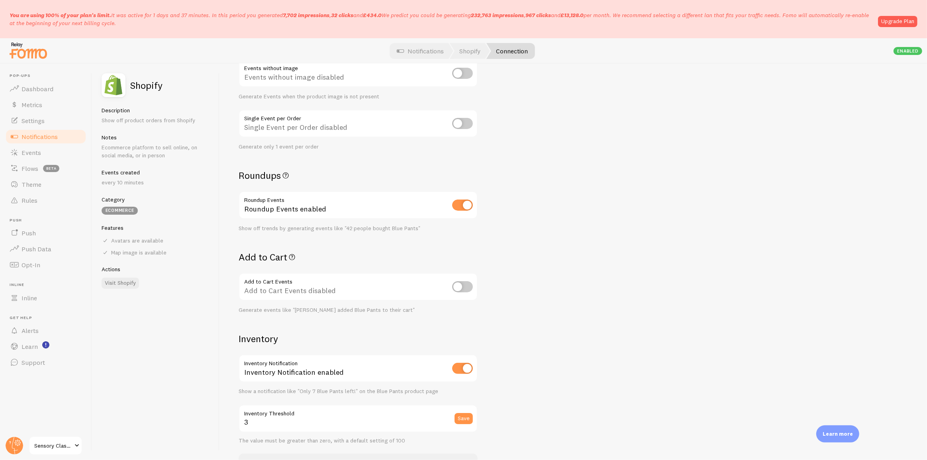
drag, startPoint x: 306, startPoint y: 259, endPoint x: 229, endPoint y: 257, distance: 76.9
click at [229, 257] on div "Settings Connection Connection enabled Disabled Connections won't create new Ev…" at bounding box center [574, 262] width 708 height 396
click at [293, 314] on div "Settings Connection Connection enabled Disabled Connections won't create new Ev…" at bounding box center [358, 208] width 239 height 541
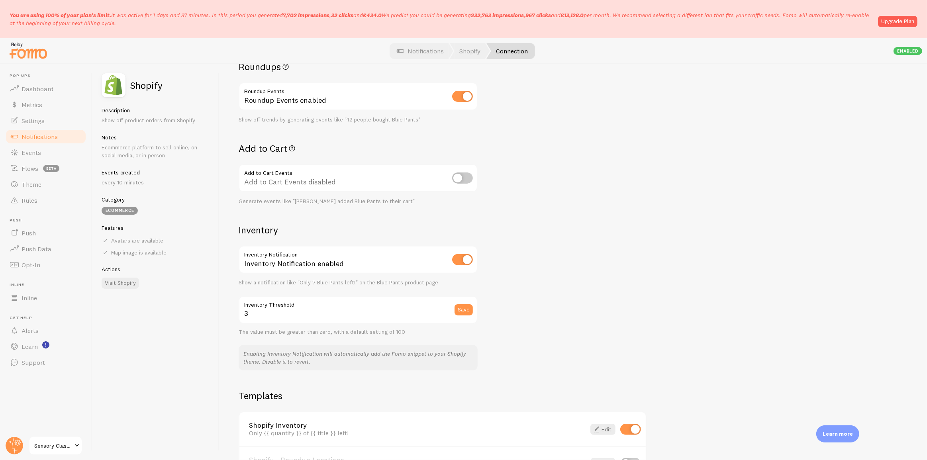
scroll to position [326, 0]
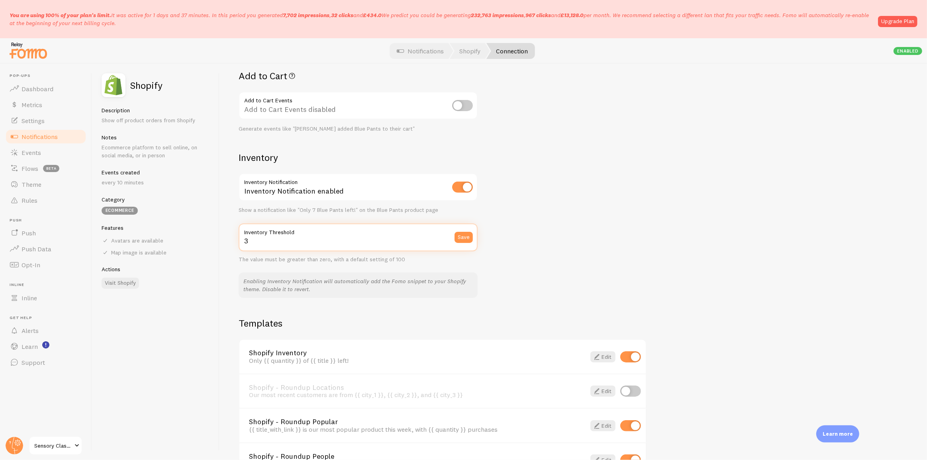
drag, startPoint x: 263, startPoint y: 243, endPoint x: 232, endPoint y: 239, distance: 30.5
click at [232, 239] on div "Settings Connection Connection enabled Disabled Connections won't create new Ev…" at bounding box center [574, 262] width 708 height 396
click at [522, 188] on div "Settings Connection Connection enabled Disabled Connections won't create new Ev…" at bounding box center [574, 262] width 708 height 396
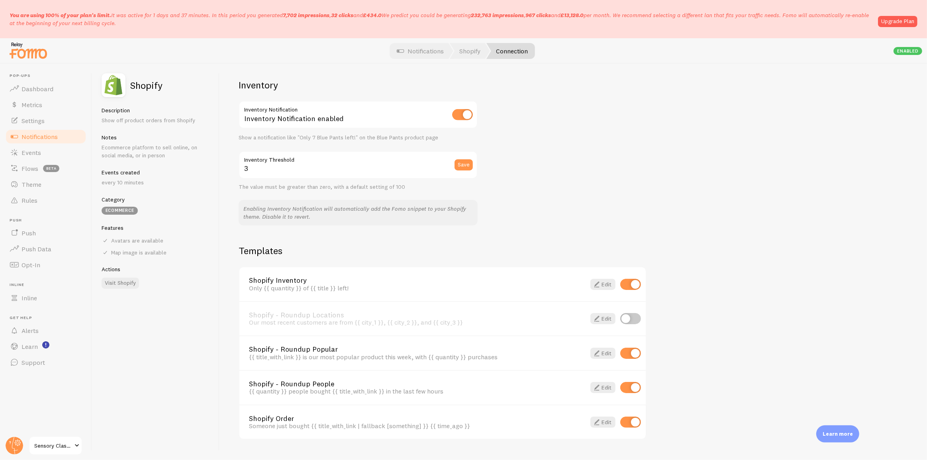
scroll to position [414, 0]
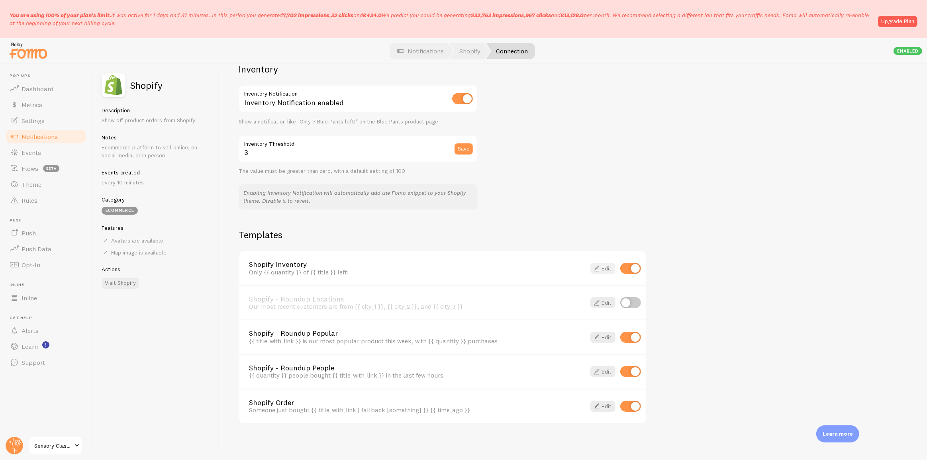
click at [599, 265] on span at bounding box center [597, 269] width 10 height 10
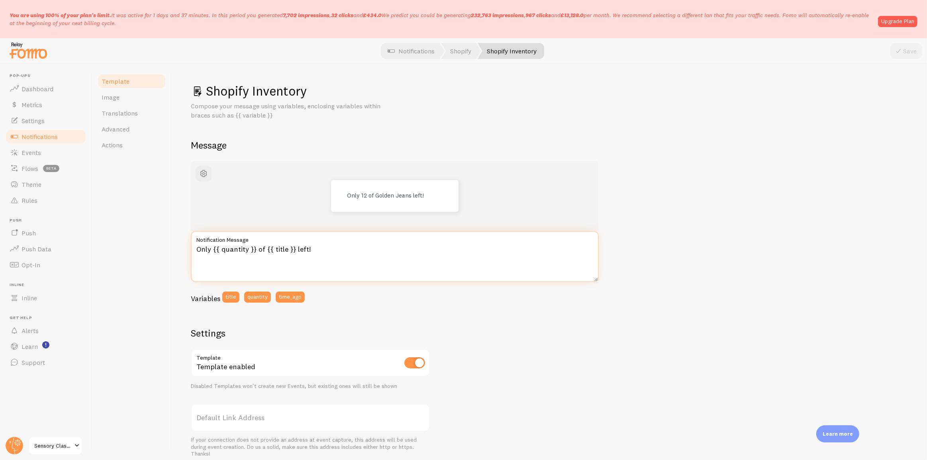
drag, startPoint x: 340, startPoint y: 253, endPoint x: 195, endPoint y: 244, distance: 145.3
click at [195, 244] on div "Only {{ quantity }} of {{ title }} left! Notification Message" at bounding box center [395, 256] width 408 height 51
click at [308, 259] on textarea "Only {{ quantity }} of {{ title }} left!" at bounding box center [395, 256] width 408 height 51
drag, startPoint x: 332, startPoint y: 247, endPoint x: 190, endPoint y: 249, distance: 142.3
click at [190, 249] on div "Shopify Inventory Compose your message using variables, enclosing variables wit…" at bounding box center [549, 262] width 755 height 396
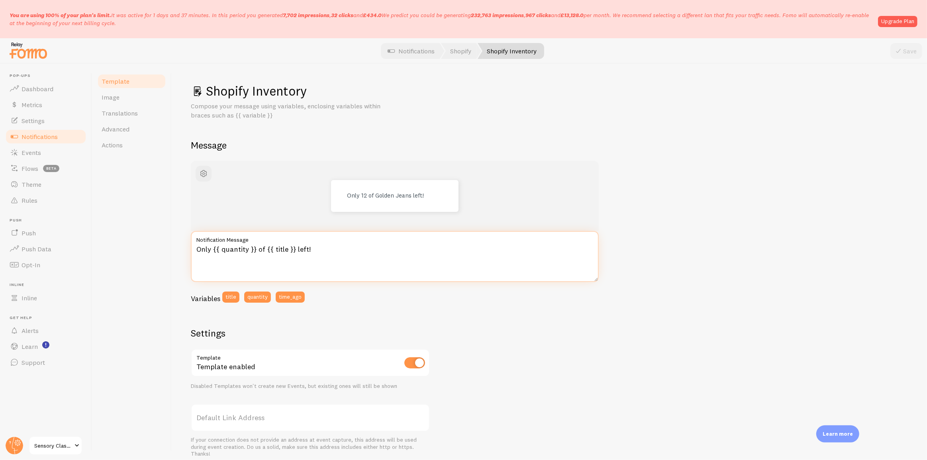
click at [204, 252] on textarea "Only {{ quantity }} of {{ title }} left!" at bounding box center [395, 256] width 408 height 51
click at [203, 250] on textarea "Only {{ quantity }} of {{ title }} left!" at bounding box center [395, 256] width 408 height 51
click at [220, 257] on textarea "Only {{ quantity }} of {{ title }} left!" at bounding box center [395, 256] width 408 height 51
drag, startPoint x: 213, startPoint y: 251, endPoint x: 255, endPoint y: 249, distance: 42.3
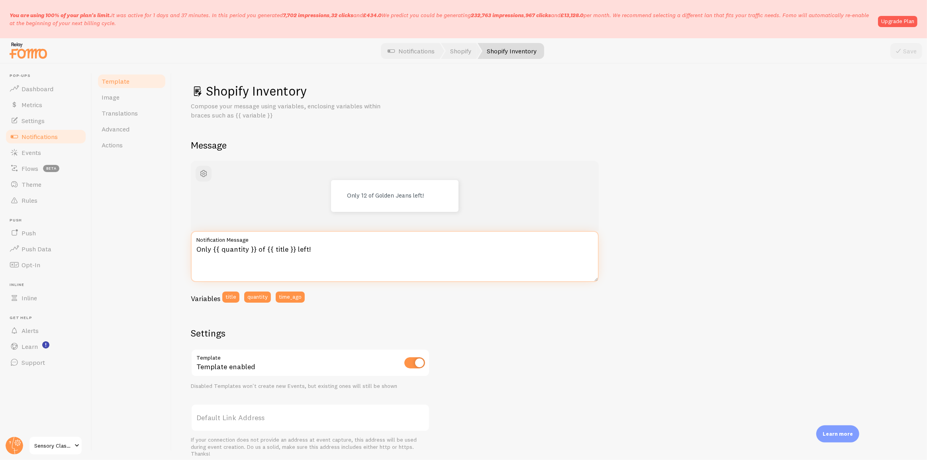
click at [255, 249] on textarea "Only {{ quantity }} of {{ title }} left!" at bounding box center [395, 256] width 408 height 51
click at [277, 248] on textarea "Only {{ quantity }} of {{ title }} left!" at bounding box center [395, 256] width 408 height 51
click at [200, 253] on textarea "Only {{ quantity }} of {{ title }} left!" at bounding box center [395, 256] width 408 height 51
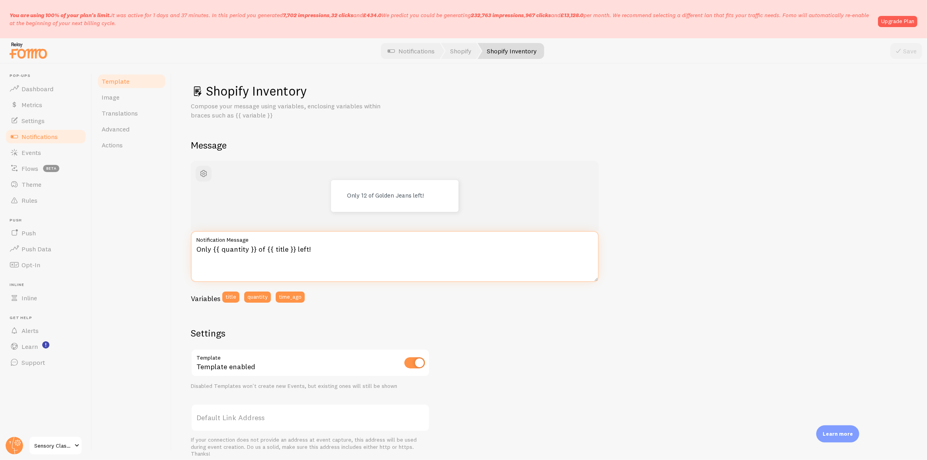
click at [259, 249] on textarea "Only {{ quantity }} of {{ title }} left!" at bounding box center [395, 256] width 408 height 51
click at [298, 250] on textarea "Only {{ quantity }} of {{ title }} left!" at bounding box center [395, 256] width 408 height 51
drag, startPoint x: 313, startPoint y: 253, endPoint x: 295, endPoint y: 250, distance: 18.3
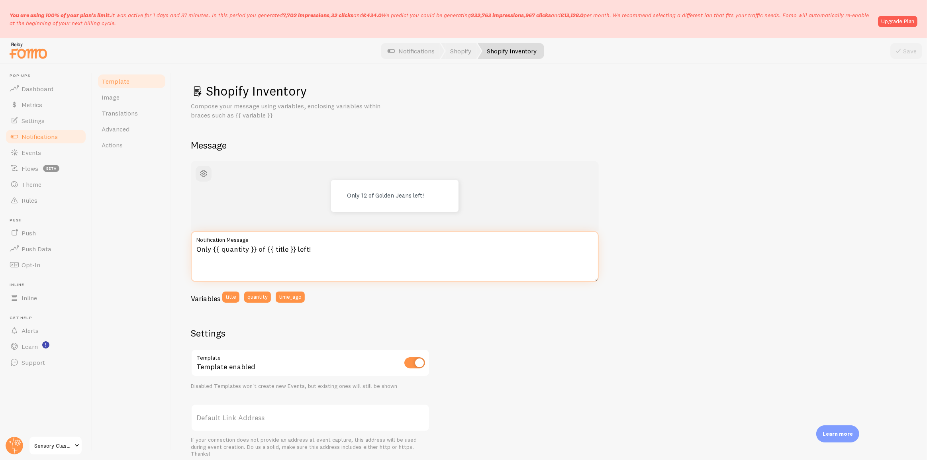
click at [295, 250] on textarea "Only {{ quantity }} of {{ title }} left!" at bounding box center [395, 256] width 408 height 51
click at [351, 251] on textarea "Only {{ quantity }} of {{ title }} left!" at bounding box center [395, 256] width 408 height 51
drag, startPoint x: 351, startPoint y: 251, endPoint x: 184, endPoint y: 247, distance: 166.6
click at [184, 247] on div "Shopify Inventory Compose your message using variables, enclosing variables wit…" at bounding box center [549, 262] width 755 height 396
click at [62, 135] on link "Notifications" at bounding box center [46, 137] width 82 height 16
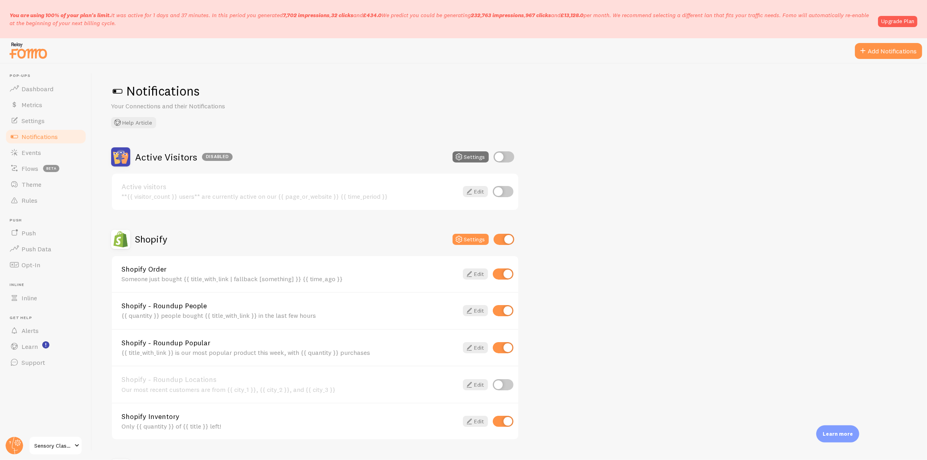
scroll to position [36, 0]
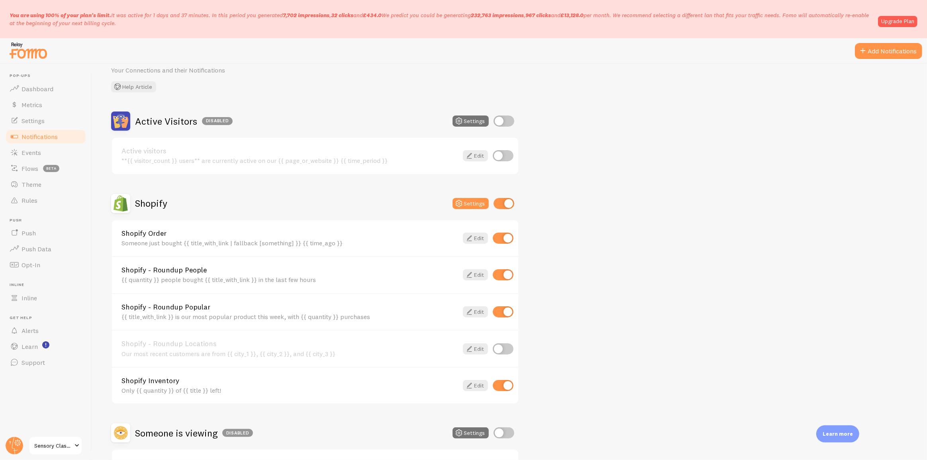
click at [213, 312] on div "Shopify - Roundup Popular {{ title_with_link }} is our most popular product thi…" at bounding box center [290, 312] width 337 height 17
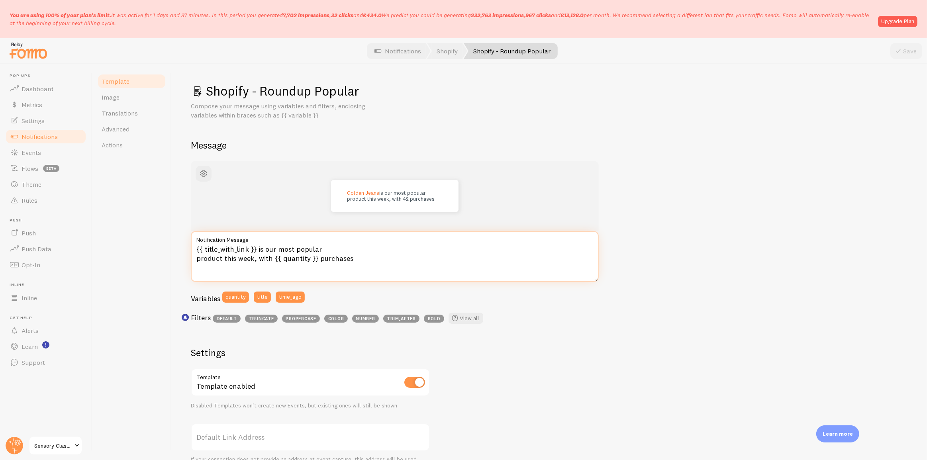
drag, startPoint x: 255, startPoint y: 251, endPoint x: 323, endPoint y: 251, distance: 67.3
click at [323, 251] on textarea "{{ title_with_link }} is our most popular product this week, with {{ quantity }…" at bounding box center [395, 256] width 408 height 51
click at [211, 259] on textarea "{{ title_with_link }} is our most popular product this week, with {{ quantity }…" at bounding box center [395, 256] width 408 height 51
click at [269, 248] on textarea "{{ title_with_link }} is our most popular product this week, with {{ quantity }…" at bounding box center [395, 256] width 408 height 51
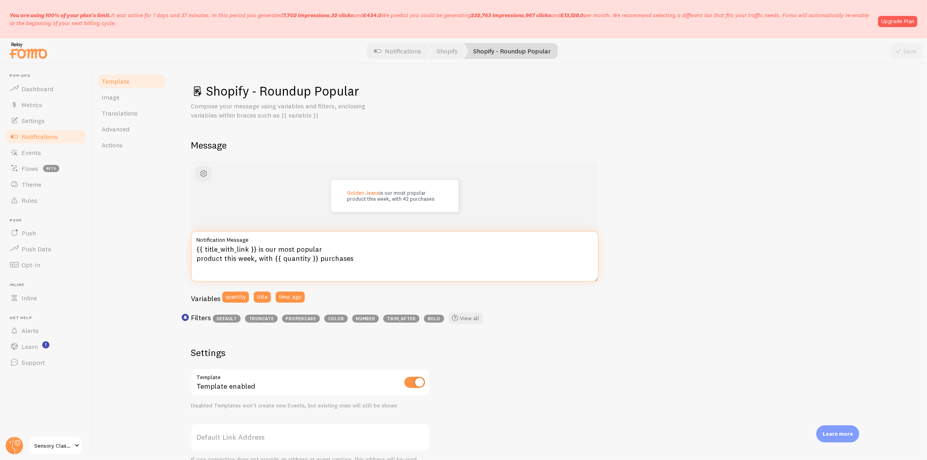
click at [269, 248] on textarea "{{ title_with_link }} is our most popular product this week, with {{ quantity }…" at bounding box center [395, 256] width 408 height 51
click at [339, 257] on textarea "{{ title_with_link }} is our most popular product this week, with {{ quantity }…" at bounding box center [395, 256] width 408 height 51
click at [136, 105] on link "Translations" at bounding box center [132, 113] width 70 height 16
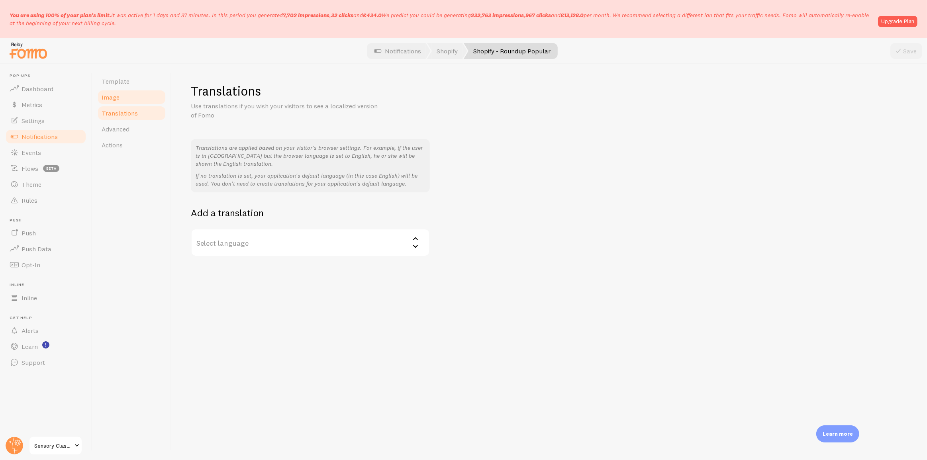
click at [137, 96] on link "Image" at bounding box center [132, 97] width 70 height 16
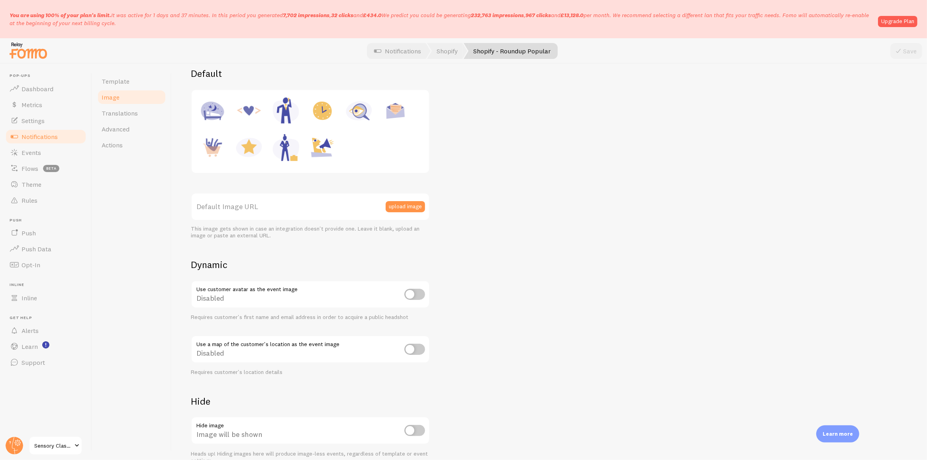
scroll to position [150, 0]
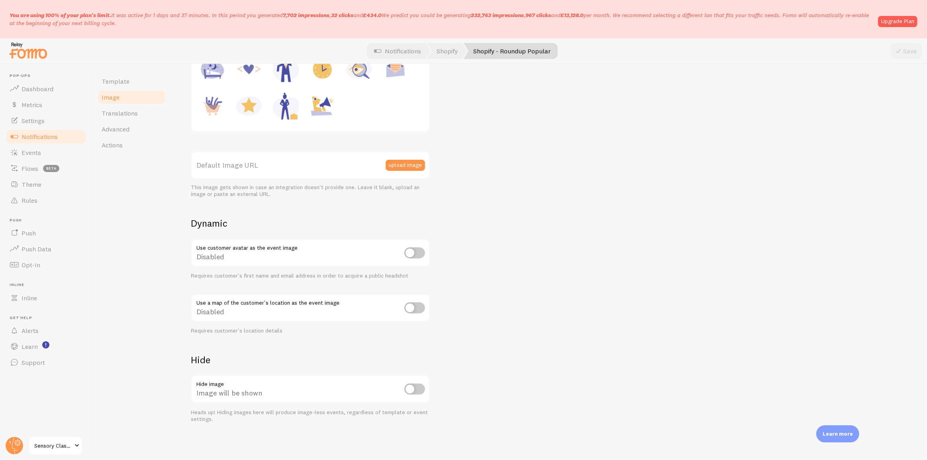
click at [61, 140] on link "Notifications" at bounding box center [46, 137] width 82 height 16
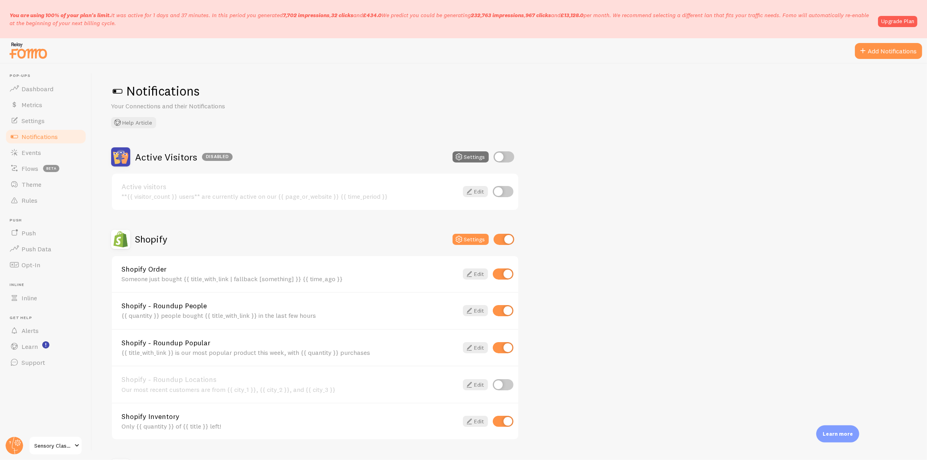
scroll to position [72, 0]
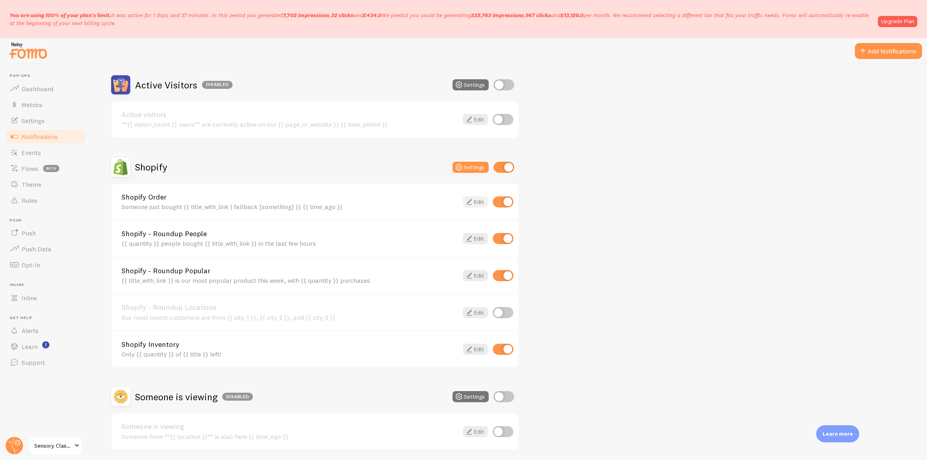
click at [466, 200] on icon at bounding box center [470, 202] width 10 height 10
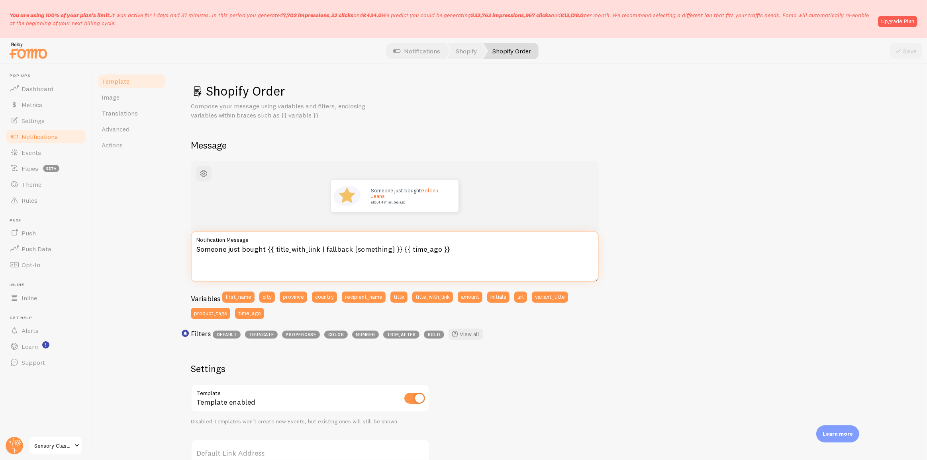
click at [265, 268] on textarea "Someone just bought {{ title_with_link | fallback [something] }} {{ time_ago }}" at bounding box center [395, 256] width 408 height 51
drag, startPoint x: 227, startPoint y: 251, endPoint x: 189, endPoint y: 251, distance: 37.9
click at [189, 251] on div "Shopify Order Compose your message using variables and filters, enclosing varia…" at bounding box center [549, 262] width 755 height 396
click at [227, 260] on textarea "Someone just bought {{ title_with_link | fallback [something] }} {{ time_ago }}" at bounding box center [395, 256] width 408 height 51
click at [237, 257] on textarea "Someone just bought {{ title_with_link | fallback [something] }} {{ time_ago }}" at bounding box center [395, 256] width 408 height 51
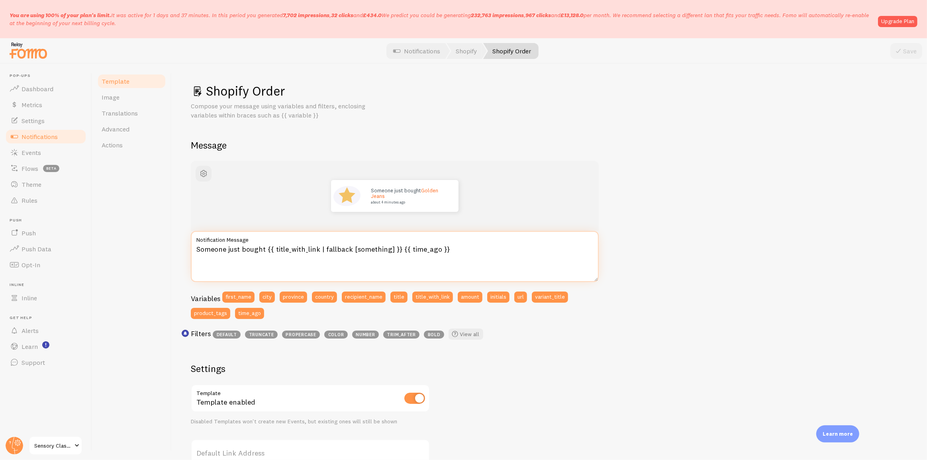
click at [216, 247] on textarea "Someone just bought {{ title_with_link | fallback [something] }} {{ time_ago }}" at bounding box center [395, 256] width 408 height 51
click at [217, 257] on textarea "Someone just bought {{ title_with_link | fallback [something] }} {{ time_ago }}" at bounding box center [395, 256] width 408 height 51
click at [215, 250] on textarea "Someone just bought {{ title_with_link | fallback [something] }} {{ time_ago }}" at bounding box center [395, 256] width 408 height 51
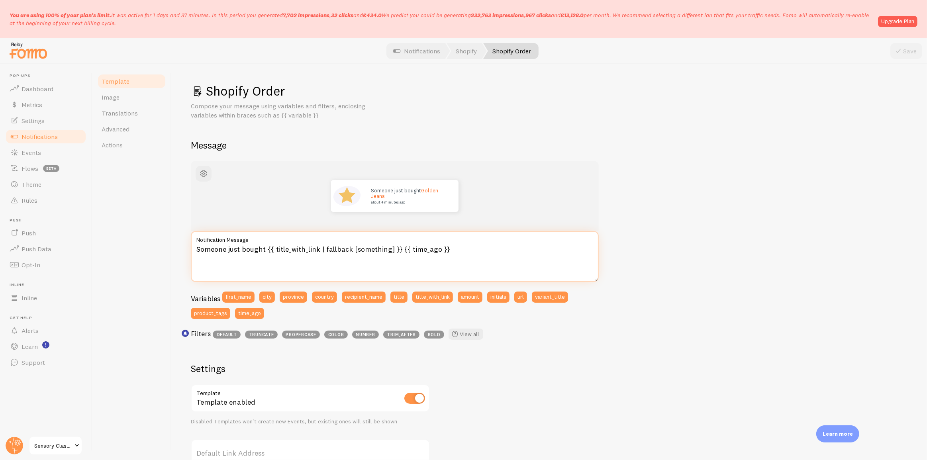
click at [213, 267] on textarea "Someone just bought {{ title_with_link | fallback [something] }} {{ time_ago }}" at bounding box center [395, 256] width 408 height 51
drag, startPoint x: 203, startPoint y: 250, endPoint x: 418, endPoint y: 247, distance: 215.6
click at [418, 247] on textarea "Someone just bought {{ title_with_link | fallback [something] }} {{ time_ago }}" at bounding box center [395, 256] width 408 height 51
click at [462, 246] on textarea "Someone just bought {{ title_with_link | fallback [something] }} {{ time_ago }}" at bounding box center [395, 256] width 408 height 51
click at [369, 249] on textarea "Someone just bought {{ title_with_link | fallback [something] }} {{ time_ago }}" at bounding box center [395, 256] width 408 height 51
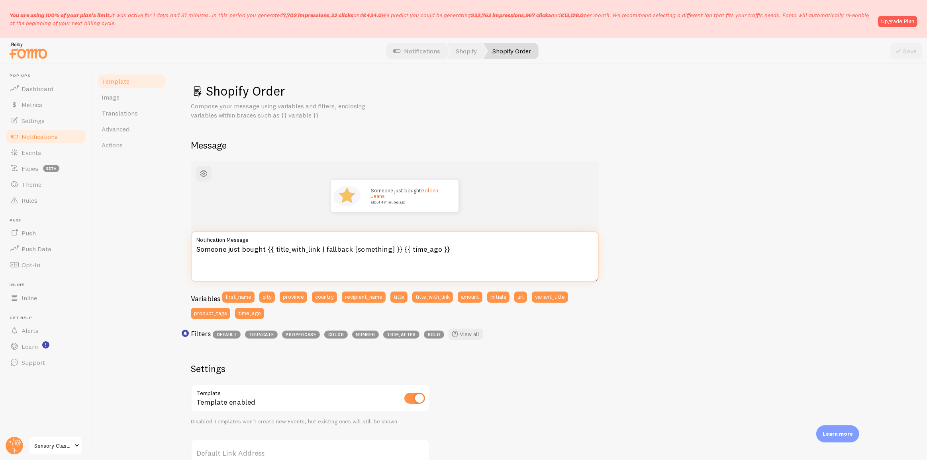
click at [369, 249] on textarea "Someone just bought {{ title_with_link | fallback [something] }} {{ time_ago }}" at bounding box center [395, 256] width 408 height 51
click at [382, 277] on textarea "Someone just bought {{ title_with_link | fallback [something] }} {{ time_ago }}" at bounding box center [395, 256] width 408 height 51
click at [335, 247] on textarea "Someone just bought {{ title_with_link | fallback [something] }} {{ time_ago }}" at bounding box center [395, 256] width 408 height 51
click at [382, 249] on textarea "Someone just bought {{ title_with_link | fallback [something] }} {{ time_ago }}" at bounding box center [395, 256] width 408 height 51
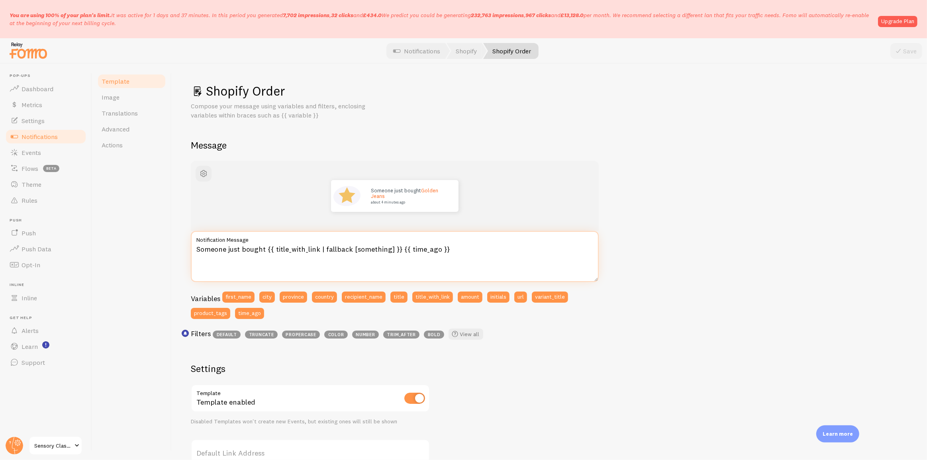
click at [382, 249] on textarea "Someone just bought {{ title_with_link | fallback [something] }} {{ time_ago }}" at bounding box center [395, 256] width 408 height 51
click at [364, 248] on textarea "Someone just bought {{ title_with_link | fallback [something] }} {{ time_ago }}" at bounding box center [395, 256] width 408 height 51
click at [351, 261] on textarea "Someone just bought {{ title_with_link | fallback [something] }} {{ time_ago }}" at bounding box center [395, 256] width 408 height 51
click at [415, 249] on textarea "Someone just bought {{ title_with_link | fallback [something] }} {{ time_ago }}" at bounding box center [395, 256] width 408 height 51
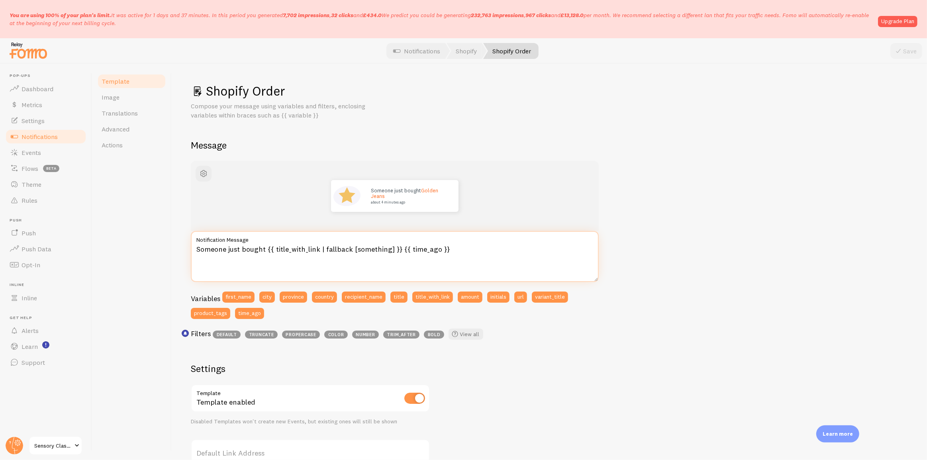
click at [415, 249] on textarea "Someone just bought {{ title_with_link | fallback [something] }} {{ time_ago }}" at bounding box center [395, 256] width 408 height 51
click at [441, 244] on textarea "Someone just bought {{ title_with_link | fallback [something] }} {{ time_ago }}" at bounding box center [395, 256] width 408 height 51
drag, startPoint x: 448, startPoint y: 247, endPoint x: 403, endPoint y: 247, distance: 45.0
click at [403, 247] on textarea "Someone just bought {{ title_with_link | fallback [something] }} {{ time_ago }}" at bounding box center [395, 256] width 408 height 51
click at [409, 264] on textarea "Someone just bought {{ title_with_link | fallback [something] }} {{ time_ago }}" at bounding box center [395, 256] width 408 height 51
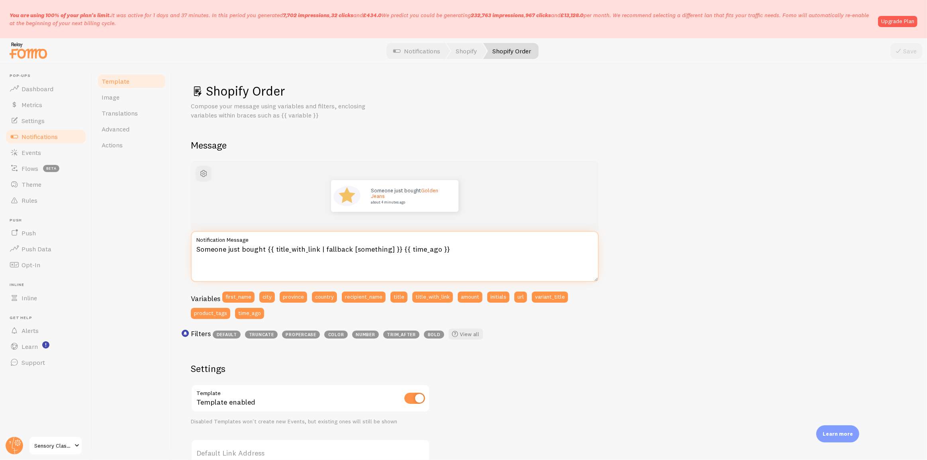
click at [413, 253] on textarea "Someone just bought {{ title_with_link | fallback [something] }} {{ time_ago }}" at bounding box center [395, 256] width 408 height 51
click at [321, 277] on textarea "Someone just bought {{ title_with_link | fallback [something] }} {{ time_ago }}" at bounding box center [395, 256] width 408 height 51
click at [329, 263] on textarea "Someone just bought {{ title_with_link | fallback [something] }} {{ time_ago }}" at bounding box center [395, 256] width 408 height 51
click at [335, 247] on textarea "Someone just bought {{ title_with_link | fallback [something] }} {{ time_ago }}" at bounding box center [395, 256] width 408 height 51
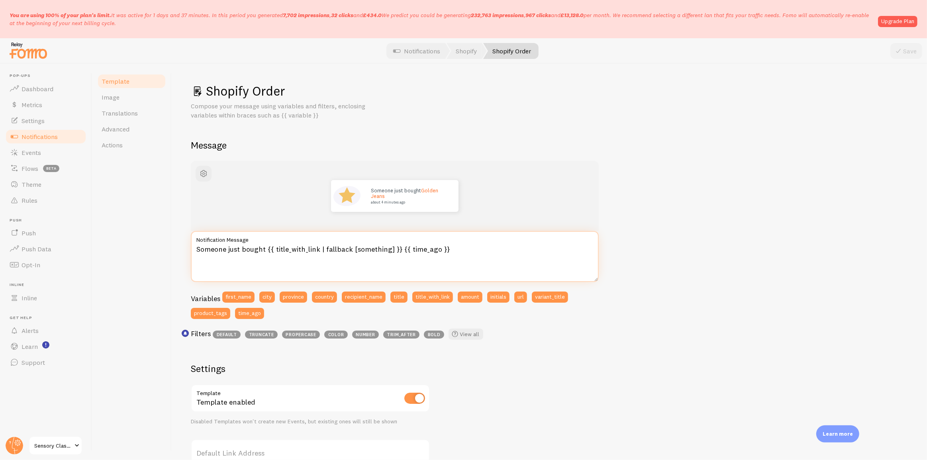
click at [335, 247] on textarea "Someone just bought {{ title_with_link | fallback [something] }} {{ time_ago }}" at bounding box center [395, 256] width 408 height 51
click at [335, 269] on textarea "Someone just bought {{ title_with_link | fallback [something] }} {{ time_ago }}" at bounding box center [395, 256] width 408 height 51
drag, startPoint x: 273, startPoint y: 249, endPoint x: 316, endPoint y: 249, distance: 43.4
click at [316, 249] on textarea "Someone just bought {{ title_with_link | fallback [something] }} {{ time_ago }}" at bounding box center [395, 256] width 408 height 51
click at [371, 250] on textarea "Someone just bought {{ title_with_link | fallback [something] }} {{ time_ago }}" at bounding box center [395, 256] width 408 height 51
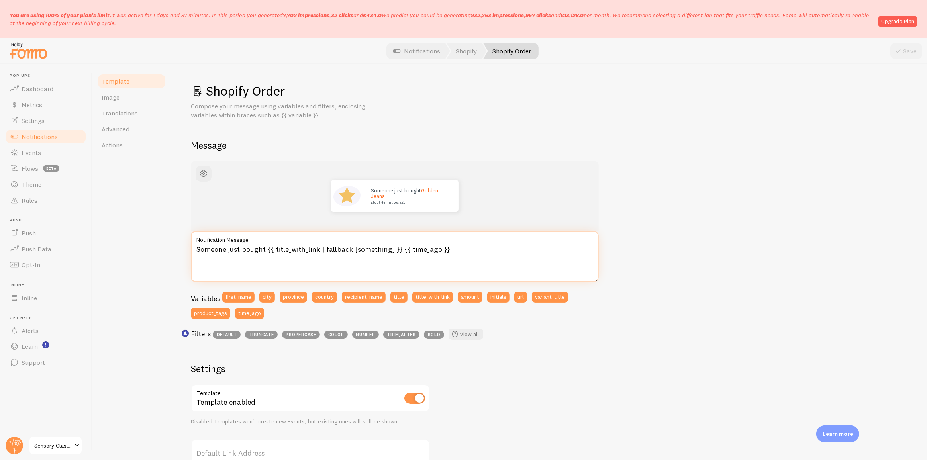
click at [371, 250] on textarea "Someone just bought {{ title_with_link | fallback [something] }} {{ time_ago }}" at bounding box center [395, 256] width 408 height 51
click at [355, 255] on textarea "Someone just bought {{ title_with_link | fallback [something] }} {{ time_ago }}" at bounding box center [395, 256] width 408 height 51
drag, startPoint x: 273, startPoint y: 249, endPoint x: 316, endPoint y: 249, distance: 42.2
click at [316, 249] on textarea "Someone just bought {{ title_with_link | fallback [something] }} {{ time_ago }}" at bounding box center [395, 256] width 408 height 51
click at [316, 255] on textarea "Someone just bought {{ title_with_link | fallback [something] }} {{ time_ago }}" at bounding box center [395, 256] width 408 height 51
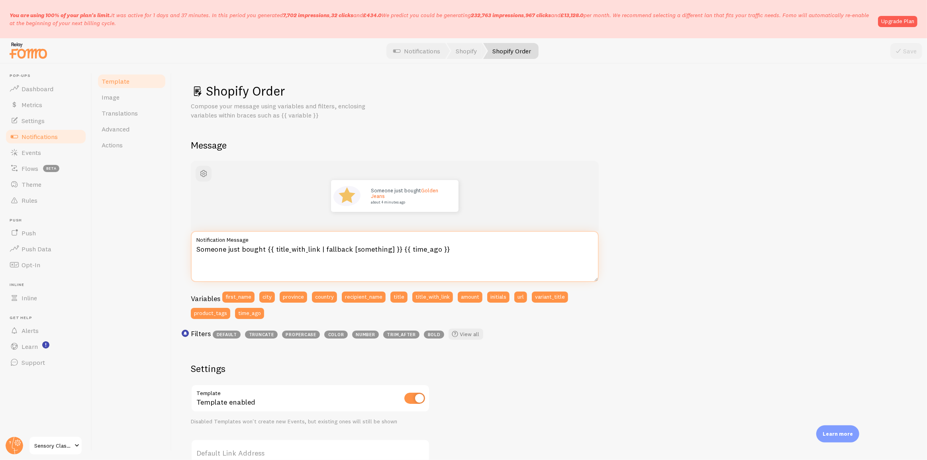
click at [371, 248] on textarea "Someone just bought {{ title_with_link | fallback [something] }} {{ time_ago }}" at bounding box center [395, 256] width 408 height 51
click at [386, 265] on textarea "Someone just bought {{ title_with_link | fallback [something] }} {{ time_ago }}" at bounding box center [395, 256] width 408 height 51
click at [372, 245] on textarea "Someone just bought {{ title_with_link | fallback [something] }} {{ time_ago }}" at bounding box center [395, 256] width 408 height 51
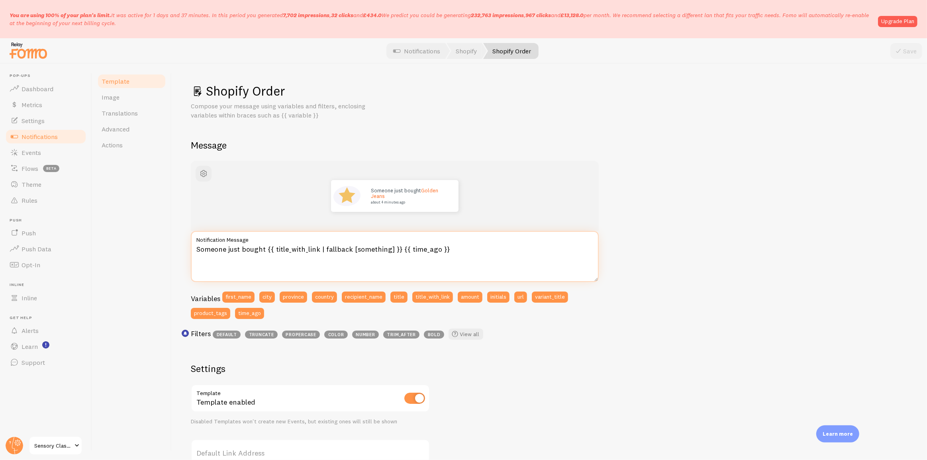
click at [372, 245] on textarea "Someone just bought {{ title_with_link | fallback [something] }} {{ time_ago }}" at bounding box center [395, 256] width 408 height 51
click at [360, 275] on textarea "Someone just bought {{ title_with_link | fallback [something] }} {{ time_ago }}" at bounding box center [395, 256] width 408 height 51
click at [52, 149] on link "Events" at bounding box center [46, 153] width 82 height 16
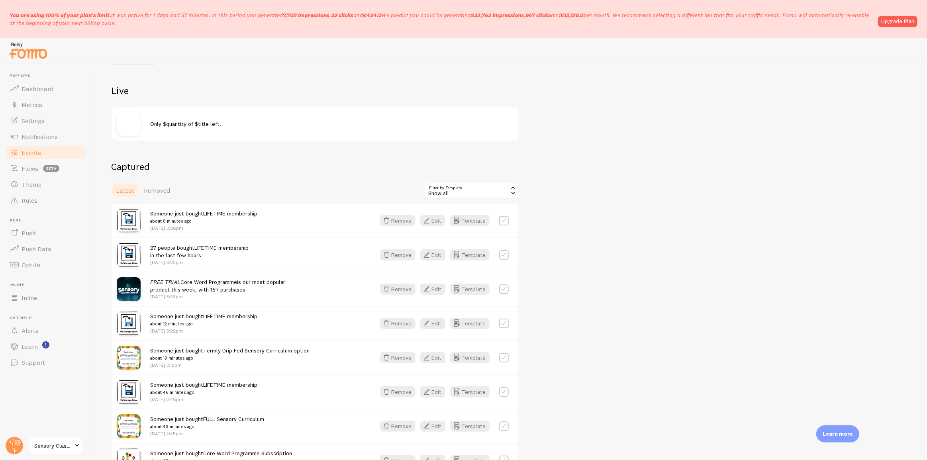
scroll to position [108, 0]
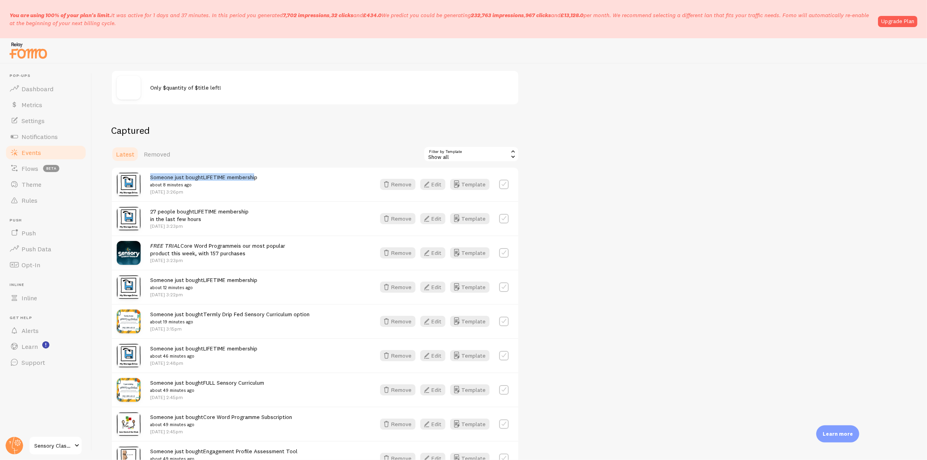
drag, startPoint x: 147, startPoint y: 177, endPoint x: 258, endPoint y: 177, distance: 111.2
click at [258, 177] on div "Someone just bought LIFETIME membership about 8 minutes ago [DATE] 3:26pm Remov…" at bounding box center [315, 184] width 406 height 33
click at [273, 177] on div "Someone just bought LIFETIME membership about 8 minutes ago [DATE] 3:26pm" at bounding box center [258, 184] width 216 height 22
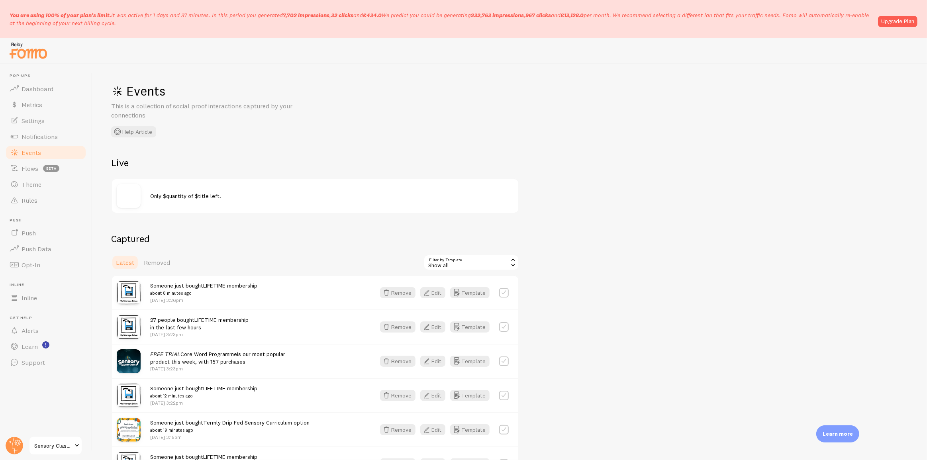
scroll to position [108, 0]
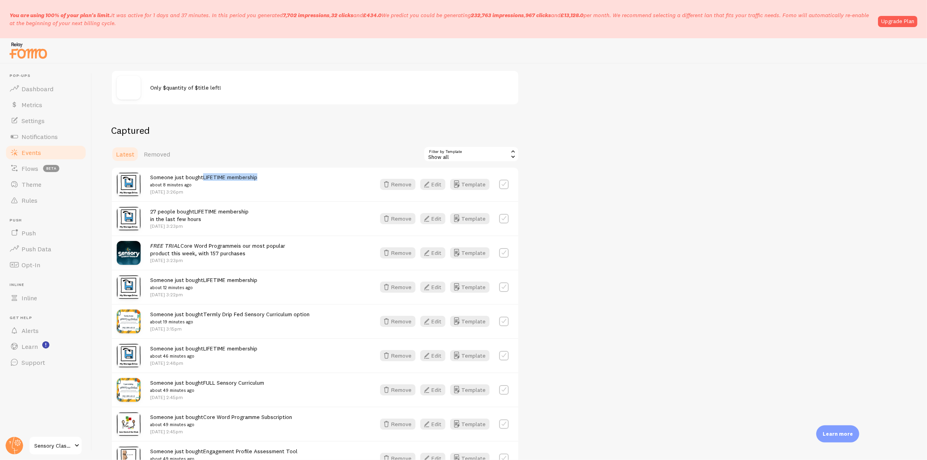
drag, startPoint x: 263, startPoint y: 180, endPoint x: 204, endPoint y: 178, distance: 59.0
click at [204, 178] on div "Someone just bought LIFETIME membership about 8 minutes ago [DATE] 3:26pm" at bounding box center [258, 184] width 216 height 22
click at [253, 188] on p "[DATE] 3:26pm" at bounding box center [203, 191] width 107 height 7
drag, startPoint x: 273, startPoint y: 177, endPoint x: 204, endPoint y: 176, distance: 68.9
click at [204, 176] on div "Someone just bought LIFETIME membership about 8 minutes ago [DATE] 3:26pm" at bounding box center [258, 184] width 216 height 22
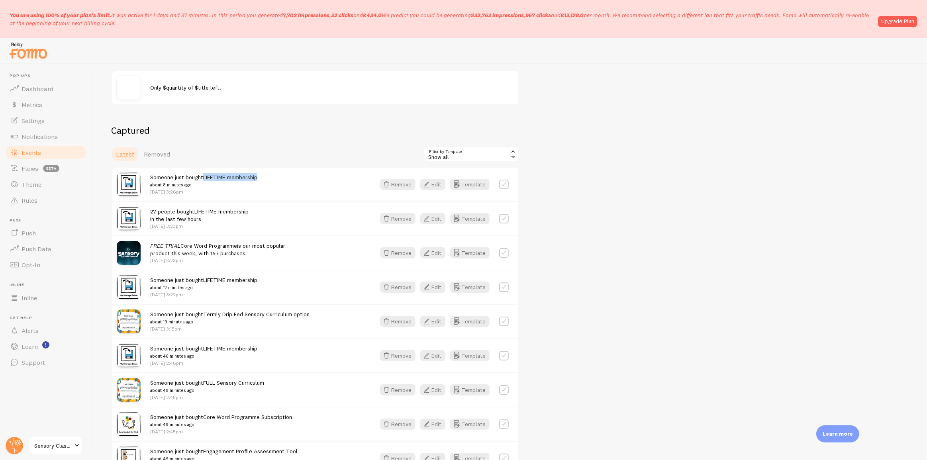
click at [307, 180] on div "Someone just bought LIFETIME membership about 8 minutes ago [DATE] 3:26pm" at bounding box center [258, 184] width 216 height 22
click at [430, 186] on icon "button" at bounding box center [427, 185] width 10 height 10
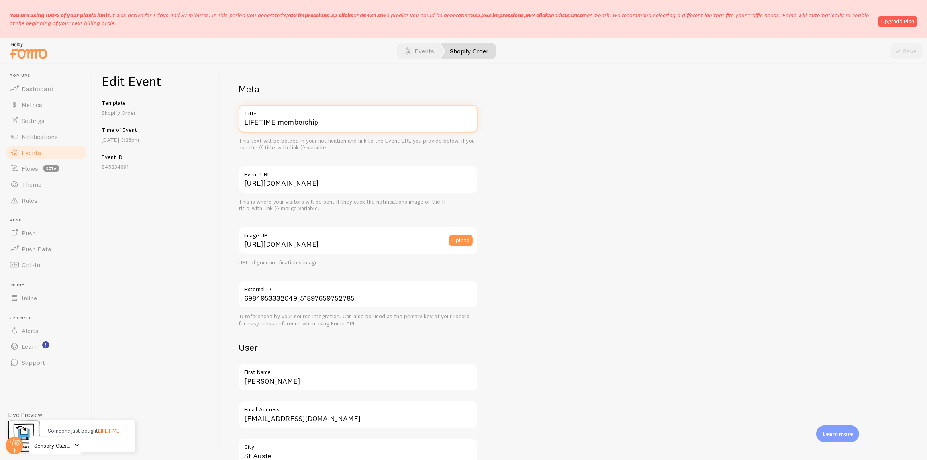
drag, startPoint x: 369, startPoint y: 127, endPoint x: 241, endPoint y: 128, distance: 127.5
click at [241, 128] on input "LIFETIME membership" at bounding box center [358, 119] width 239 height 28
drag, startPoint x: 242, startPoint y: 184, endPoint x: 486, endPoint y: 184, distance: 243.8
click at [486, 184] on div "Meta LIFETIME membership Title This text will be bolded in your notification an…" at bounding box center [573, 450] width 669 height 734
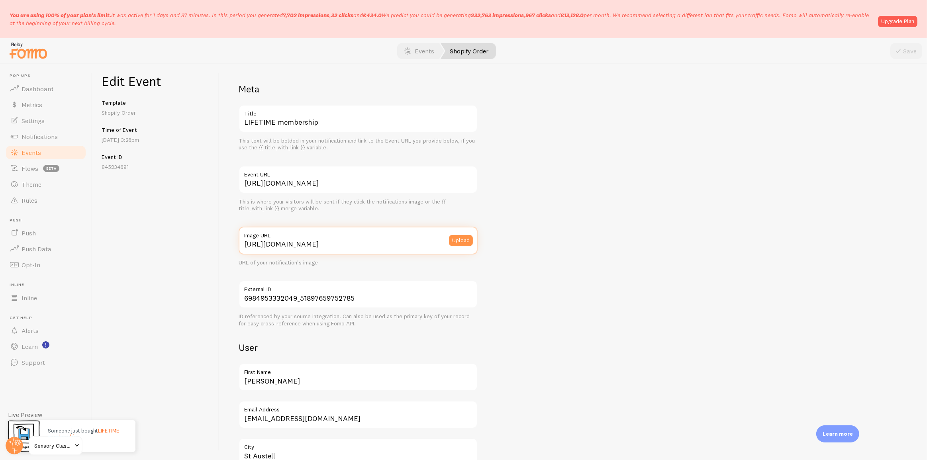
scroll to position [0, 0]
drag, startPoint x: 250, startPoint y: 243, endPoint x: 386, endPoint y: 242, distance: 135.5
click at [386, 242] on input "https://cdn.shopify.com/s/files/1/0818/9090/2353/files/shopifyproductandcollect…" at bounding box center [358, 241] width 239 height 28
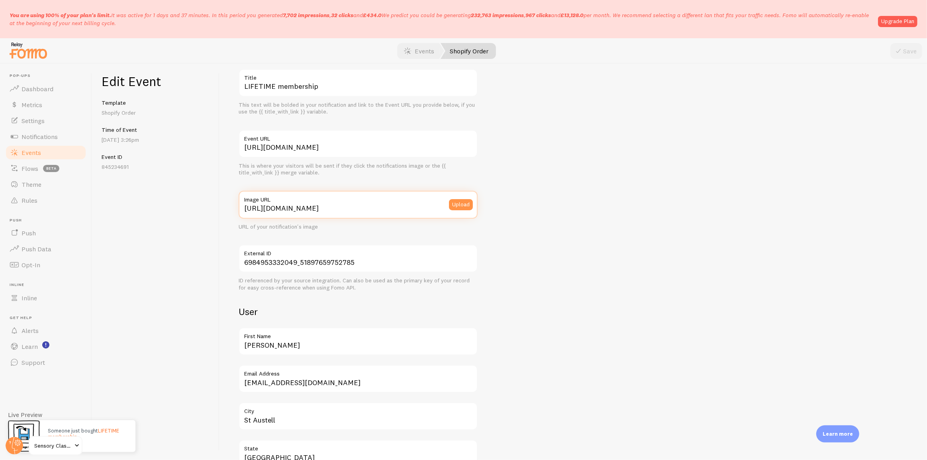
scroll to position [72, 0]
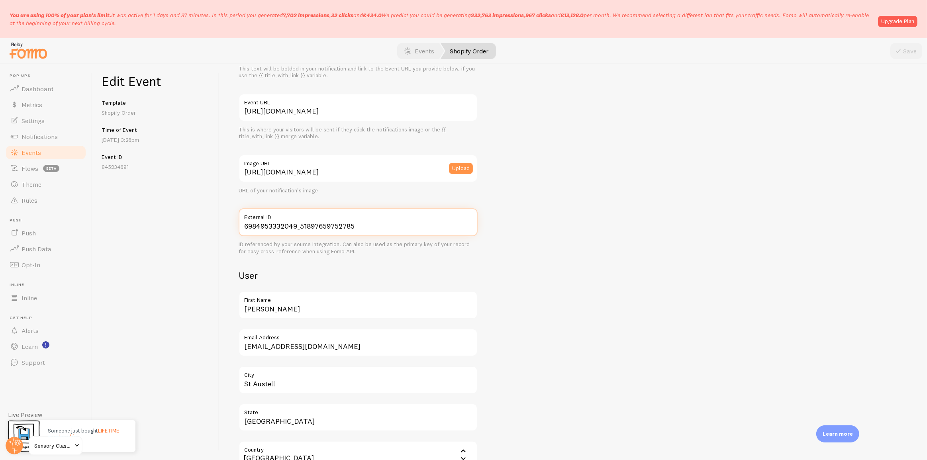
drag, startPoint x: 361, startPoint y: 231, endPoint x: 233, endPoint y: 231, distance: 127.9
click at [233, 231] on div "Meta LIFETIME membership Title This text will be bolded in your notification an…" at bounding box center [574, 262] width 708 height 396
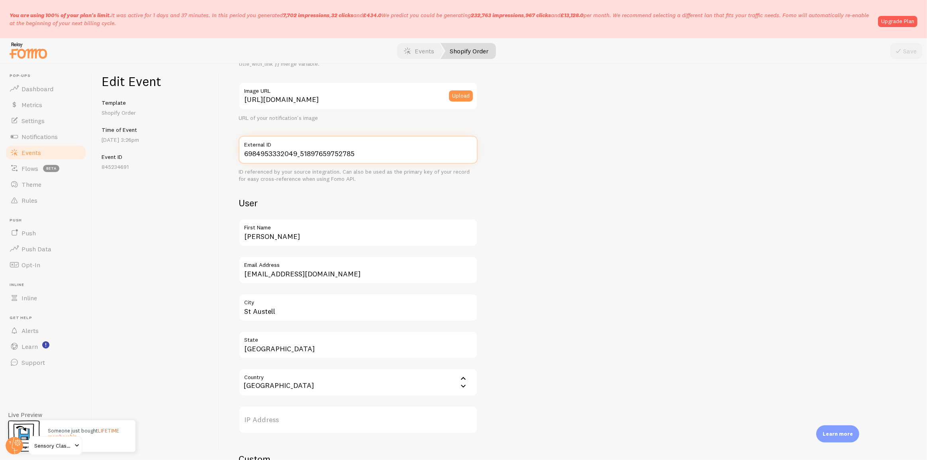
scroll to position [181, 0]
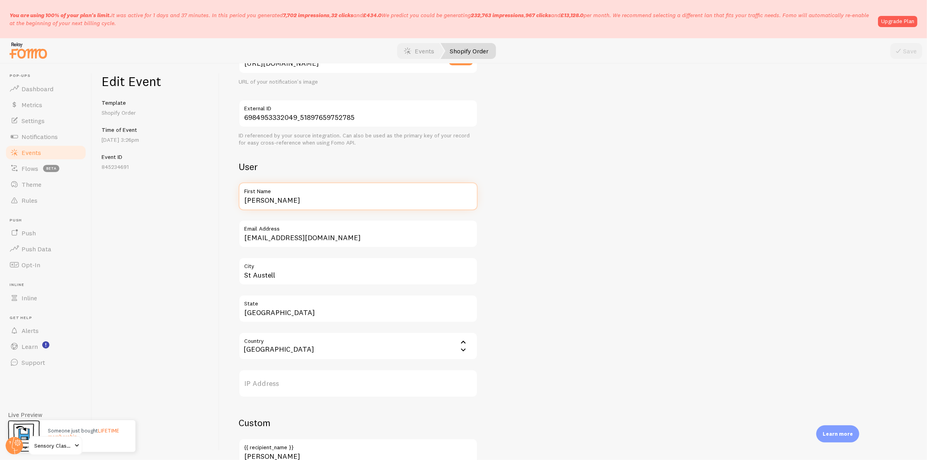
drag, startPoint x: 283, startPoint y: 197, endPoint x: 219, endPoint y: 198, distance: 64.6
click at [219, 198] on div "Edit Event Template Shopify Order Time of Event Sep 22nd @ 3:26pm Event ID 8452…" at bounding box center [509, 262] width 835 height 396
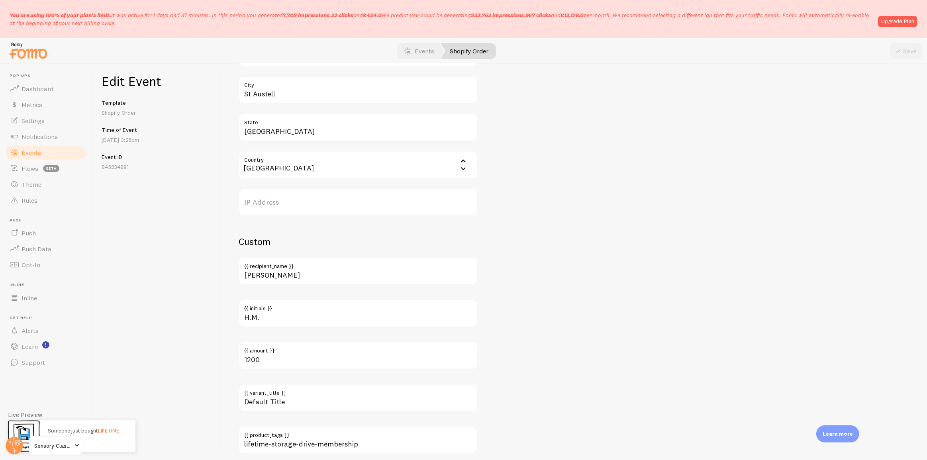
scroll to position [394, 0]
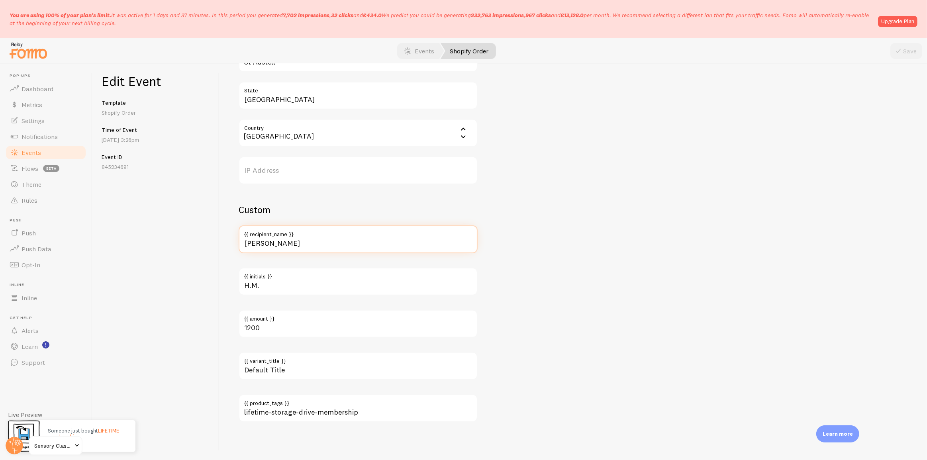
drag, startPoint x: 302, startPoint y: 250, endPoint x: 239, endPoint y: 250, distance: 63.0
click at [239, 250] on input "Hollie" at bounding box center [358, 240] width 239 height 28
drag, startPoint x: 283, startPoint y: 287, endPoint x: 241, endPoint y: 290, distance: 42.4
click at [241, 290] on input "H.M." at bounding box center [358, 282] width 239 height 28
drag, startPoint x: 269, startPoint y: 328, endPoint x: 243, endPoint y: 328, distance: 25.9
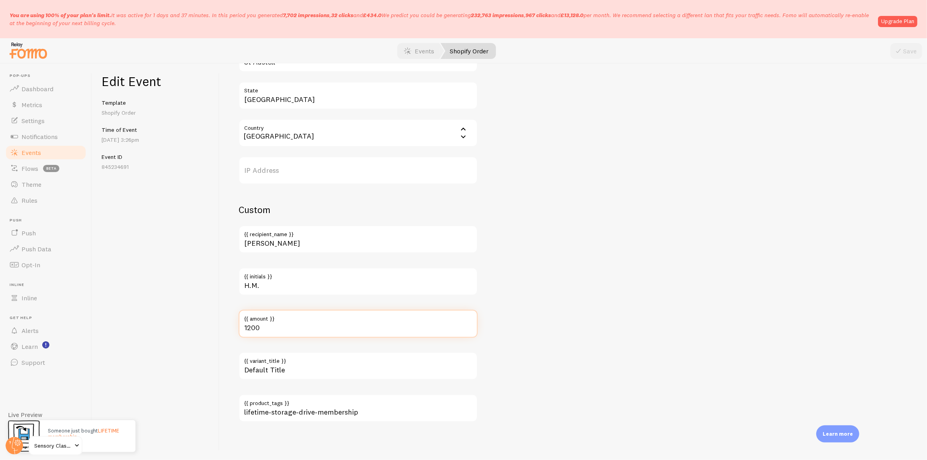
click at [243, 328] on input "1200" at bounding box center [358, 324] width 239 height 28
drag, startPoint x: 362, startPoint y: 416, endPoint x: 243, endPoint y: 409, distance: 119.3
click at [243, 409] on input "lifetime-storage-drive-membership" at bounding box center [358, 408] width 239 height 28
click at [223, 403] on div "Meta LIFETIME membership Title This text will be bolded in your notification an…" at bounding box center [574, 262] width 708 height 396
drag, startPoint x: 243, startPoint y: 411, endPoint x: 356, endPoint y: 414, distance: 112.8
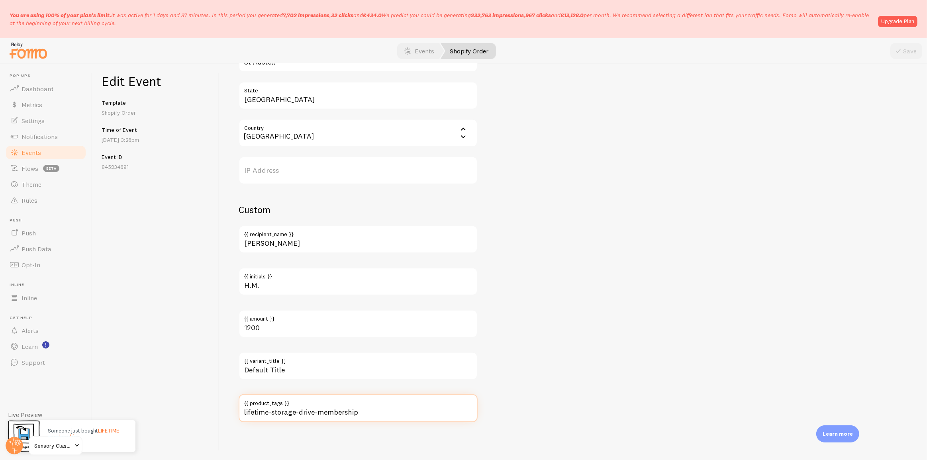
click at [356, 414] on input "lifetime-storage-drive-membership" at bounding box center [358, 408] width 239 height 28
click at [365, 414] on input "lifetime-storage-drive-membership" at bounding box center [358, 408] width 239 height 28
drag, startPoint x: 368, startPoint y: 414, endPoint x: 240, endPoint y: 410, distance: 128.0
click at [240, 410] on input "lifetime-storage-drive-membership" at bounding box center [358, 408] width 239 height 28
click at [369, 419] on input "lifetime-storage-drive-membership" at bounding box center [358, 408] width 239 height 28
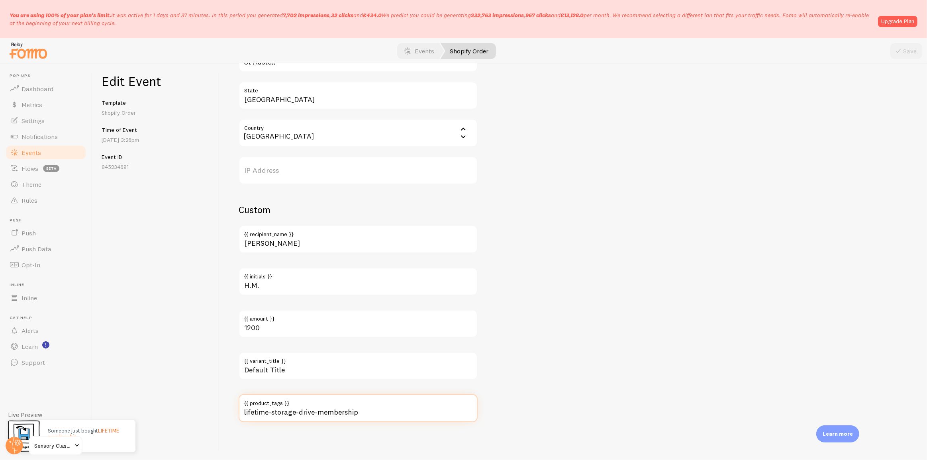
drag, startPoint x: 372, startPoint y: 412, endPoint x: 232, endPoint y: 412, distance: 139.4
click at [232, 412] on div "Meta LIFETIME membership Title This text will be bolded in your notification an…" at bounding box center [574, 262] width 708 height 396
click at [258, 412] on input "lifetime-storage-drive-membership" at bounding box center [358, 408] width 239 height 28
drag, startPoint x: 363, startPoint y: 414, endPoint x: 237, endPoint y: 413, distance: 125.9
click at [237, 413] on div "Meta LIFETIME membership Title This text will be bolded in your notification an…" at bounding box center [574, 262] width 708 height 396
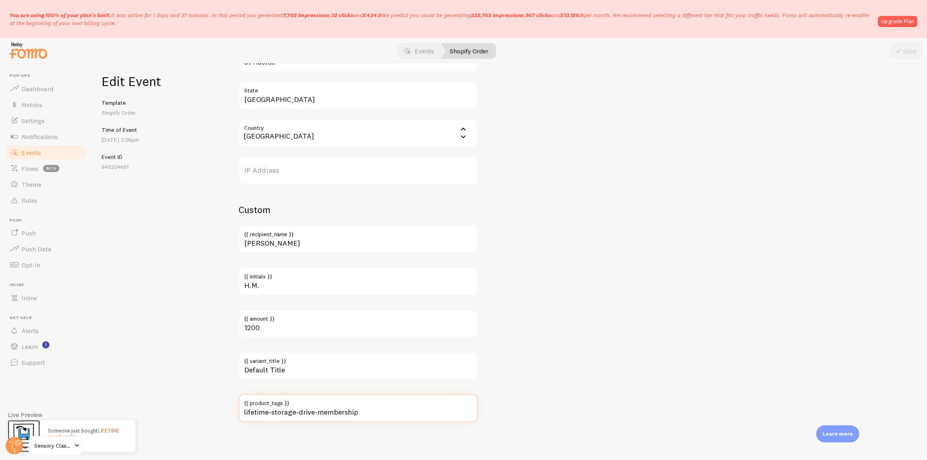
click at [258, 414] on input "lifetime-storage-drive-membership" at bounding box center [358, 408] width 239 height 28
click at [299, 410] on input "lifetime-storage-drive-membership" at bounding box center [358, 408] width 239 height 28
drag, startPoint x: 371, startPoint y: 413, endPoint x: 239, endPoint y: 414, distance: 131.5
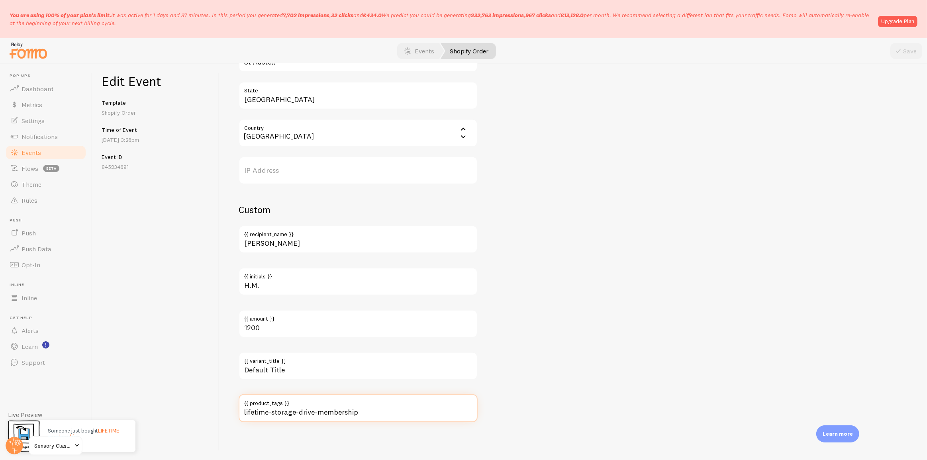
click at [239, 414] on input "lifetime-storage-drive-membership" at bounding box center [358, 408] width 239 height 28
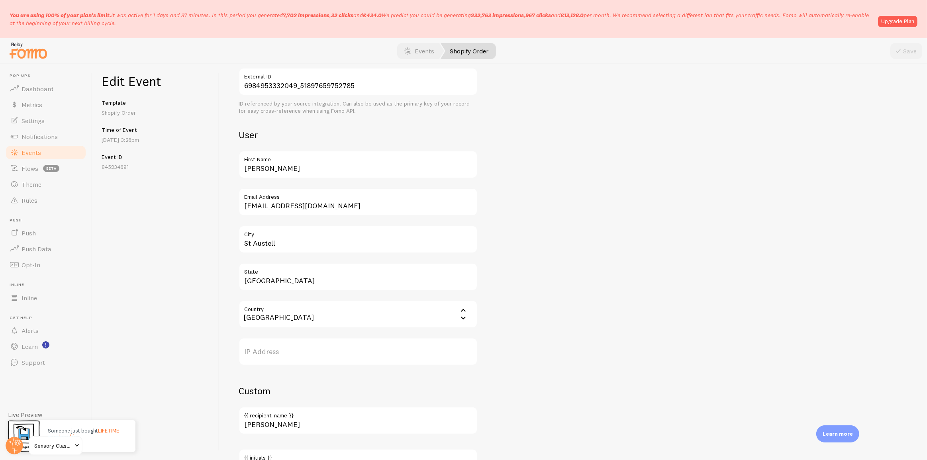
scroll to position [68, 0]
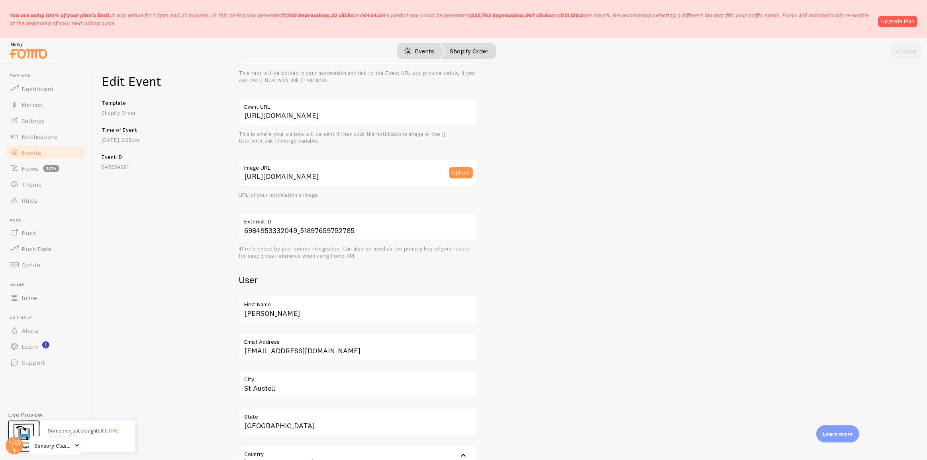
click at [402, 55] on link "Events" at bounding box center [419, 51] width 49 height 16
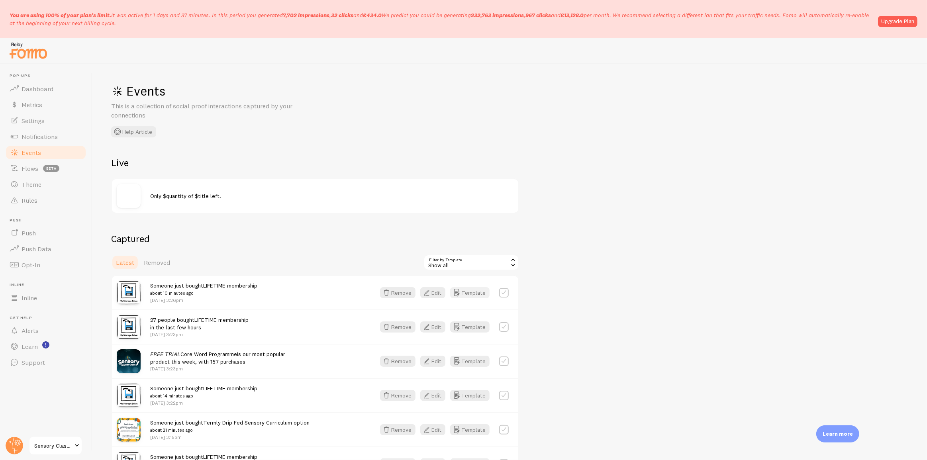
click at [466, 290] on button "Template" at bounding box center [469, 292] width 39 height 11
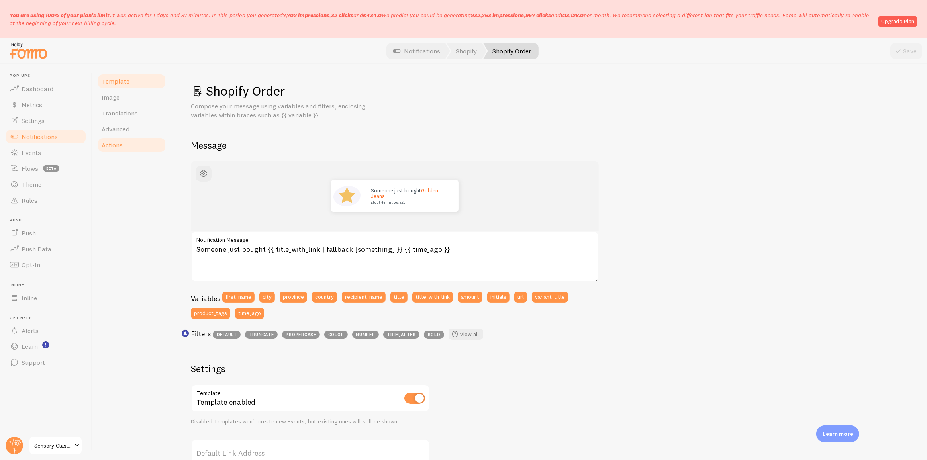
click at [128, 147] on link "Actions" at bounding box center [132, 145] width 70 height 16
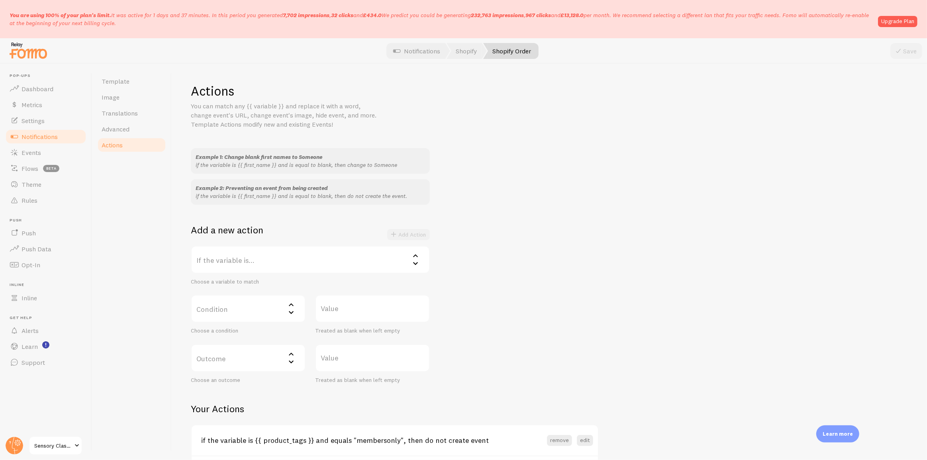
scroll to position [65, 0]
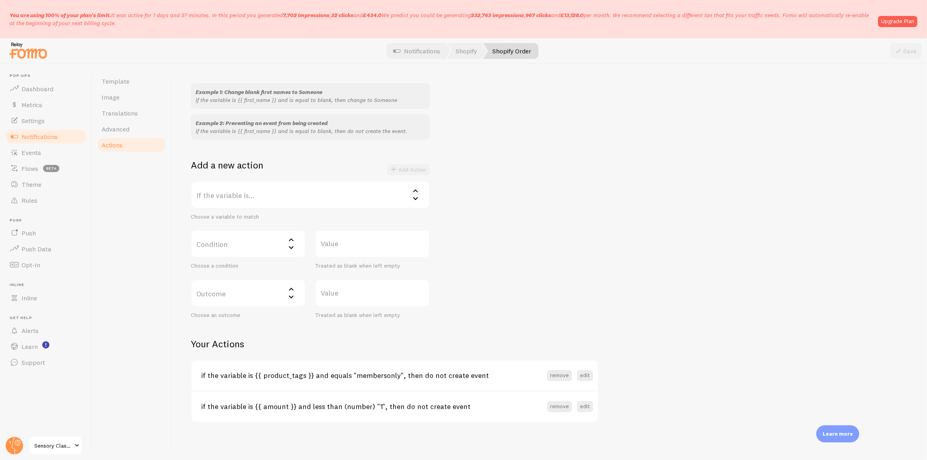
click at [259, 195] on label "If the variable is..." at bounding box center [310, 195] width 239 height 28
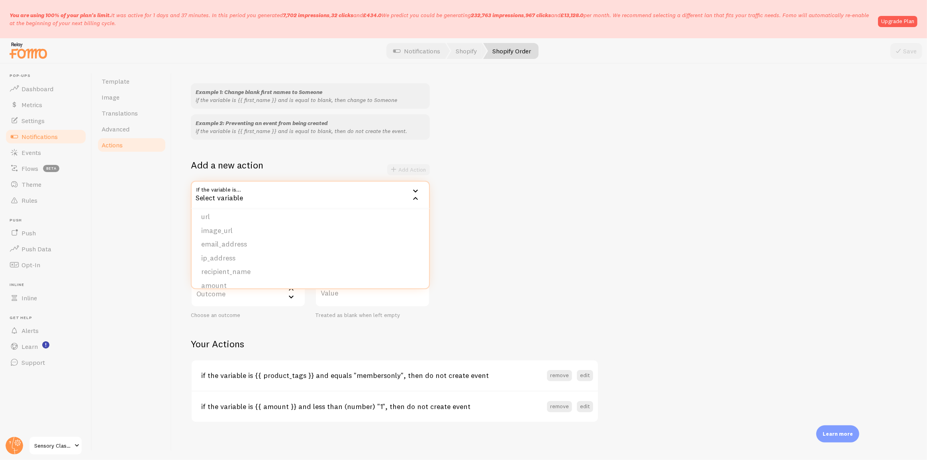
scroll to position [122, 0]
click at [234, 277] on li "product_tags" at bounding box center [310, 277] width 237 height 14
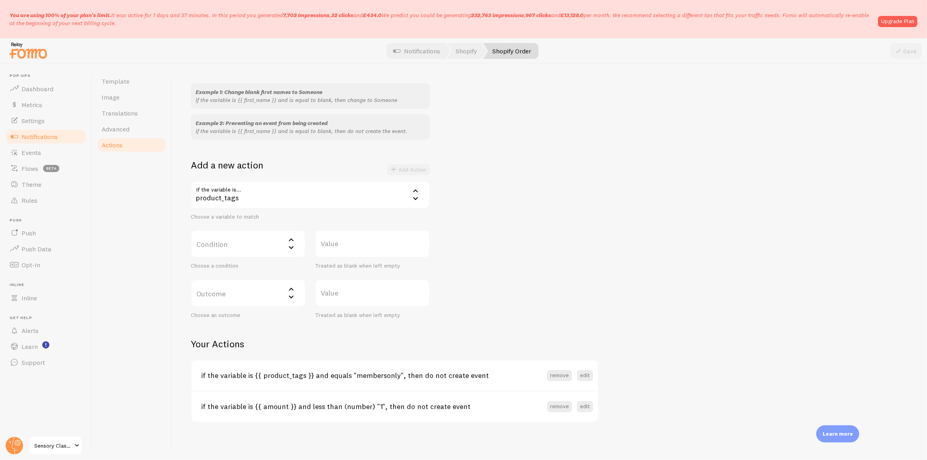
click at [269, 241] on label "Condition" at bounding box center [248, 244] width 115 height 28
drag, startPoint x: 227, startPoint y: 299, endPoint x: 249, endPoint y: 292, distance: 22.6
click at [228, 299] on li "contains" at bounding box center [248, 297] width 113 height 14
click at [349, 243] on label "Value" at bounding box center [372, 244] width 115 height 28
click at [349, 243] on input "Value" at bounding box center [372, 244] width 115 height 28
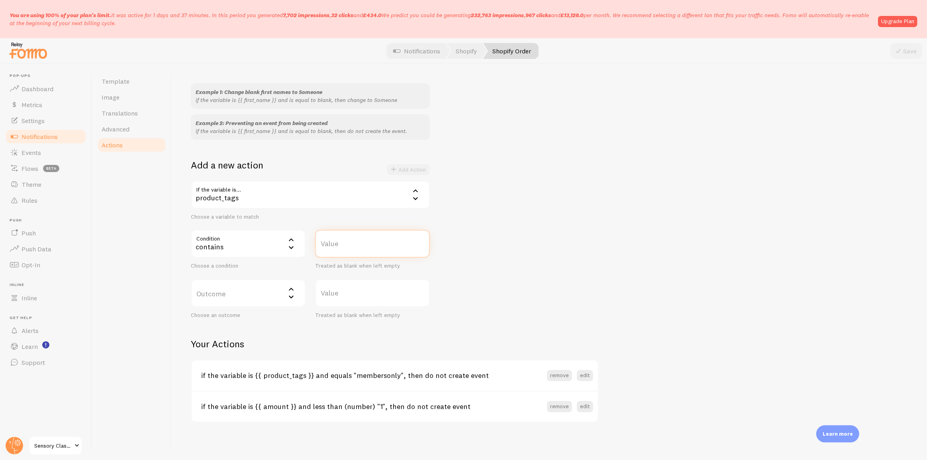
paste input "lifetime-storage-drive-membership"
type input "lifetime-storage-drive-membership"
click at [232, 299] on label "Outcome" at bounding box center [248, 293] width 115 height 28
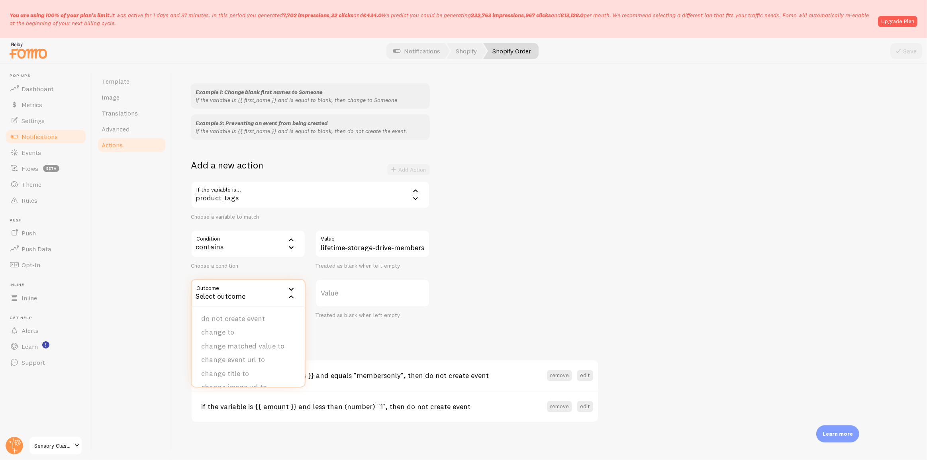
drag, startPoint x: 253, startPoint y: 319, endPoint x: 327, endPoint y: 322, distance: 73.4
click at [253, 320] on li "do not create event" at bounding box center [248, 319] width 113 height 14
click at [414, 168] on button "Add Action" at bounding box center [408, 169] width 43 height 11
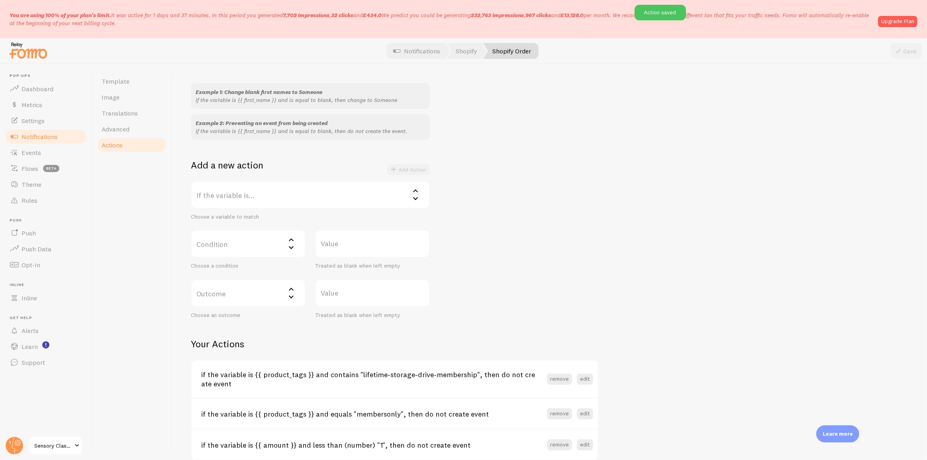
scroll to position [101, 0]
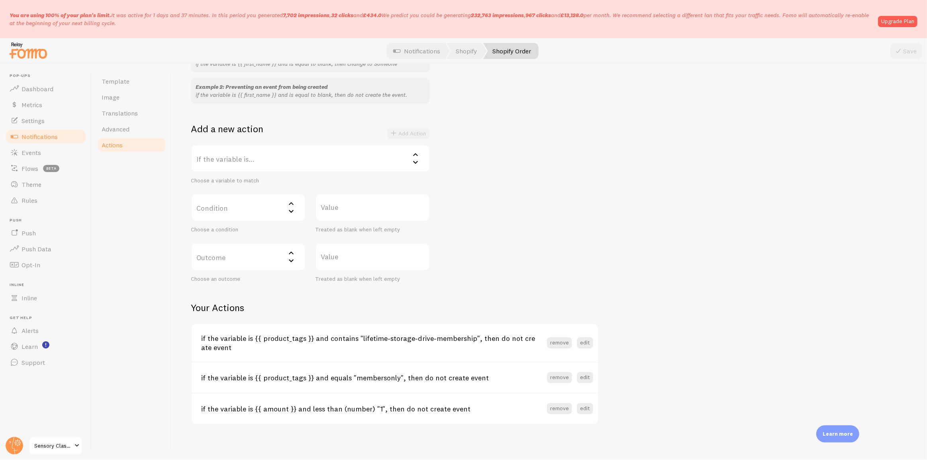
click at [267, 202] on label "Condition" at bounding box center [248, 208] width 115 height 28
click at [541, 187] on div "Example 1: Change blank first names to Someone if the variable is {{ first_name…" at bounding box center [549, 164] width 717 height 235
click at [278, 200] on label "Condition" at bounding box center [248, 208] width 115 height 28
click at [363, 204] on label "Value" at bounding box center [372, 208] width 115 height 28
click at [363, 204] on input "Value" at bounding box center [372, 208] width 115 height 28
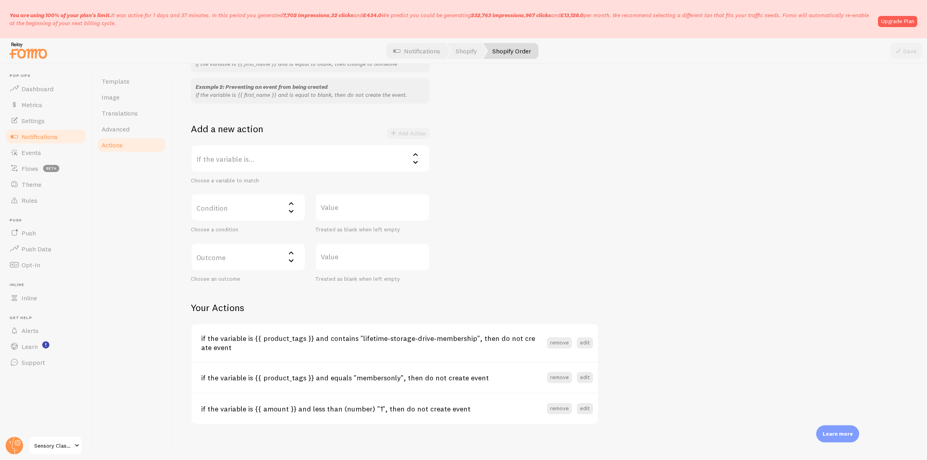
click at [567, 283] on div "Actions You can match any {{ variable }} and replace it with a word, change eve…" at bounding box center [549, 203] width 717 height 443
drag, startPoint x: 266, startPoint y: 337, endPoint x: 314, endPoint y: 337, distance: 47.8
click at [314, 337] on h3 "if the variable is {{ product_tags }} and contains "lifetime-storage-drive-memb…" at bounding box center [374, 343] width 346 height 18
drag, startPoint x: 359, startPoint y: 338, endPoint x: 469, endPoint y: 337, distance: 110.0
click at [469, 337] on h3 "if the variable is {{ product_tags }} and contains "lifetime-storage-drive-memb…" at bounding box center [374, 343] width 346 height 18
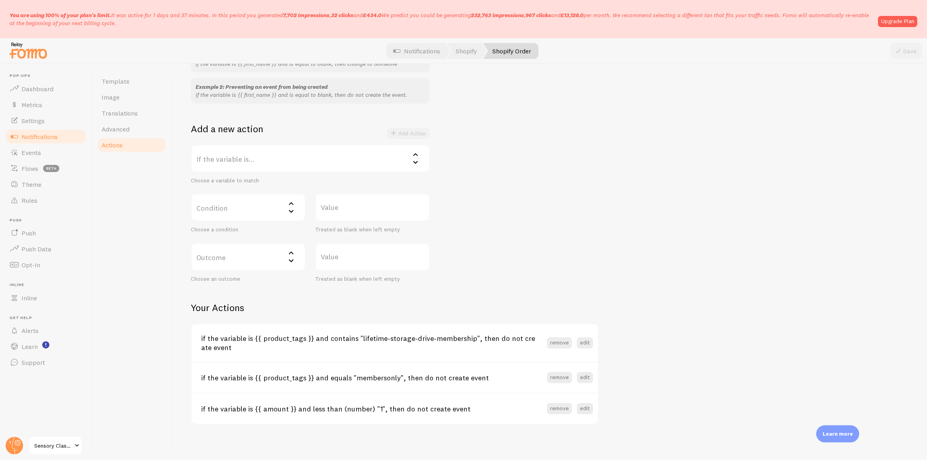
click at [482, 344] on h3 "if the variable is {{ product_tags }} and contains "lifetime-storage-drive-memb…" at bounding box center [374, 343] width 346 height 18
click at [73, 153] on link "Events" at bounding box center [46, 153] width 82 height 16
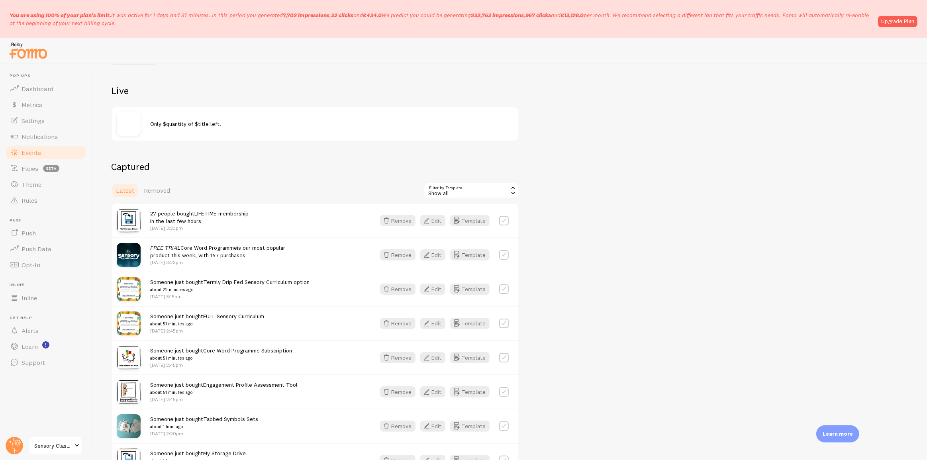
scroll to position [108, 0]
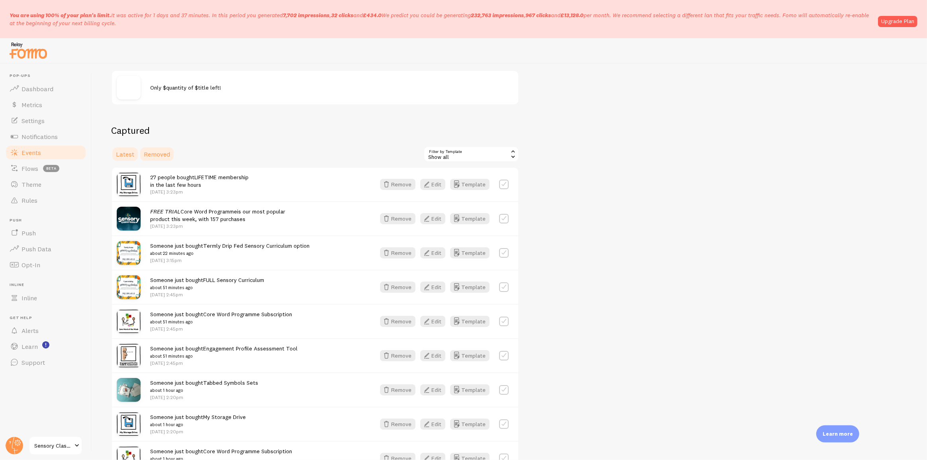
click at [165, 150] on span "Removed" at bounding box center [157, 154] width 26 height 8
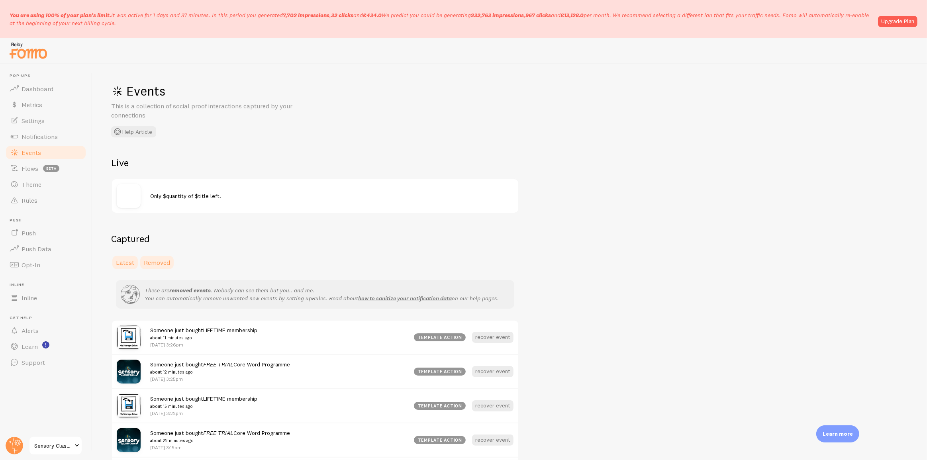
click at [129, 260] on span "Latest" at bounding box center [125, 263] width 18 height 8
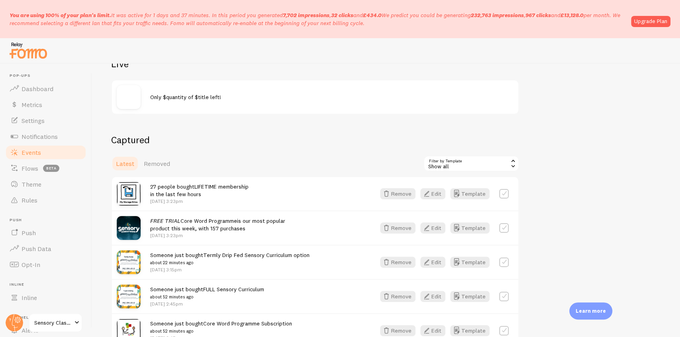
scroll to position [125, 0]
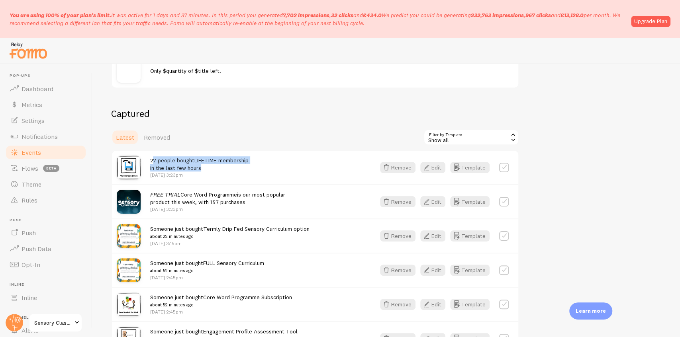
drag, startPoint x: 153, startPoint y: 161, endPoint x: 245, endPoint y: 165, distance: 92.9
click at [245, 165] on div "27 people bought LIFETIME membership in the last few hours Sep 22nd @ 3:23pm" at bounding box center [199, 168] width 98 height 22
click at [256, 166] on div "27 people bought LIFETIME membership in the last few hours Sep 22nd @ 3:23pm" at bounding box center [258, 168] width 216 height 22
drag, startPoint x: 235, startPoint y: 166, endPoint x: 150, endPoint y: 161, distance: 85.0
click at [150, 161] on div "27 people bought LIFETIME membership in the last few hours Sep 22nd @ 3:23pm Re…" at bounding box center [315, 167] width 406 height 33
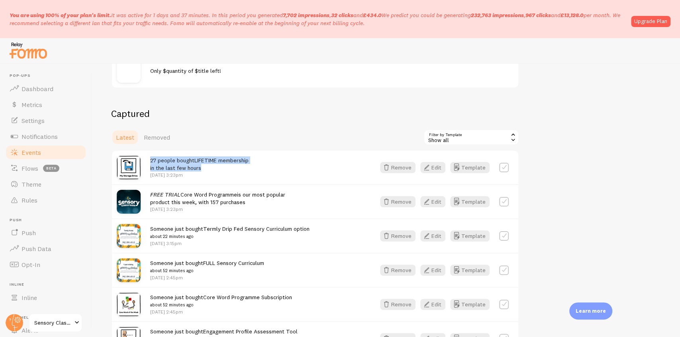
click at [239, 166] on div "27 people bought LIFETIME membership in the last few hours Sep 22nd @ 3:23pm" at bounding box center [199, 168] width 98 height 22
drag, startPoint x: 204, startPoint y: 169, endPoint x: 148, endPoint y: 161, distance: 57.1
click at [148, 161] on div "27 people bought LIFETIME membership in the last few hours Sep 22nd @ 3:23pm Re…" at bounding box center [315, 167] width 406 height 33
click at [213, 171] on div "27 people bought LIFETIME membership in the last few hours Sep 22nd @ 3:23pm" at bounding box center [199, 168] width 98 height 22
drag, startPoint x: 213, startPoint y: 171, endPoint x: 146, endPoint y: 157, distance: 67.9
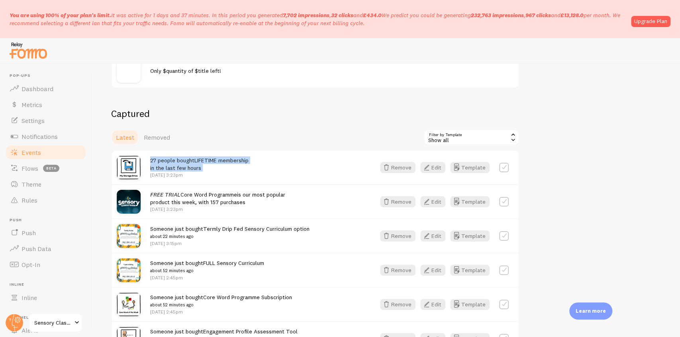
click at [146, 157] on div "27 people bought LIFETIME membership in the last few hours Sep 22nd @ 3:23pm Re…" at bounding box center [315, 167] width 406 height 33
click at [249, 177] on p "[DATE] 3:23pm" at bounding box center [199, 175] width 98 height 7
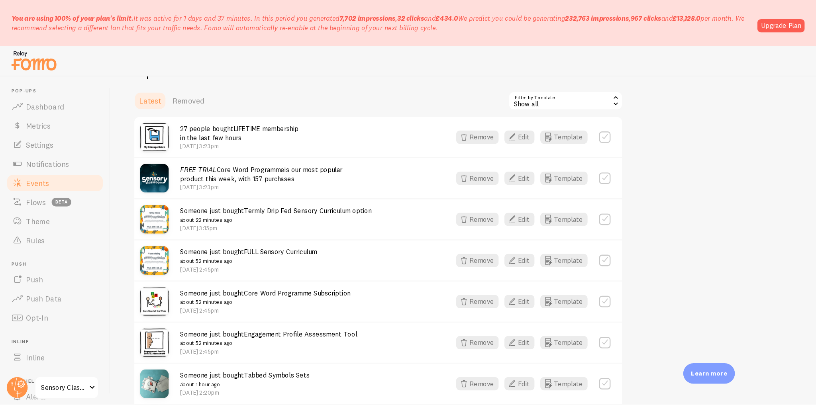
scroll to position [178, 0]
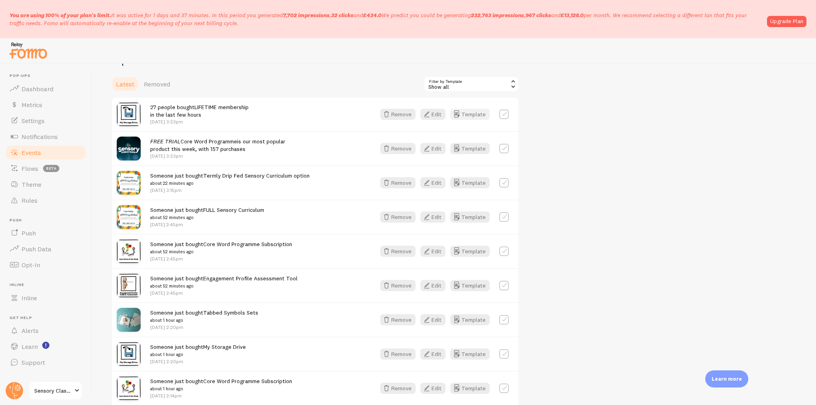
click at [467, 118] on button "Template" at bounding box center [469, 114] width 39 height 11
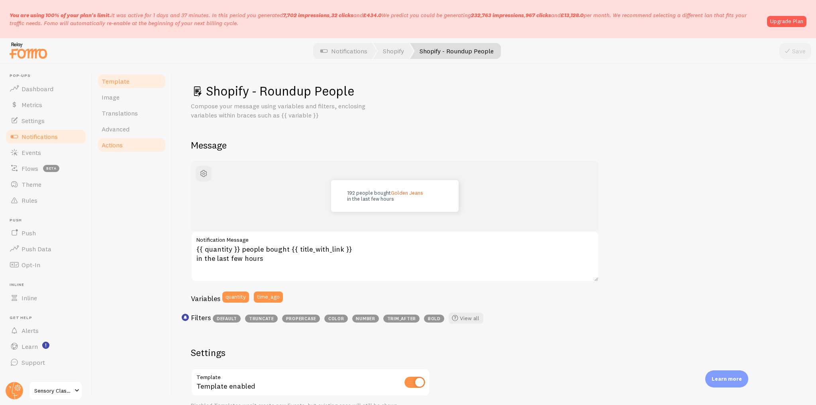
click at [147, 143] on link "Actions" at bounding box center [132, 145] width 70 height 16
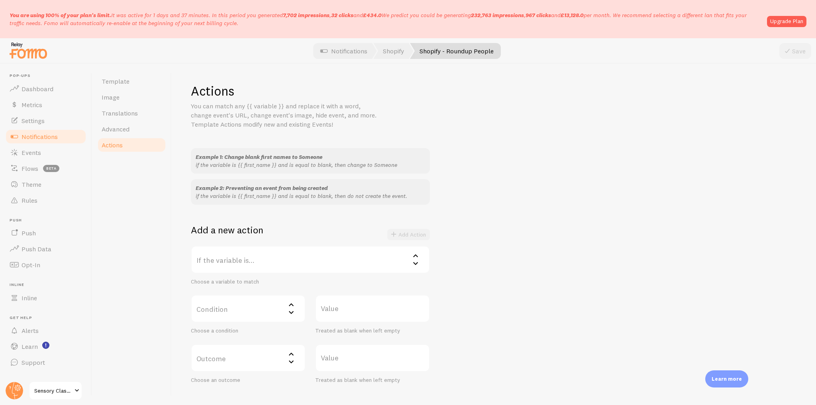
scroll to position [47, 0]
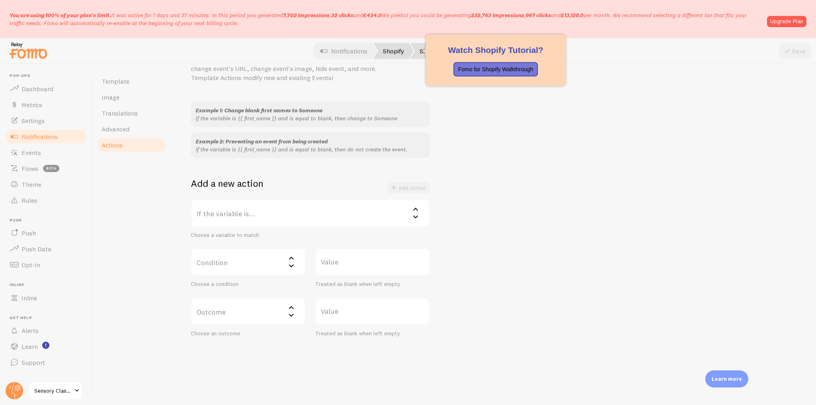
click at [392, 48] on link "Shopify" at bounding box center [393, 51] width 40 height 16
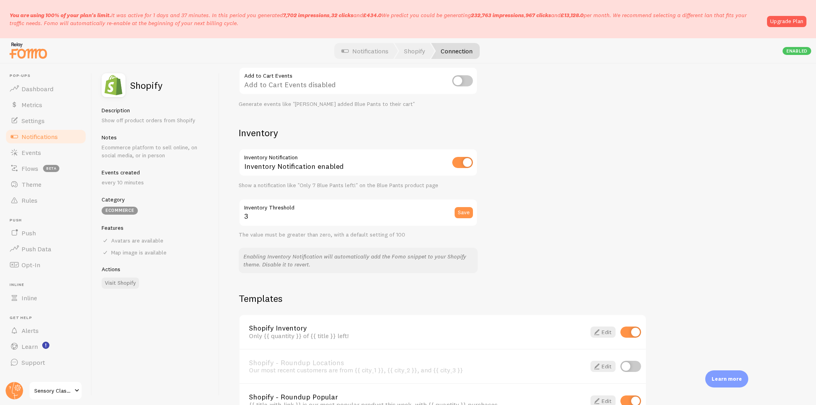
scroll to position [469, 0]
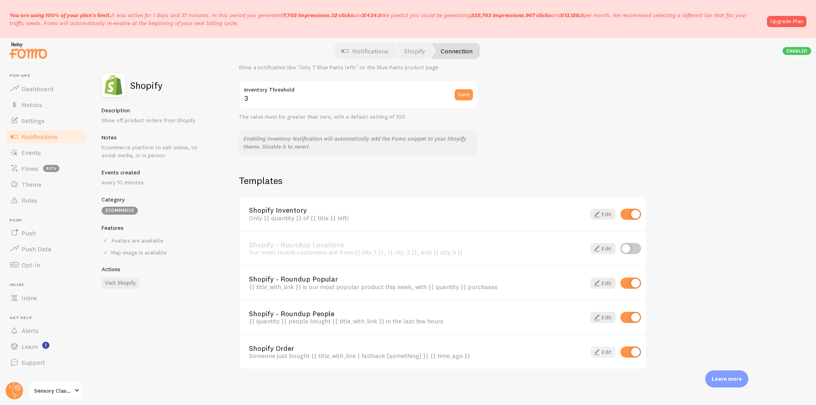
click at [598, 348] on span at bounding box center [597, 352] width 10 height 10
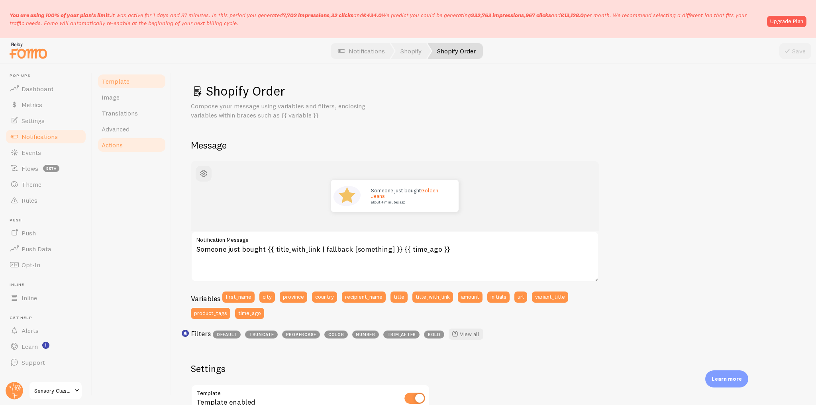
click at [129, 147] on link "Actions" at bounding box center [132, 145] width 70 height 16
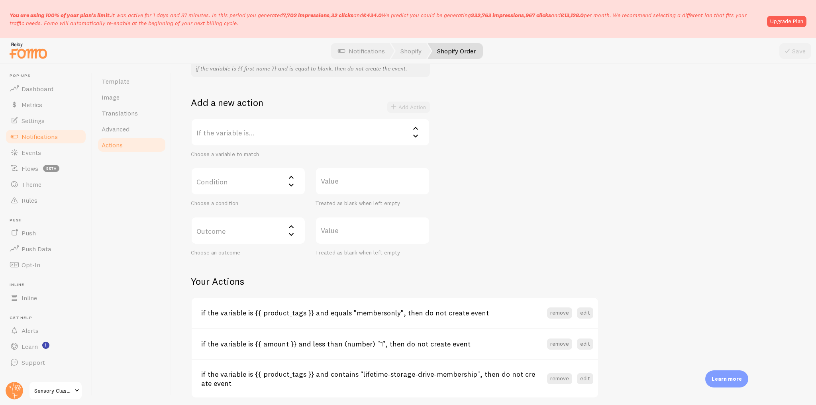
scroll to position [158, 0]
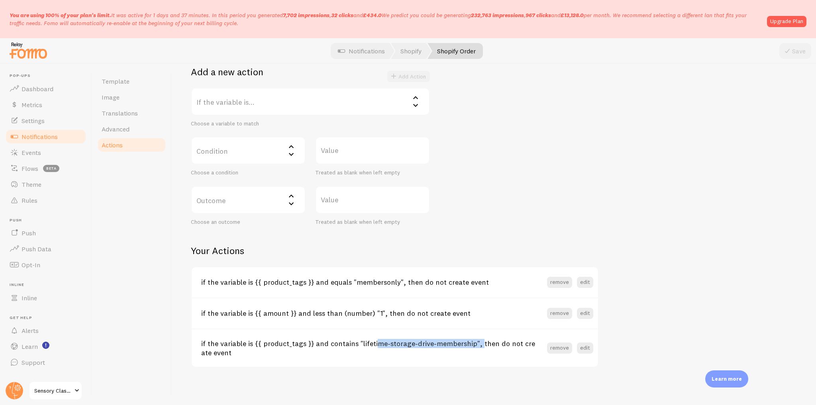
drag, startPoint x: 356, startPoint y: 342, endPoint x: 469, endPoint y: 343, distance: 112.8
click at [469, 343] on h3 "if the variable is {{ product_tags }} and contains "lifetime-storage-drive-memb…" at bounding box center [374, 348] width 346 height 18
click at [361, 282] on h3 "if the variable is {{ product_tags }} and equals "membersonly", then do not cre…" at bounding box center [374, 282] width 346 height 9
click at [33, 155] on span "Events" at bounding box center [32, 153] width 20 height 8
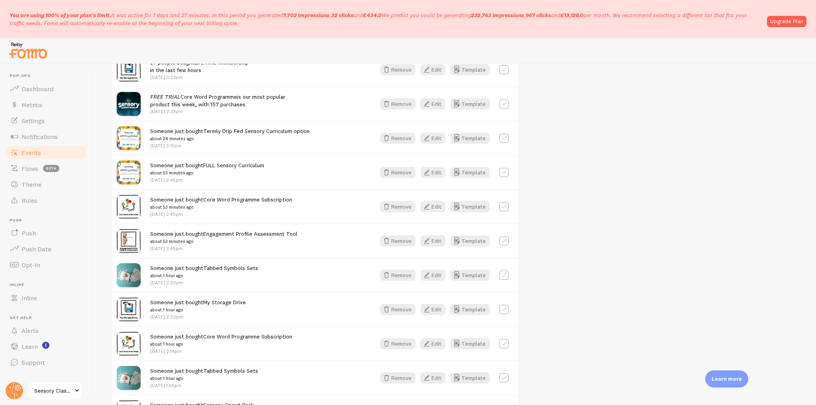
scroll to position [159, 0]
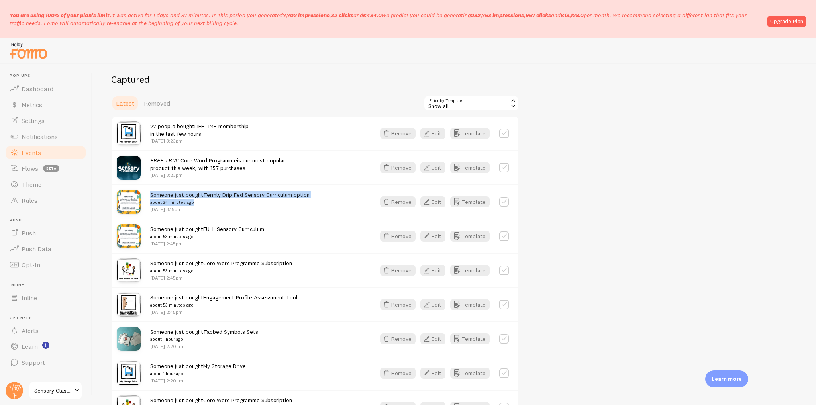
drag, startPoint x: 161, startPoint y: 195, endPoint x: 223, endPoint y: 204, distance: 62.8
click at [223, 204] on div "Someone just bought Termly Drip Fed Sensory Curriculum option about 24 minutes …" at bounding box center [315, 201] width 406 height 34
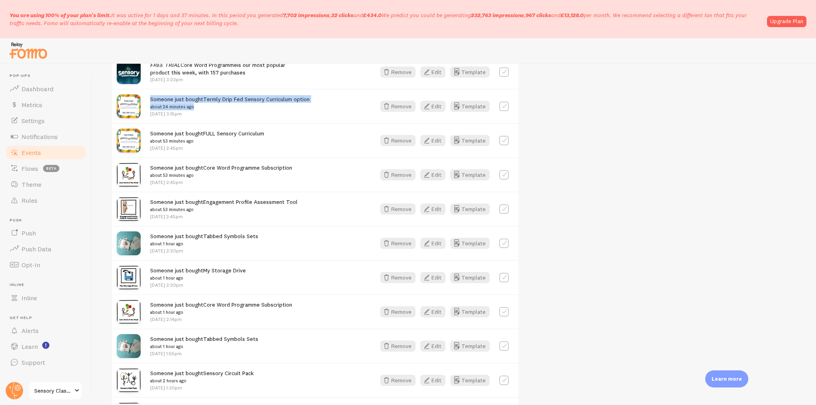
scroll to position [287, 0]
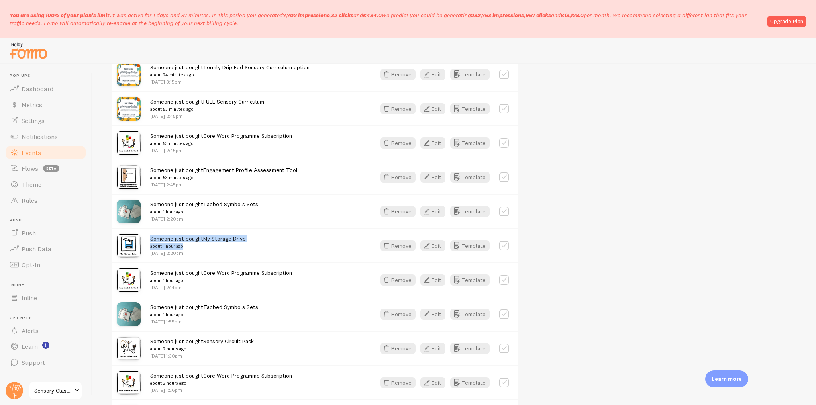
drag, startPoint x: 173, startPoint y: 240, endPoint x: 215, endPoint y: 245, distance: 42.2
click at [215, 245] on div "Someone just bought My Storage Drive about 1 hour ago Sep 22nd @ 2:20pm Remove …" at bounding box center [315, 245] width 406 height 34
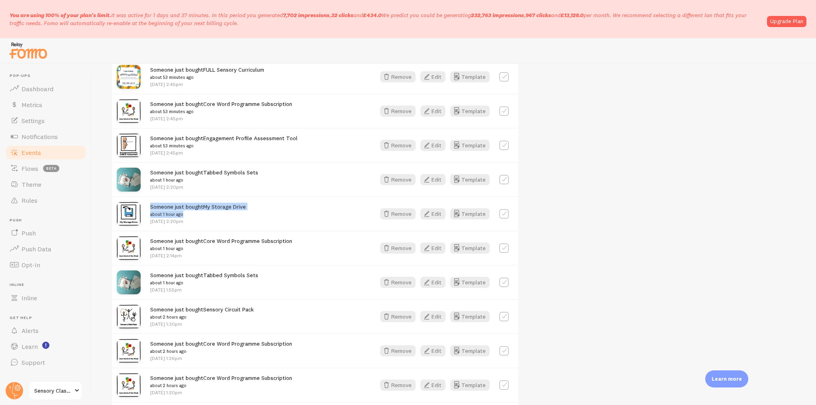
scroll to position [382, 0]
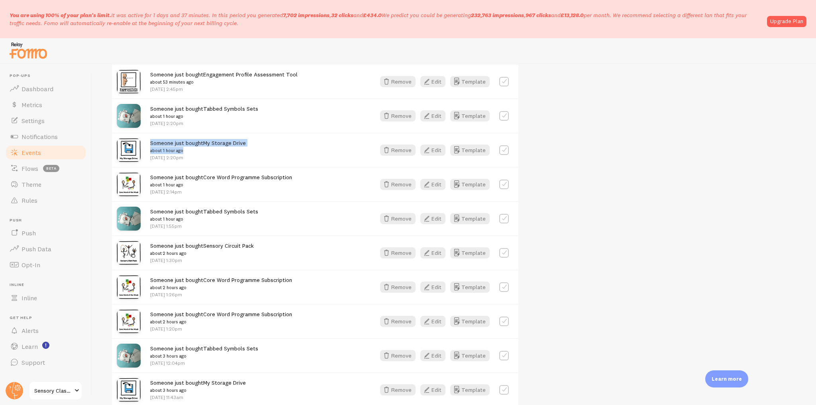
drag, startPoint x: 163, startPoint y: 243, endPoint x: 216, endPoint y: 255, distance: 54.3
click at [216, 255] on div "Someone just bought Sensory Circuit Pack about 2 hours ago Sep 22nd @ 1:30pm Re…" at bounding box center [315, 252] width 406 height 34
click at [202, 281] on div "Someone just bought Core Word Programme Subscription about 2 hours ago Sep 22nd…" at bounding box center [221, 287] width 142 height 22
drag, startPoint x: 149, startPoint y: 276, endPoint x: 217, endPoint y: 281, distance: 68.0
click at [217, 281] on div "Someone just bought Core Word Programme Subscription about 2 hours ago Sep 22nd…" at bounding box center [315, 287] width 406 height 34
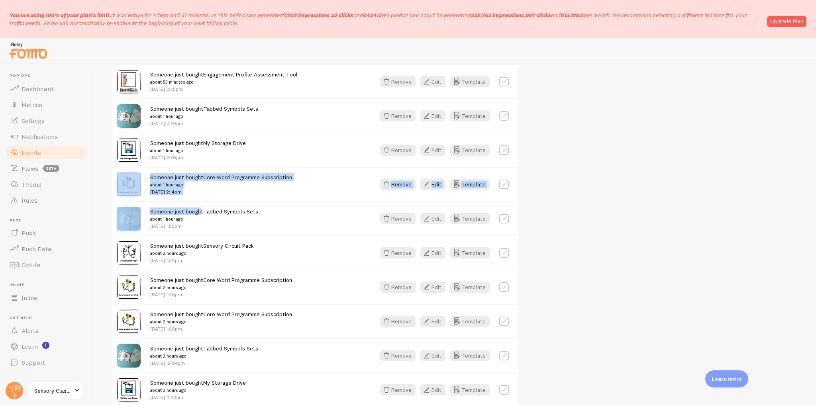
drag, startPoint x: 200, startPoint y: 212, endPoint x: 132, endPoint y: 196, distance: 69.3
click at [132, 196] on div "27 people bought LIFETIME membership in the last few hours Sep 22nd @ 3:23pm Re…" at bounding box center [315, 407] width 408 height 1029
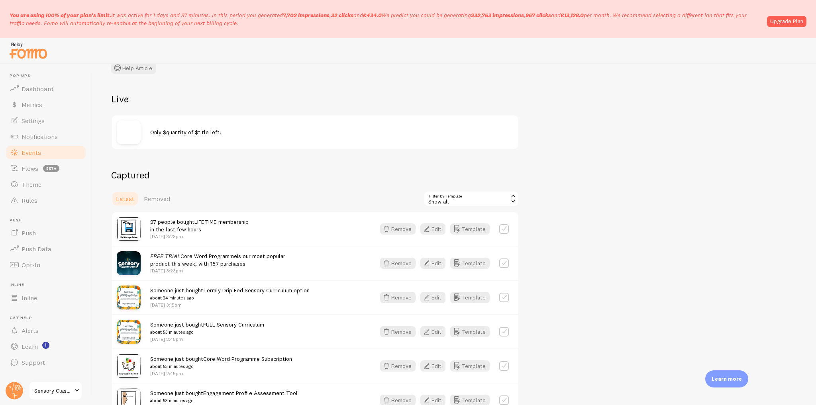
scroll to position [32, 0]
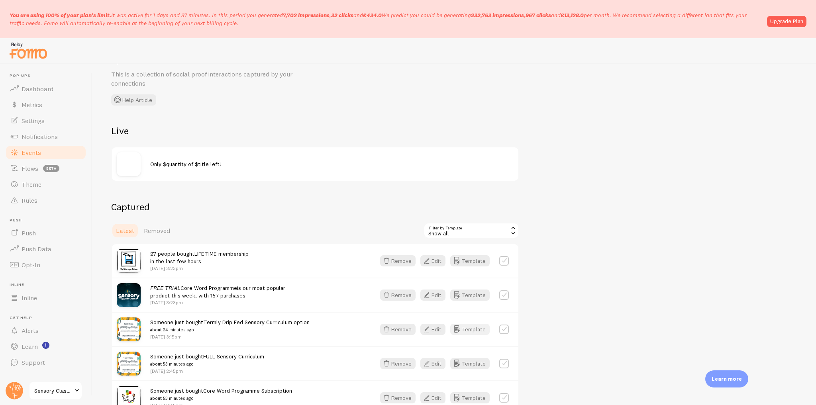
click at [475, 328] on button "Template" at bounding box center [469, 329] width 39 height 11
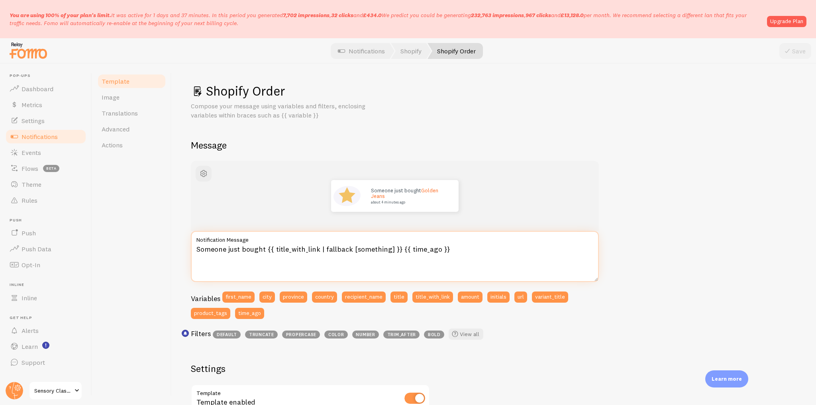
click at [389, 249] on textarea "Someone just bought {{ title_with_link | fallback [something] }} {{ time_ago }}" at bounding box center [395, 256] width 408 height 51
click at [389, 246] on textarea "Someone just bought {{ title_with_link | fallback [something] }} {{ time_ago }}" at bounding box center [395, 256] width 408 height 51
click at [371, 247] on textarea "Someone just bought {{ title_with_link | fallback [something] }} {{ time_ago }}" at bounding box center [395, 256] width 408 height 51
click at [335, 247] on textarea "Someone just bought {{ title_with_link | fallback [something] }} {{ time_ago }}" at bounding box center [395, 256] width 408 height 51
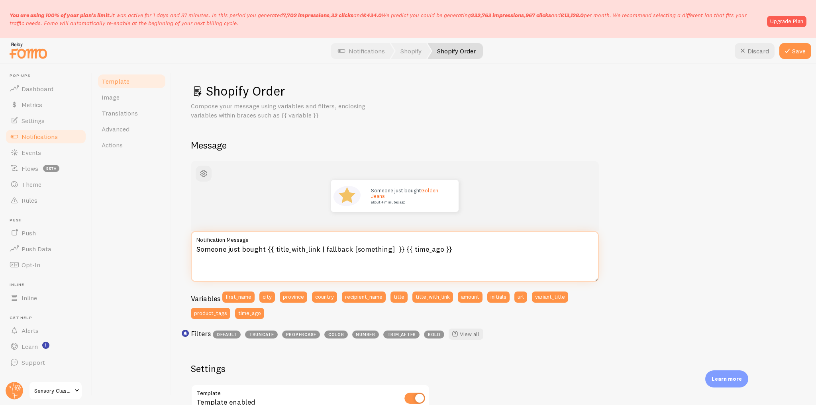
click at [335, 247] on textarea "Someone just bought {{ title_with_link | fallback [something] }} {{ time_ago }}" at bounding box center [395, 256] width 408 height 51
click at [365, 271] on textarea "Someone just bought {{ title_with_link | fallback [something] }} {{ time_ago }}" at bounding box center [395, 256] width 408 height 51
click at [388, 248] on textarea "Someone just bought {{ title_with_link | fallback [something] }} {{ time_ago }}" at bounding box center [395, 256] width 408 height 51
click at [320, 248] on textarea "Someone just bought {{ title_with_link | fallback [something] }} {{ time_ago }}" at bounding box center [395, 256] width 408 height 51
click at [390, 251] on textarea "Someone just bought {{ title_with_link | fallback [something] }} {{ time_ago }}" at bounding box center [395, 256] width 408 height 51
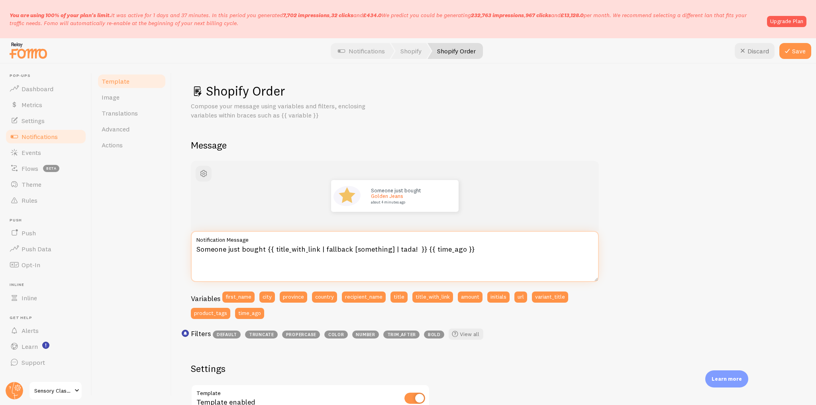
click at [400, 249] on textarea "Someone just bought {{ title_with_link | fallback [something] | tada! }} {{ tim…" at bounding box center [395, 256] width 408 height 51
click at [396, 249] on textarea "Someone just bought {{ title_with_link | fallback [something] | color }} {{ tim…" at bounding box center [395, 256] width 408 height 51
type textarea "Someone just bought {{ title_with_link | fallback [something] }} {{ time_ago }}"
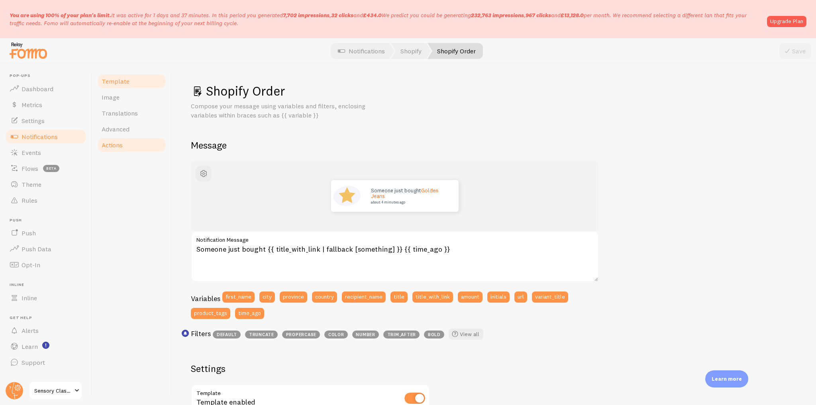
click at [118, 142] on span "Actions" at bounding box center [112, 145] width 21 height 8
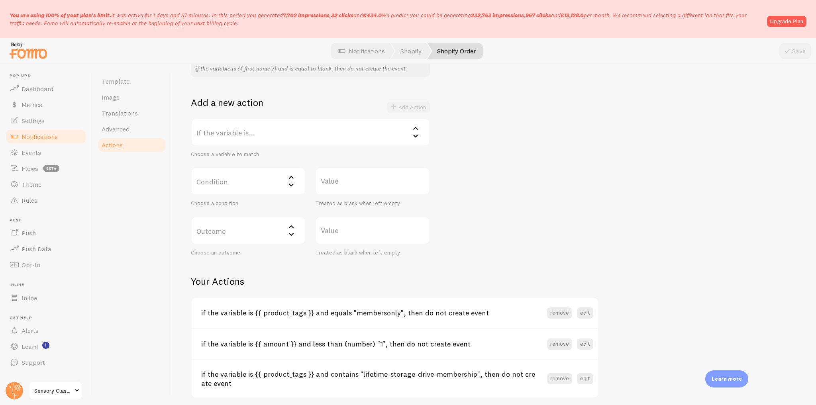
scroll to position [158, 0]
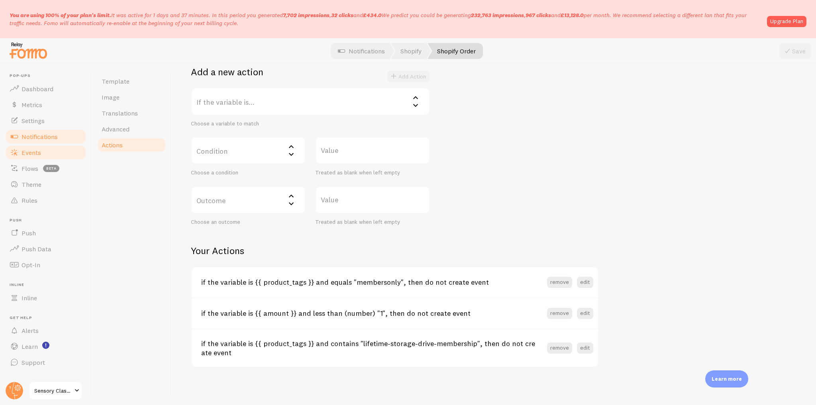
click at [55, 145] on link "Events" at bounding box center [46, 153] width 82 height 16
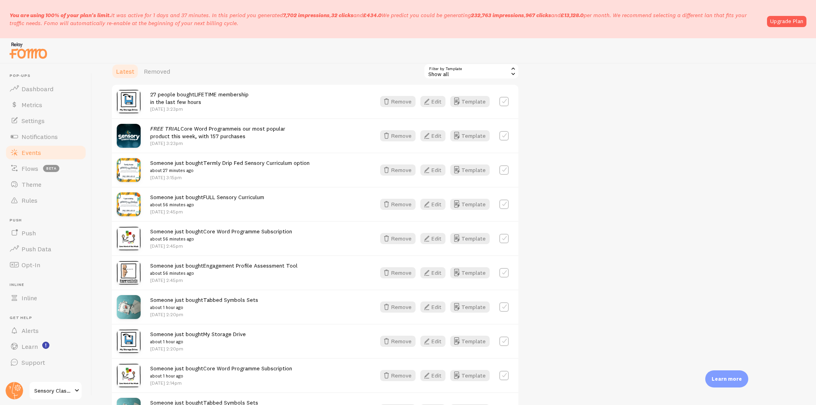
scroll to position [64, 0]
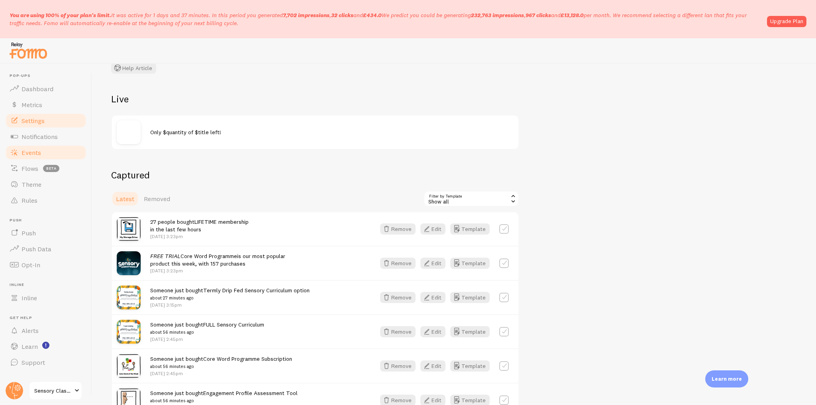
click at [45, 120] on link "Settings" at bounding box center [46, 121] width 82 height 16
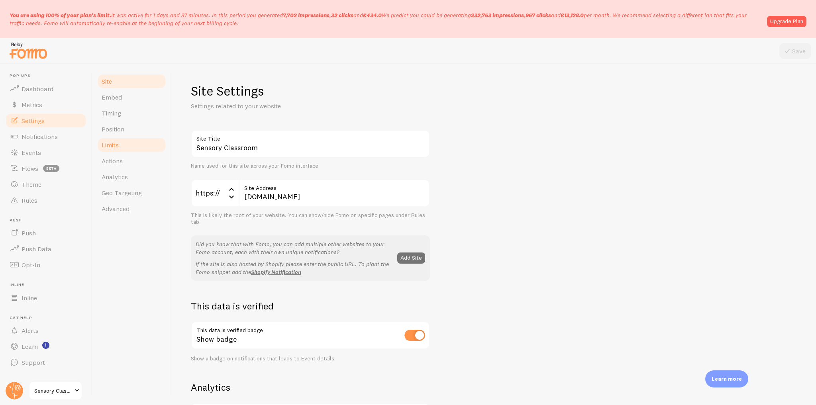
click at [115, 145] on span "Limits" at bounding box center [110, 145] width 17 height 8
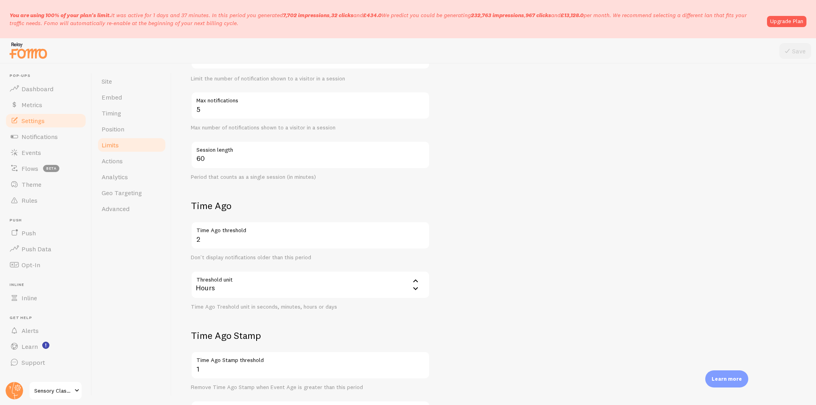
scroll to position [96, 0]
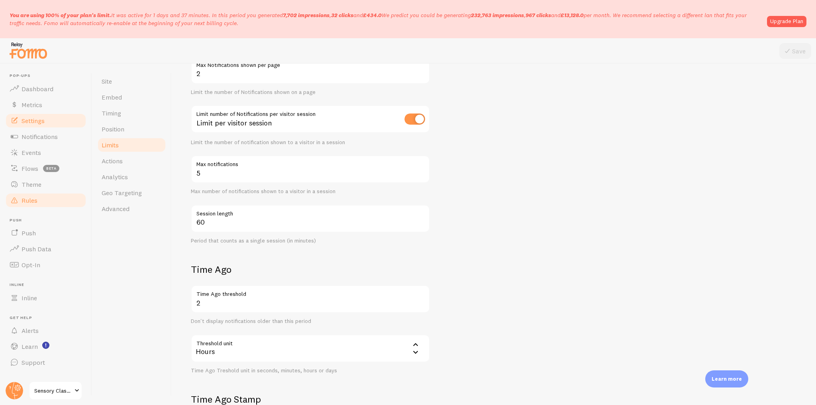
click at [51, 196] on link "Rules" at bounding box center [46, 200] width 82 height 16
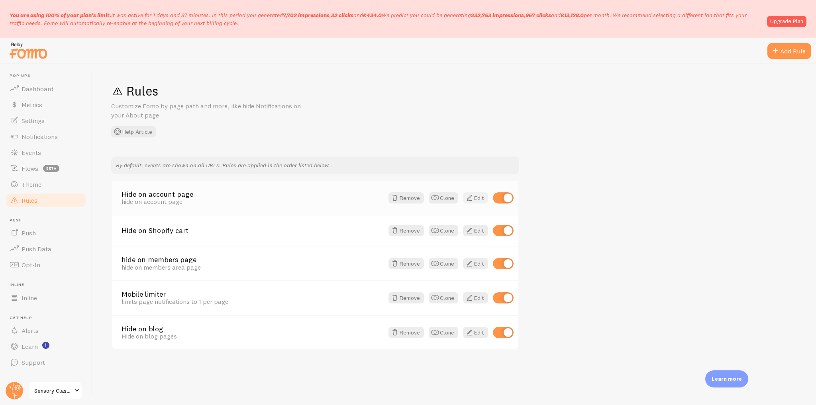
click at [475, 195] on link "Edit" at bounding box center [475, 197] width 25 height 11
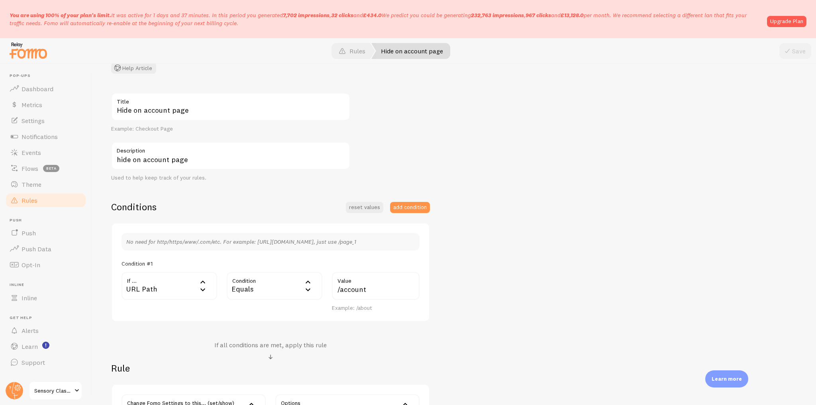
scroll to position [127, 0]
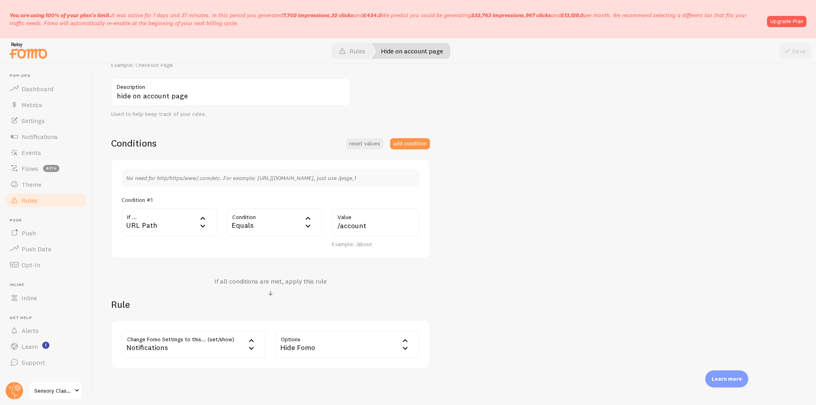
click at [309, 222] on icon at bounding box center [308, 219] width 10 height 10
click at [250, 287] on li "Contains" at bounding box center [275, 289] width 94 height 14
click at [798, 49] on button "Save" at bounding box center [795, 51] width 32 height 16
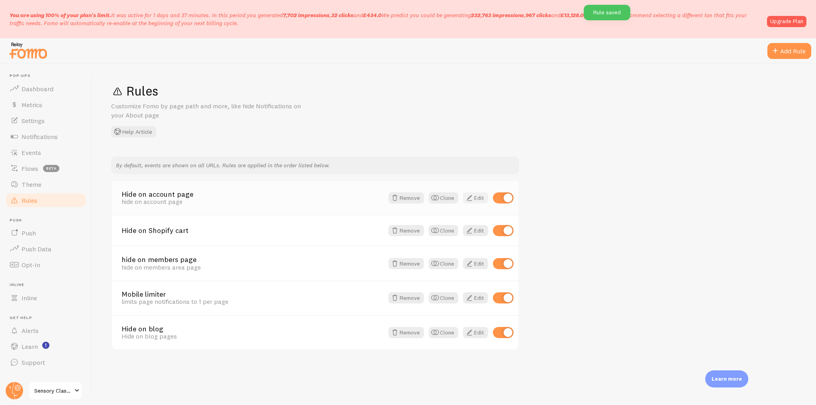
click at [474, 196] on span at bounding box center [470, 198] width 10 height 10
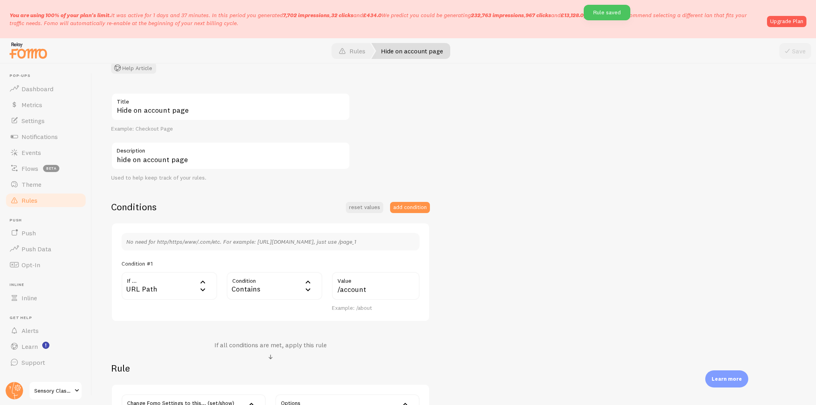
scroll to position [127, 0]
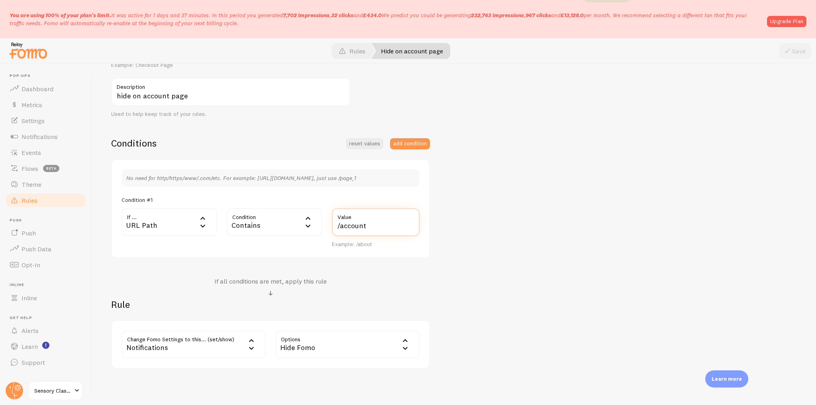
drag, startPoint x: 378, startPoint y: 228, endPoint x: 332, endPoint y: 229, distance: 45.4
click at [332, 229] on input "/account" at bounding box center [376, 222] width 88 height 28
click at [440, 260] on div "Hide on account page Title Example: Checkout Page hide on account page Descript…" at bounding box center [454, 199] width 686 height 340
click at [57, 200] on link "Rules" at bounding box center [46, 200] width 82 height 16
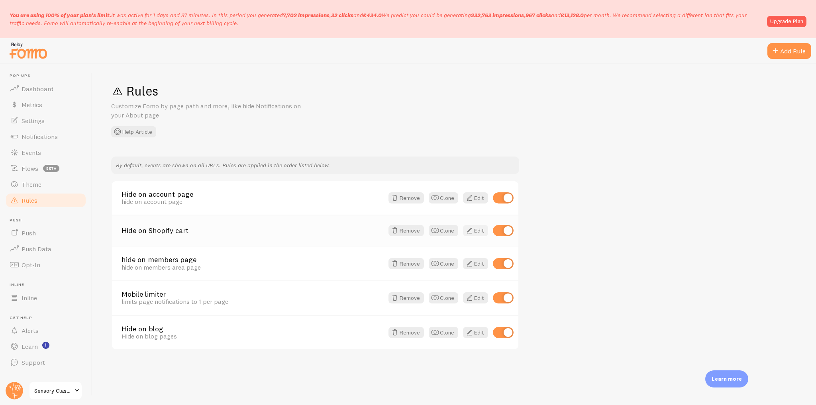
click at [477, 233] on link "Edit" at bounding box center [475, 230] width 25 height 11
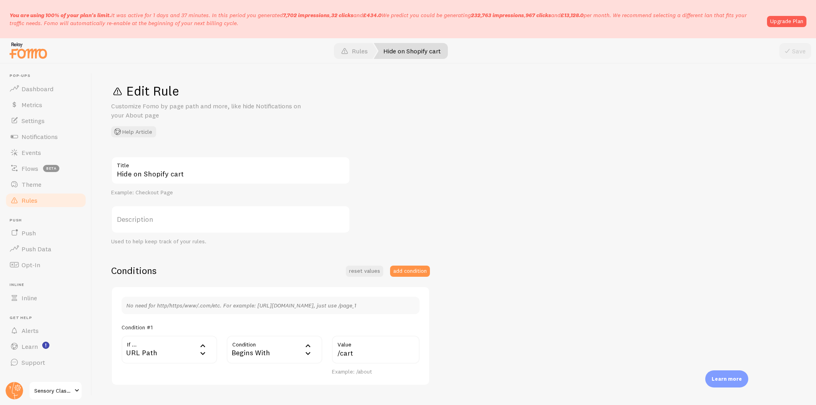
scroll to position [127, 0]
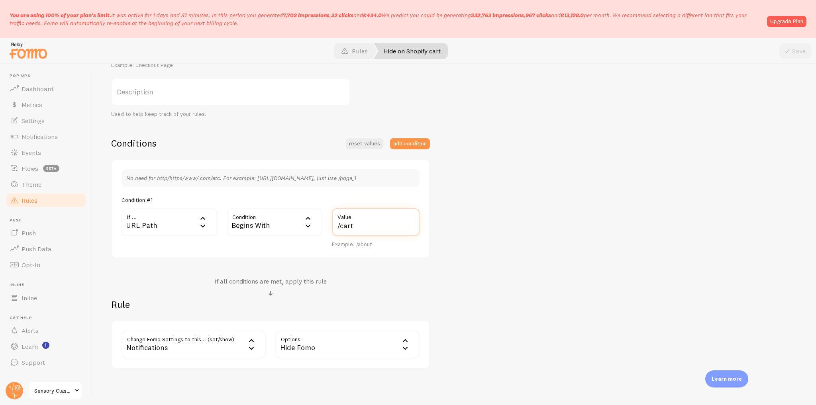
drag, startPoint x: 355, startPoint y: 227, endPoint x: 337, endPoint y: 226, distance: 17.9
click at [337, 226] on input "/cart" at bounding box center [376, 222] width 88 height 28
click at [41, 204] on link "Rules" at bounding box center [46, 200] width 82 height 16
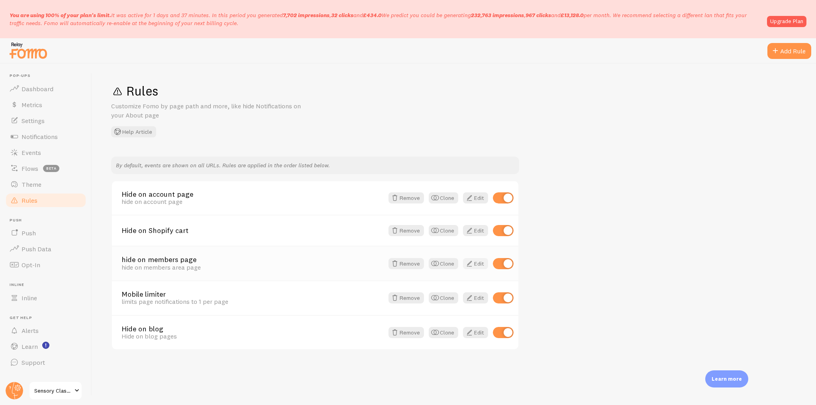
click at [465, 261] on span at bounding box center [470, 264] width 10 height 10
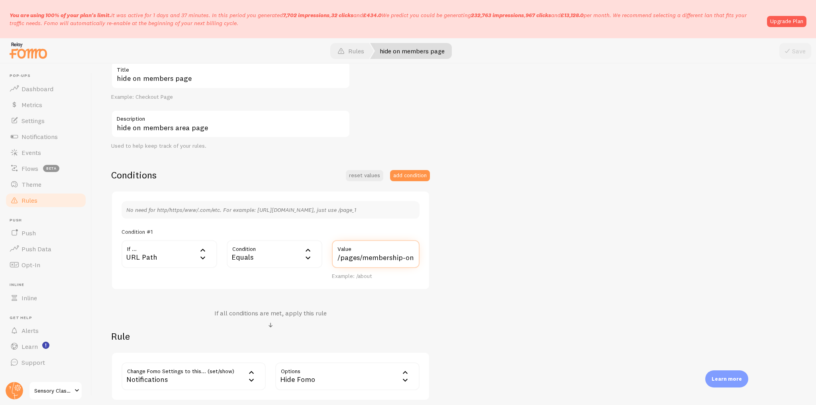
scroll to position [0, 19]
drag, startPoint x: 339, startPoint y: 259, endPoint x: 440, endPoint y: 263, distance: 101.3
click at [440, 263] on div "hide on members page Title Example: Checkout Page hide on members area page Des…" at bounding box center [454, 231] width 686 height 340
click at [293, 255] on div "Equals" at bounding box center [275, 254] width 96 height 28
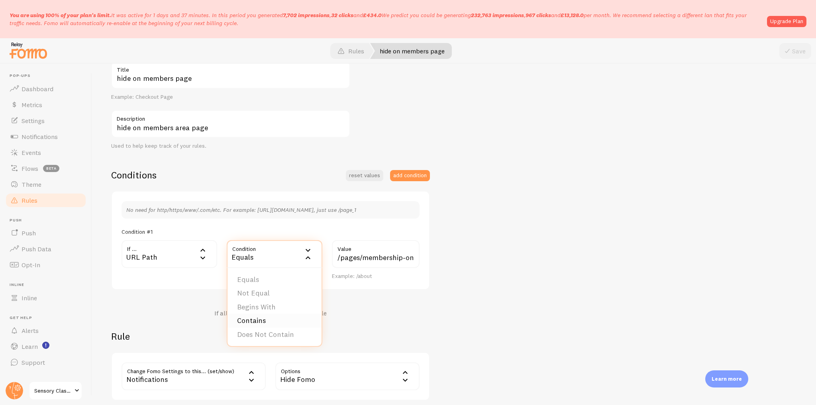
click at [250, 320] on li "Contains" at bounding box center [275, 321] width 94 height 14
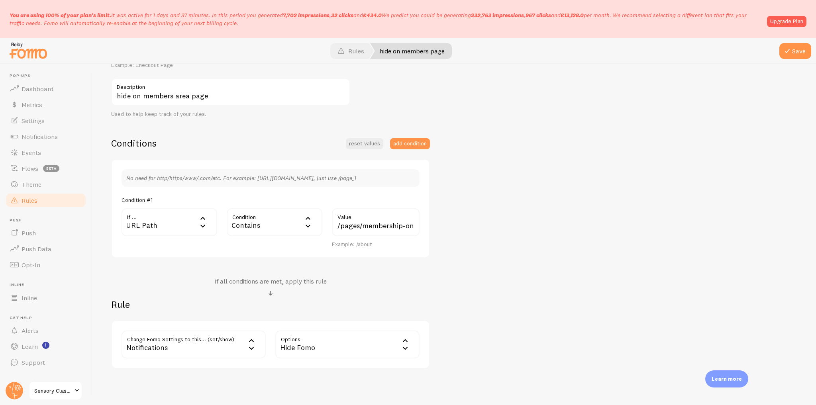
scroll to position [159, 0]
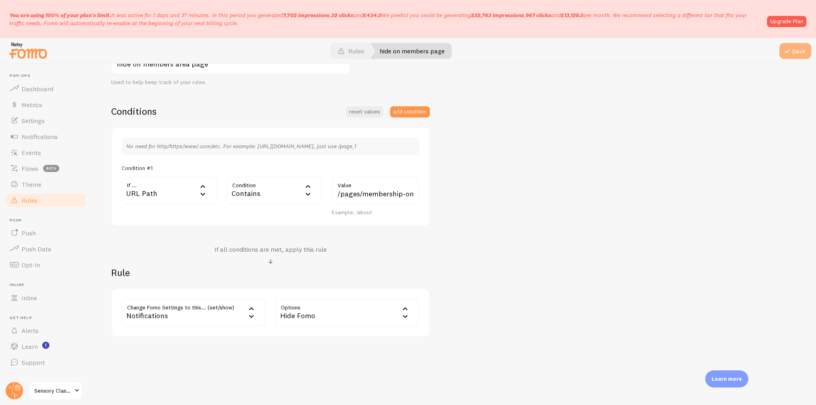
click at [786, 51] on span at bounding box center [788, 51] width 10 height 10
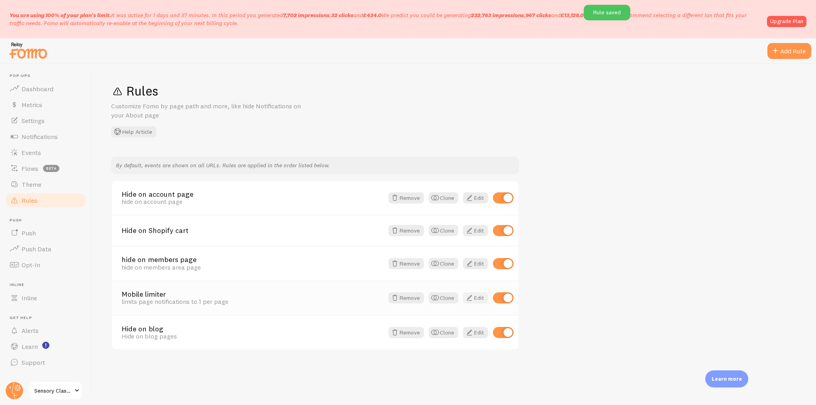
click at [470, 295] on span at bounding box center [470, 298] width 10 height 10
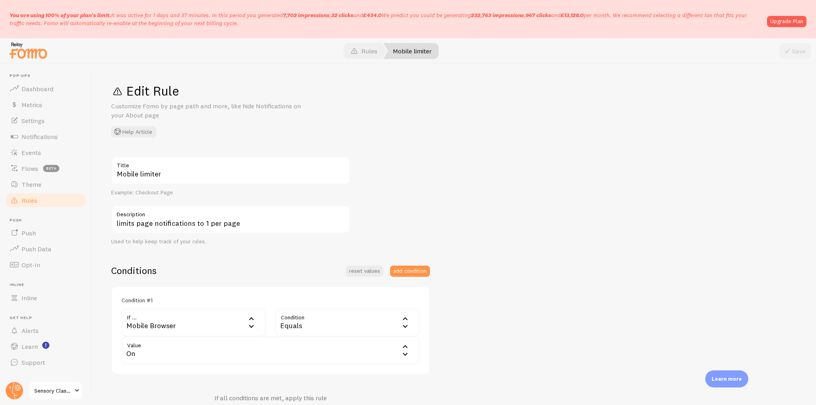
click at [49, 198] on link "Rules" at bounding box center [46, 200] width 82 height 16
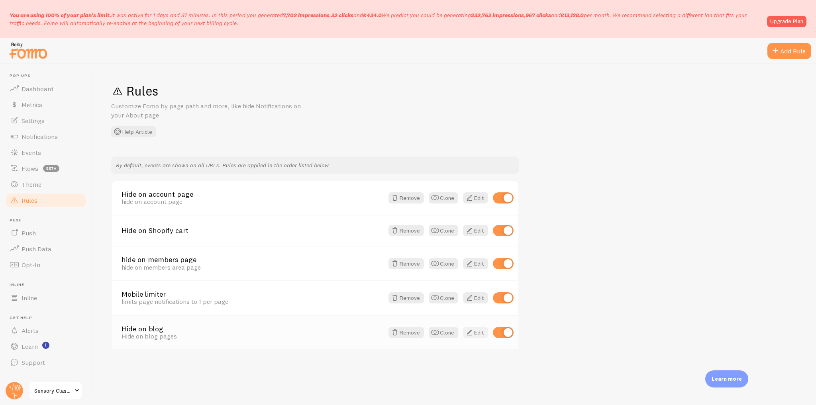
click at [477, 335] on link "Edit" at bounding box center [475, 332] width 25 height 11
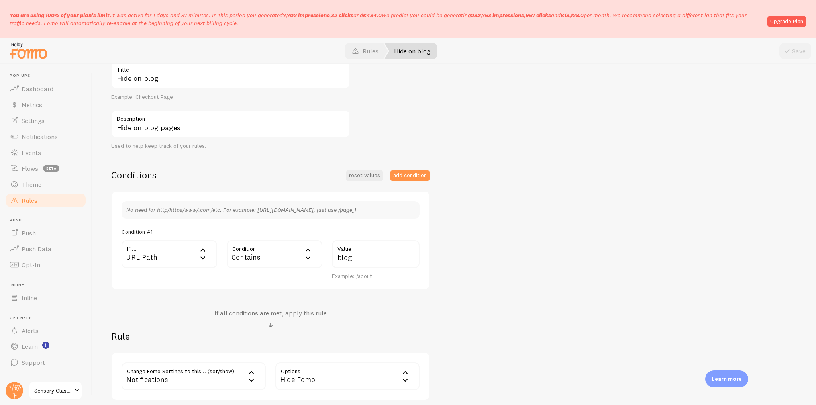
scroll to position [161, 0]
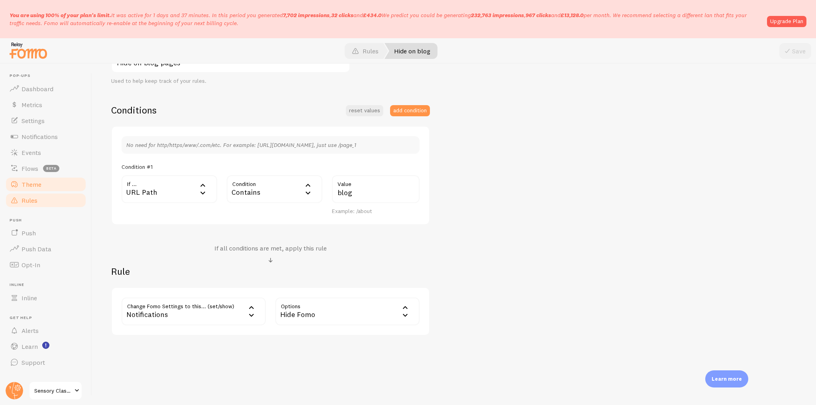
click at [41, 188] on link "Theme" at bounding box center [46, 185] width 82 height 16
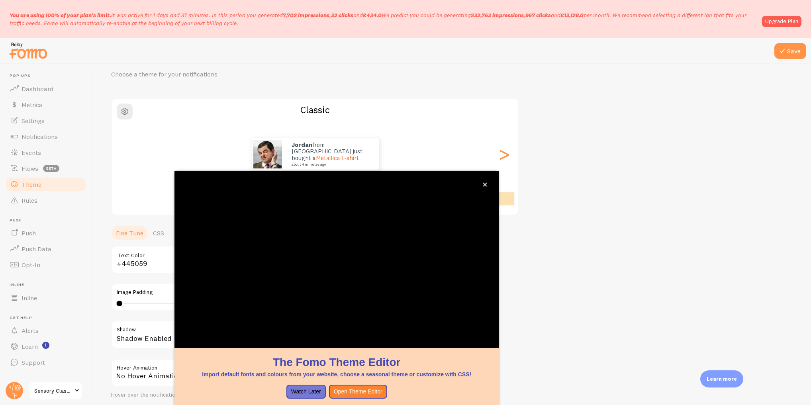
scroll to position [64, 0]
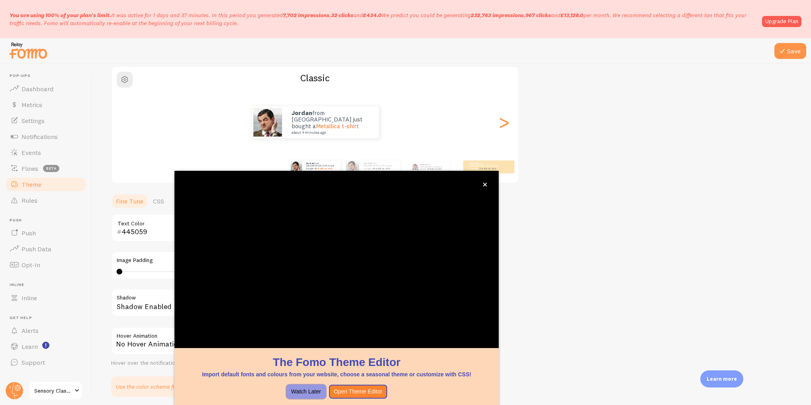
click at [297, 392] on button "Watch Later" at bounding box center [305, 392] width 39 height 14
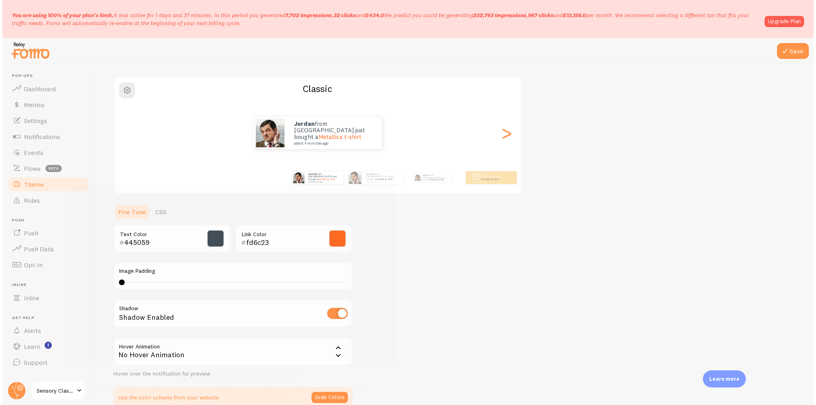
scroll to position [30, 0]
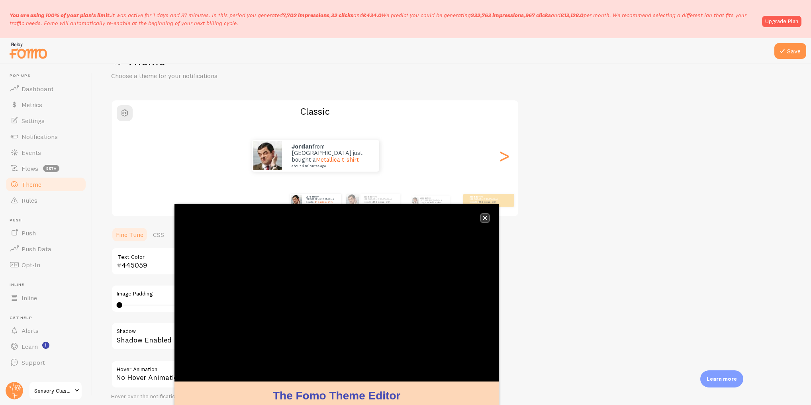
click at [482, 218] on button "close," at bounding box center [485, 218] width 8 height 8
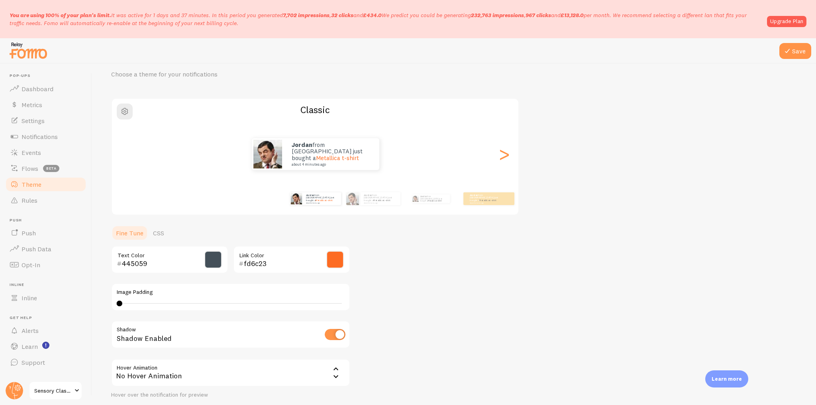
scroll to position [93, 0]
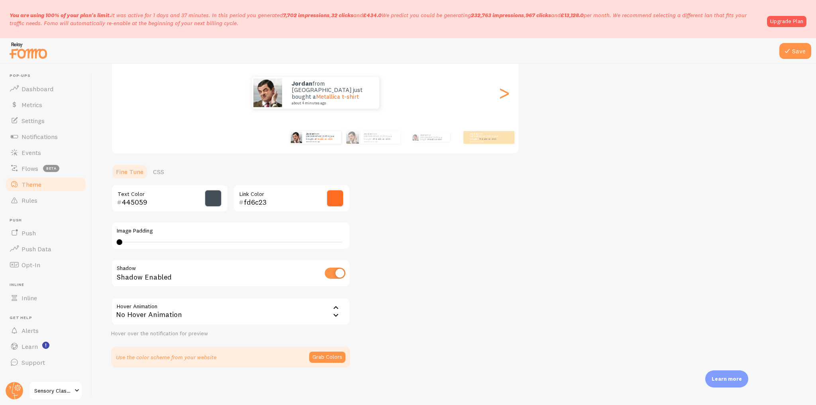
click at [316, 307] on div "No Hover Animation" at bounding box center [230, 312] width 239 height 28
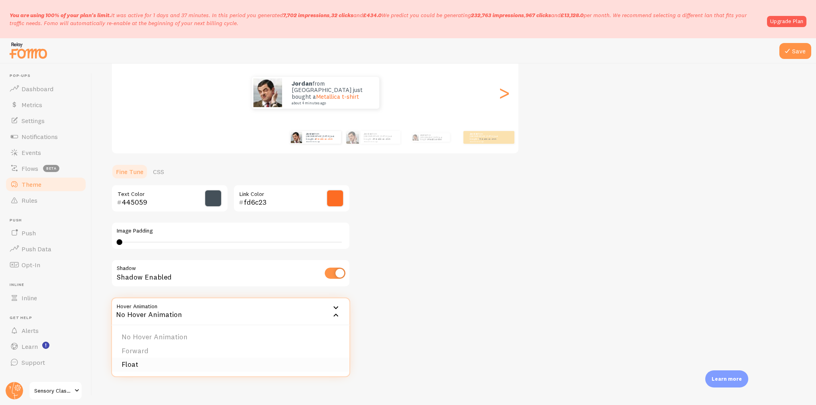
click at [140, 365] on li "Float" at bounding box center [230, 365] width 237 height 14
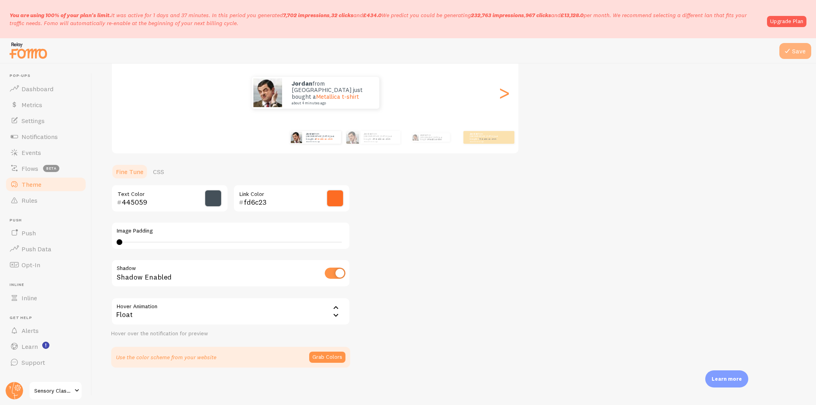
click at [786, 51] on icon at bounding box center [788, 51] width 10 height 10
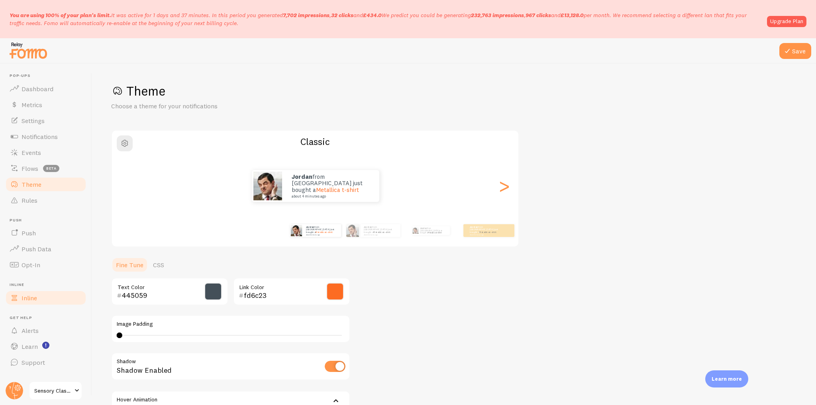
click at [42, 303] on link "Inline" at bounding box center [46, 298] width 82 height 16
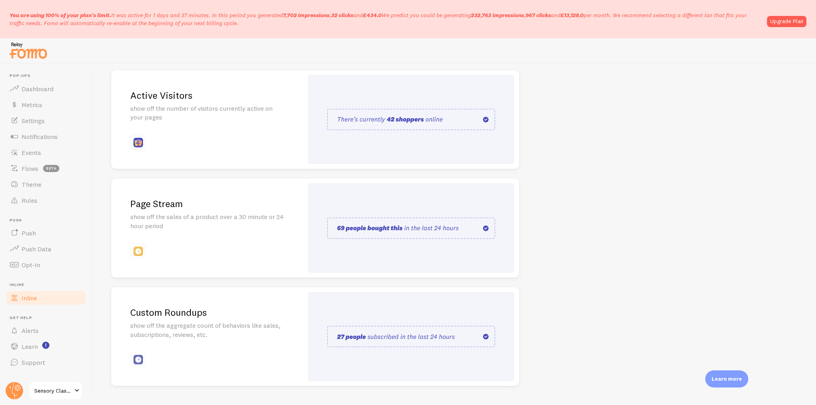
scroll to position [115, 0]
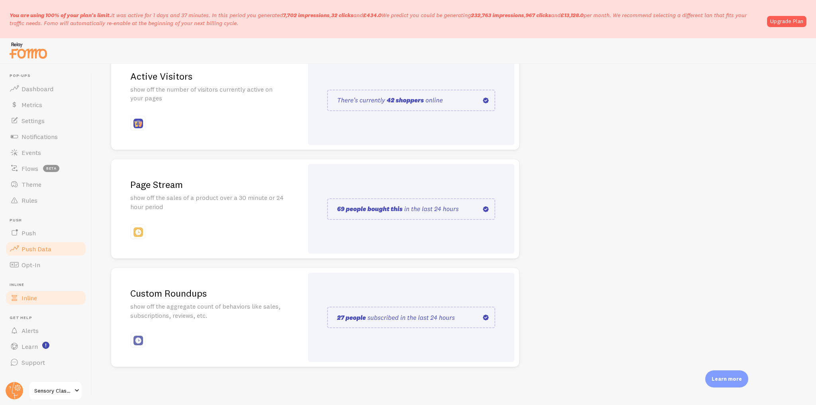
click at [55, 247] on link "Push Data" at bounding box center [46, 249] width 82 height 16
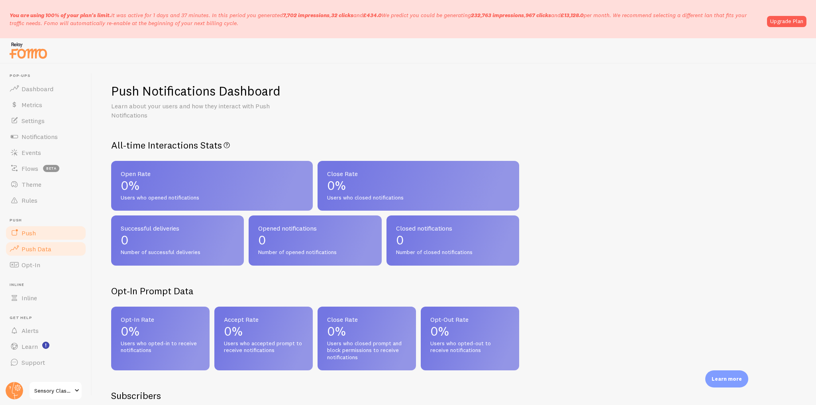
click at [55, 233] on link "Push" at bounding box center [46, 233] width 82 height 16
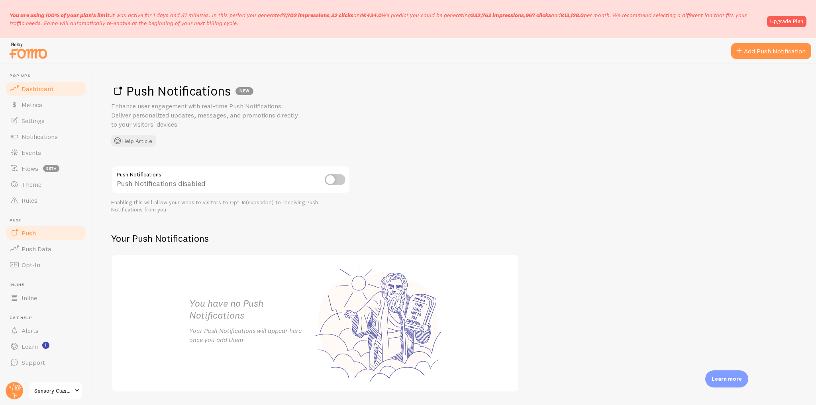
click at [40, 89] on span "Dashboard" at bounding box center [38, 89] width 32 height 8
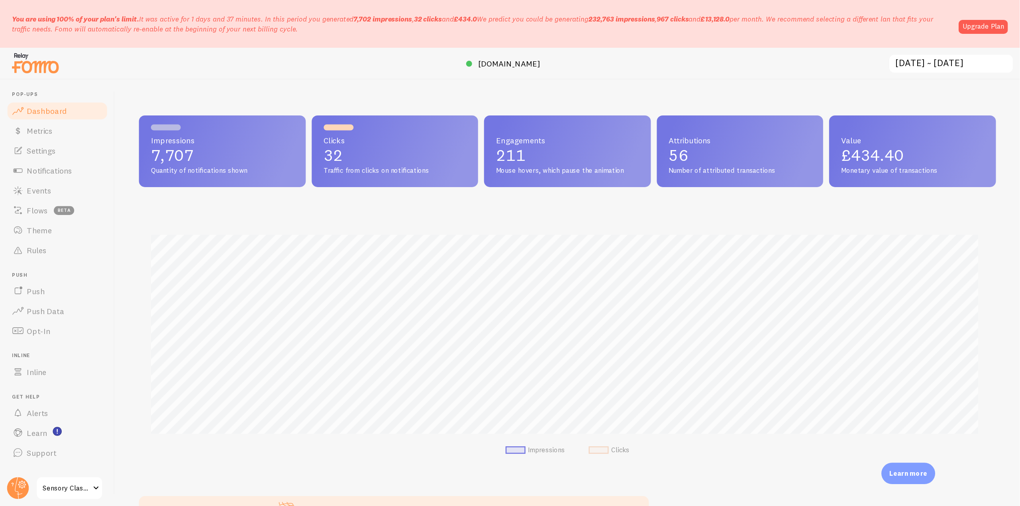
scroll to position [209, 681]
click at [59, 115] on link "Settings" at bounding box center [46, 121] width 82 height 16
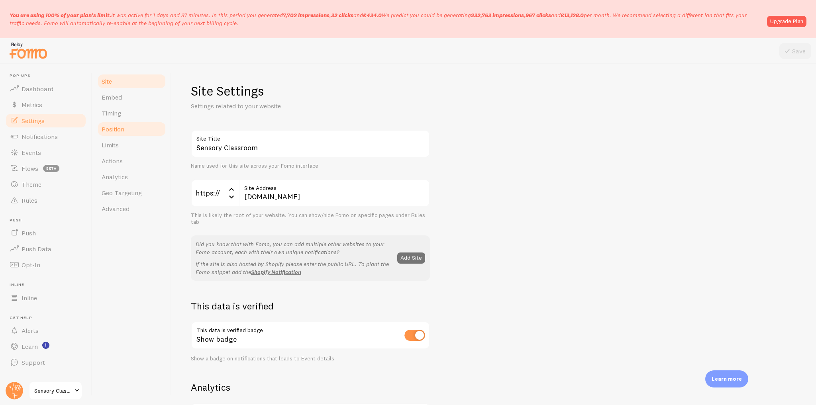
click at [114, 129] on span "Position" at bounding box center [113, 129] width 23 height 8
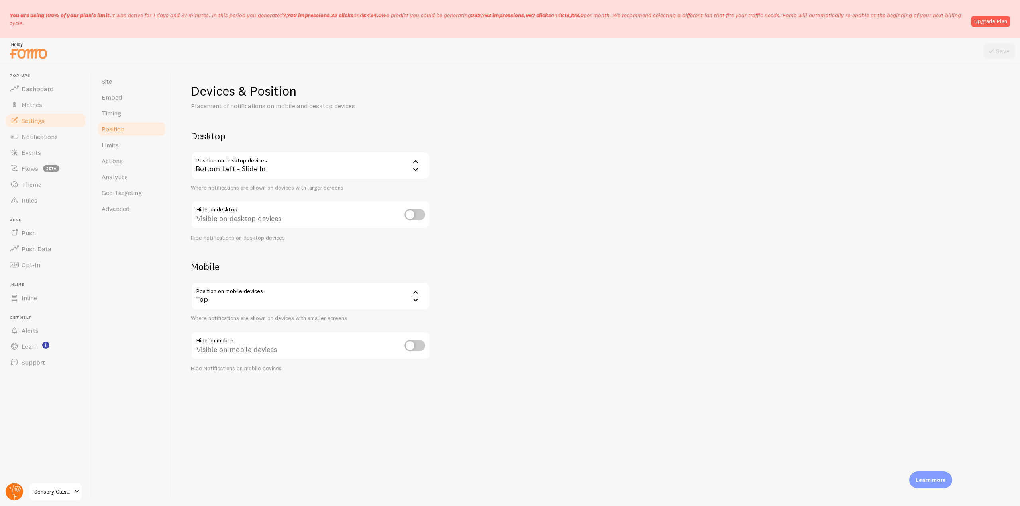
click at [17, 460] on icon at bounding box center [18, 489] width 4 height 4
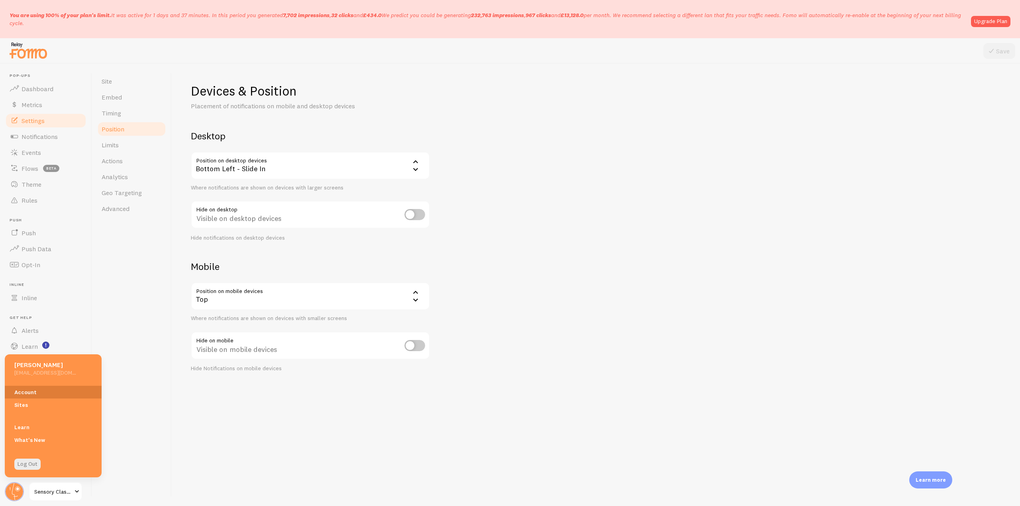
click at [57, 394] on link "Account" at bounding box center [53, 392] width 97 height 13
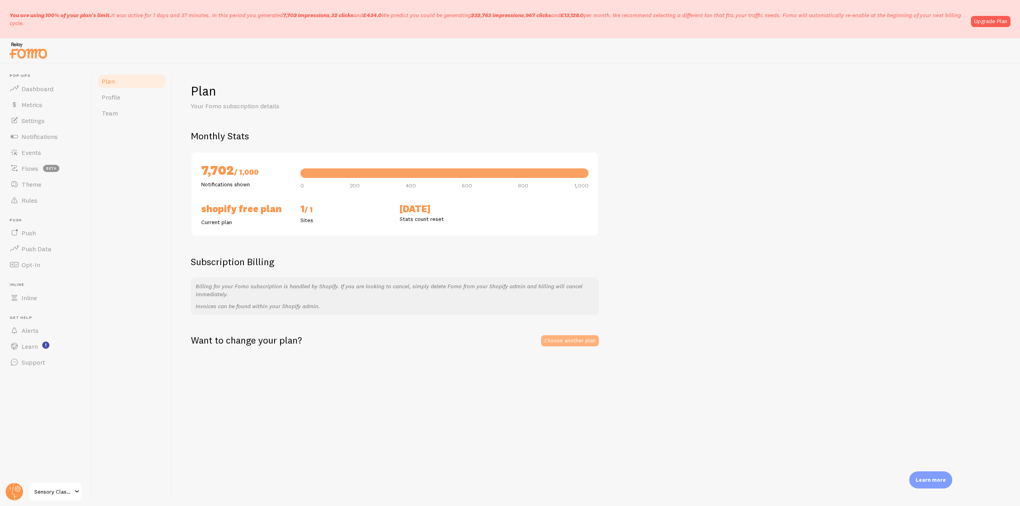
click at [569, 342] on link "Choose another plan" at bounding box center [570, 340] width 58 height 11
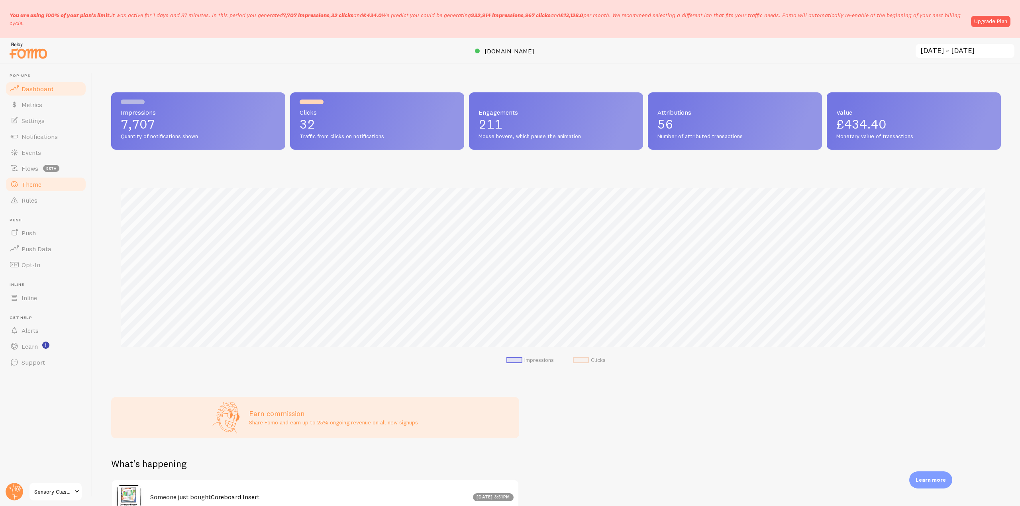
drag, startPoint x: 44, startPoint y: 185, endPoint x: 52, endPoint y: 190, distance: 9.2
click at [44, 185] on link "Theme" at bounding box center [46, 185] width 82 height 16
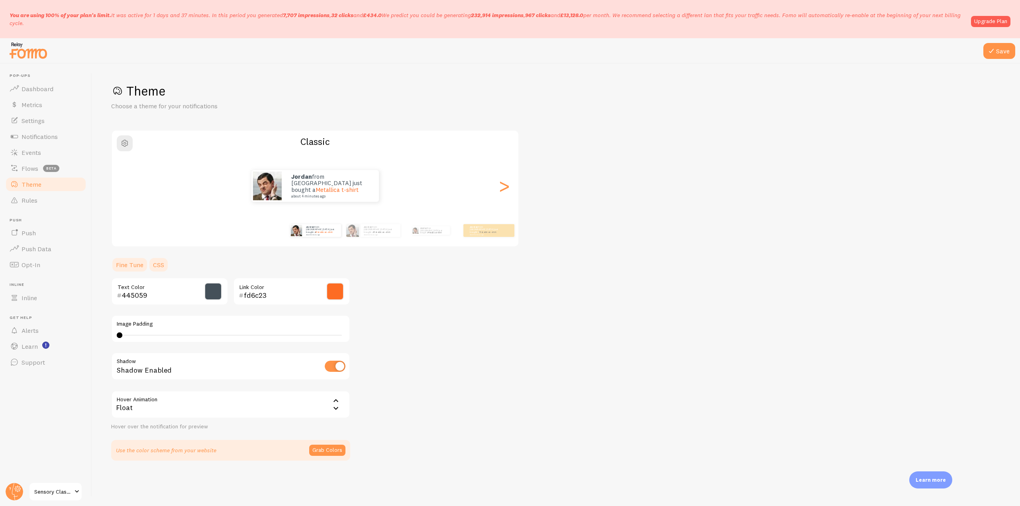
click at [158, 267] on link "CSS" at bounding box center [158, 265] width 21 height 16
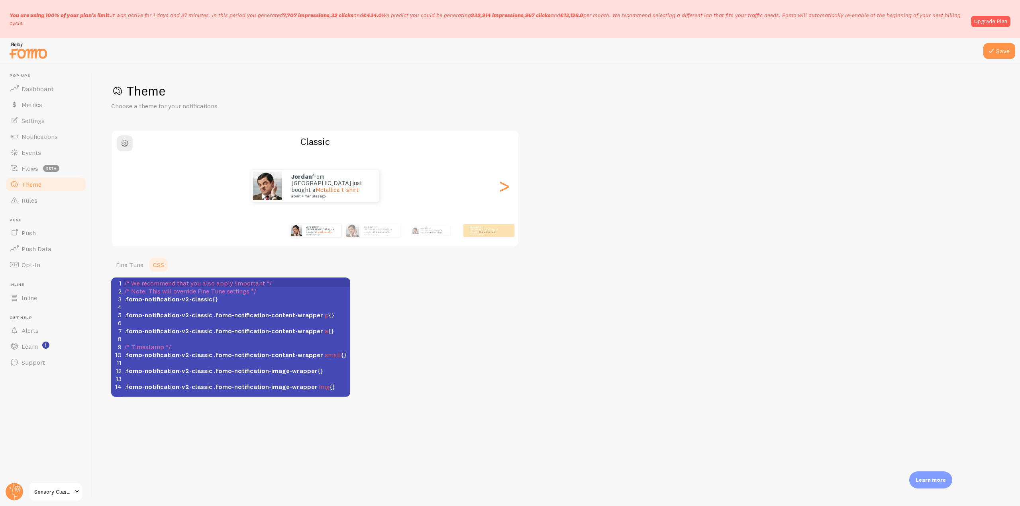
scroll to position [3, 0]
click at [211, 302] on span ".fomo-notification-v2-classic {}" at bounding box center [171, 299] width 94 height 8
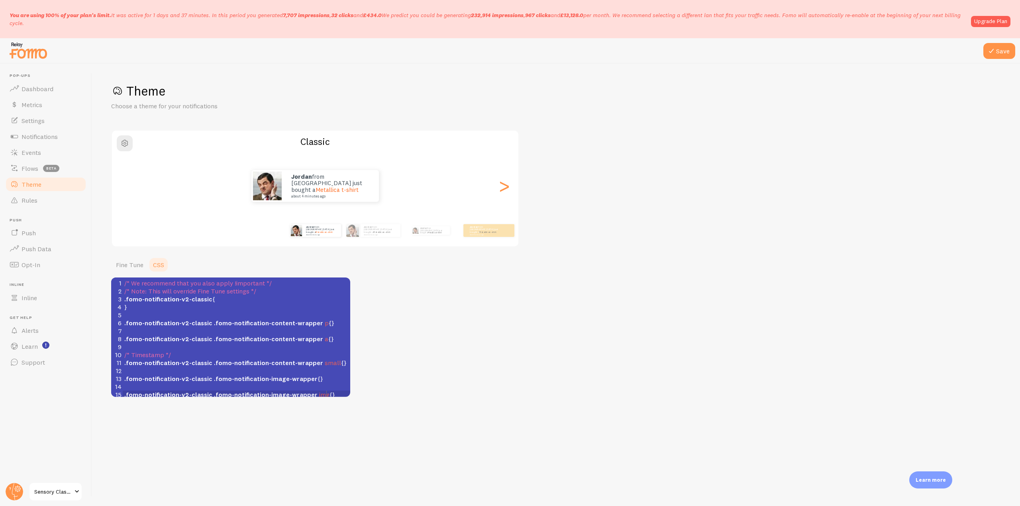
click at [330, 393] on pre ".fomo-notification-v2-classic .fomo-notification-image-wrapper img {}" at bounding box center [237, 395] width 228 height 8
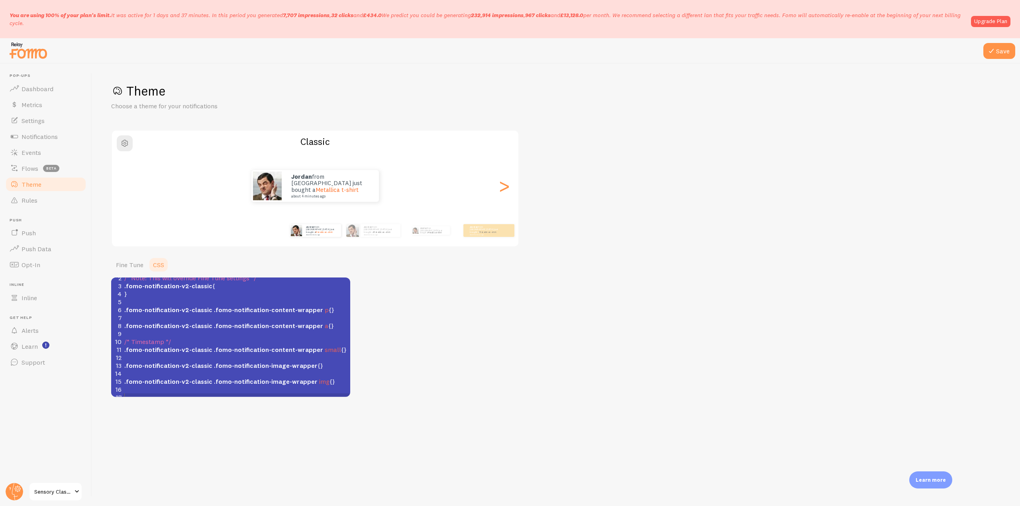
scroll to position [43, 0]
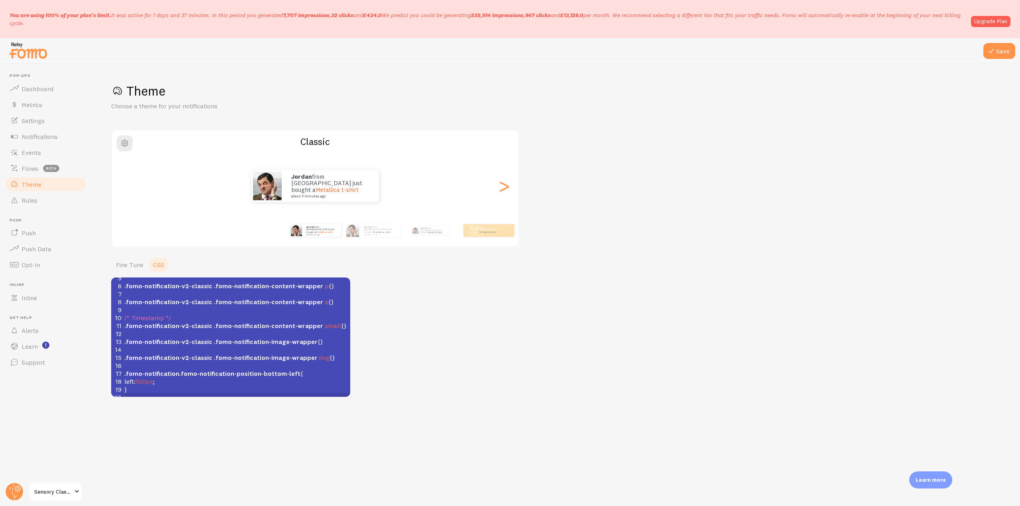
click at [181, 386] on pre "}" at bounding box center [237, 390] width 228 height 8
click at [165, 394] on pre "​" at bounding box center [237, 398] width 228 height 8
click at [991, 46] on button "Save" at bounding box center [999, 51] width 32 height 16
click at [51, 85] on span "Dashboard" at bounding box center [38, 89] width 32 height 8
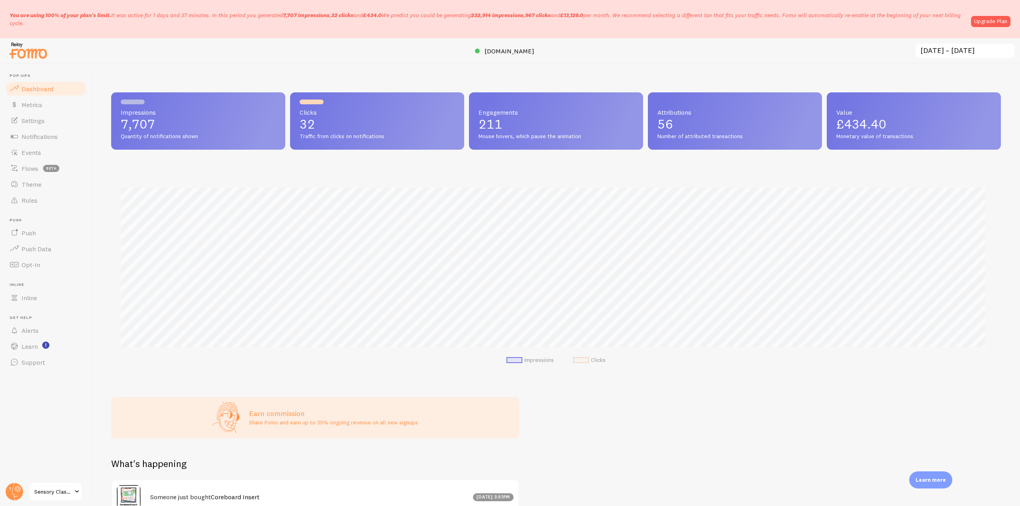
scroll to position [209, 884]
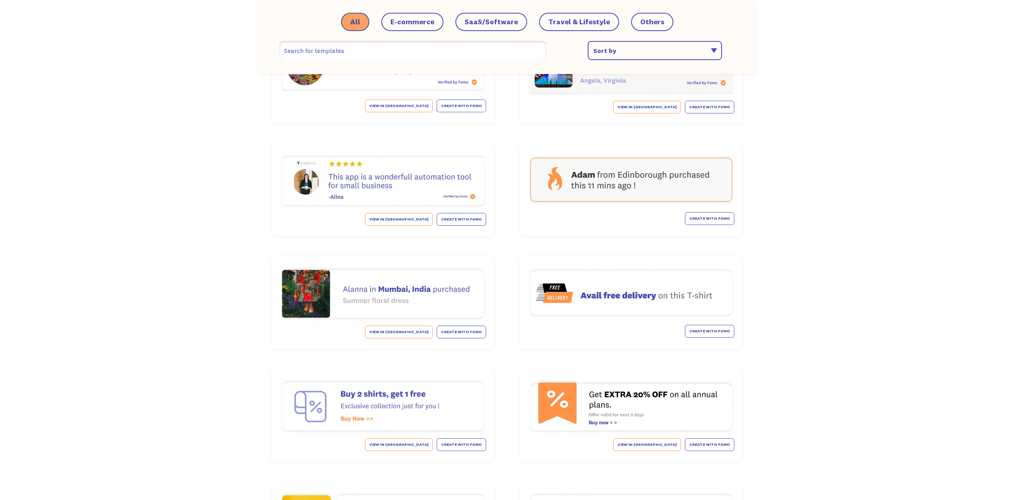
scroll to position [3165, 0]
